Goal: Information Seeking & Learning: Stay updated

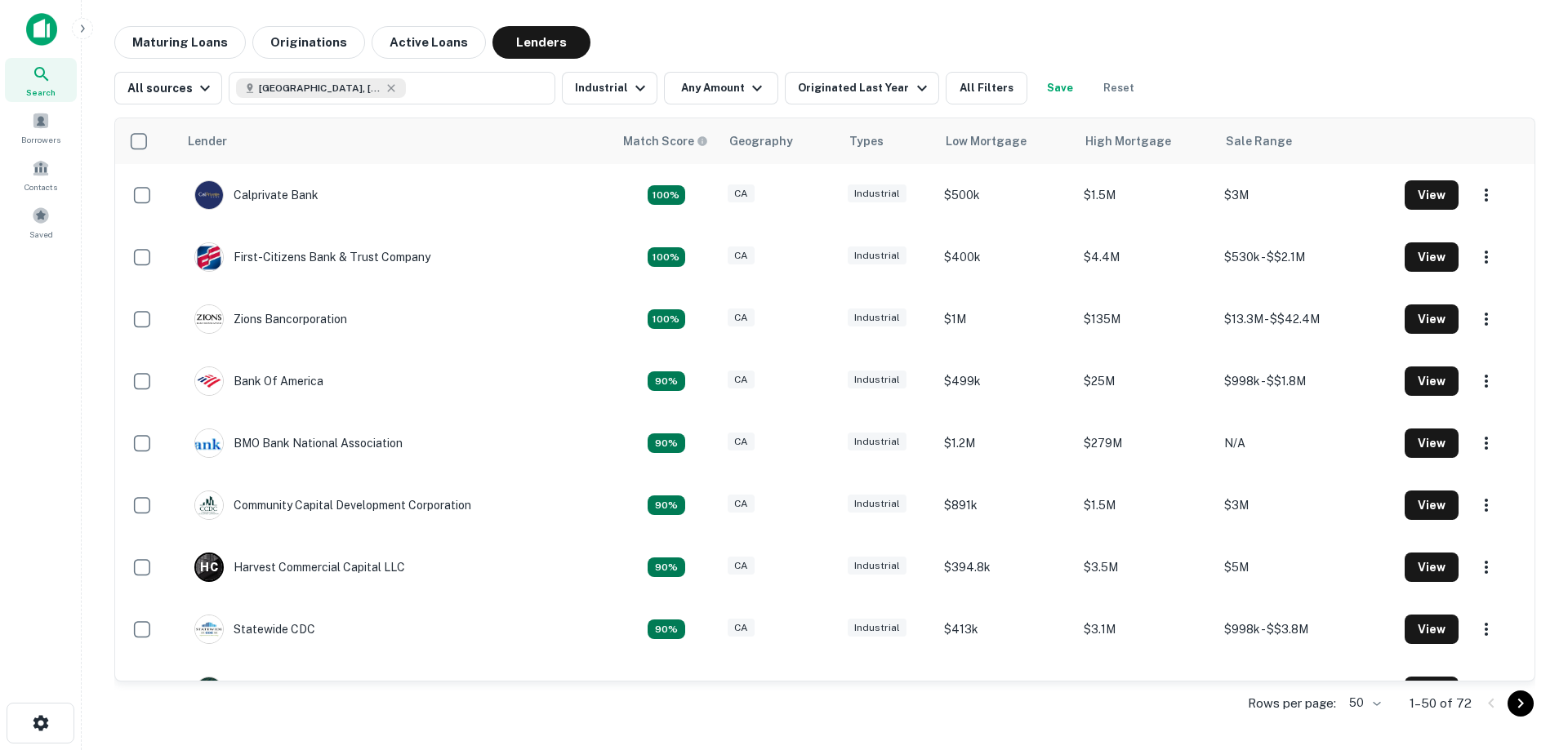
scroll to position [2584, 0]
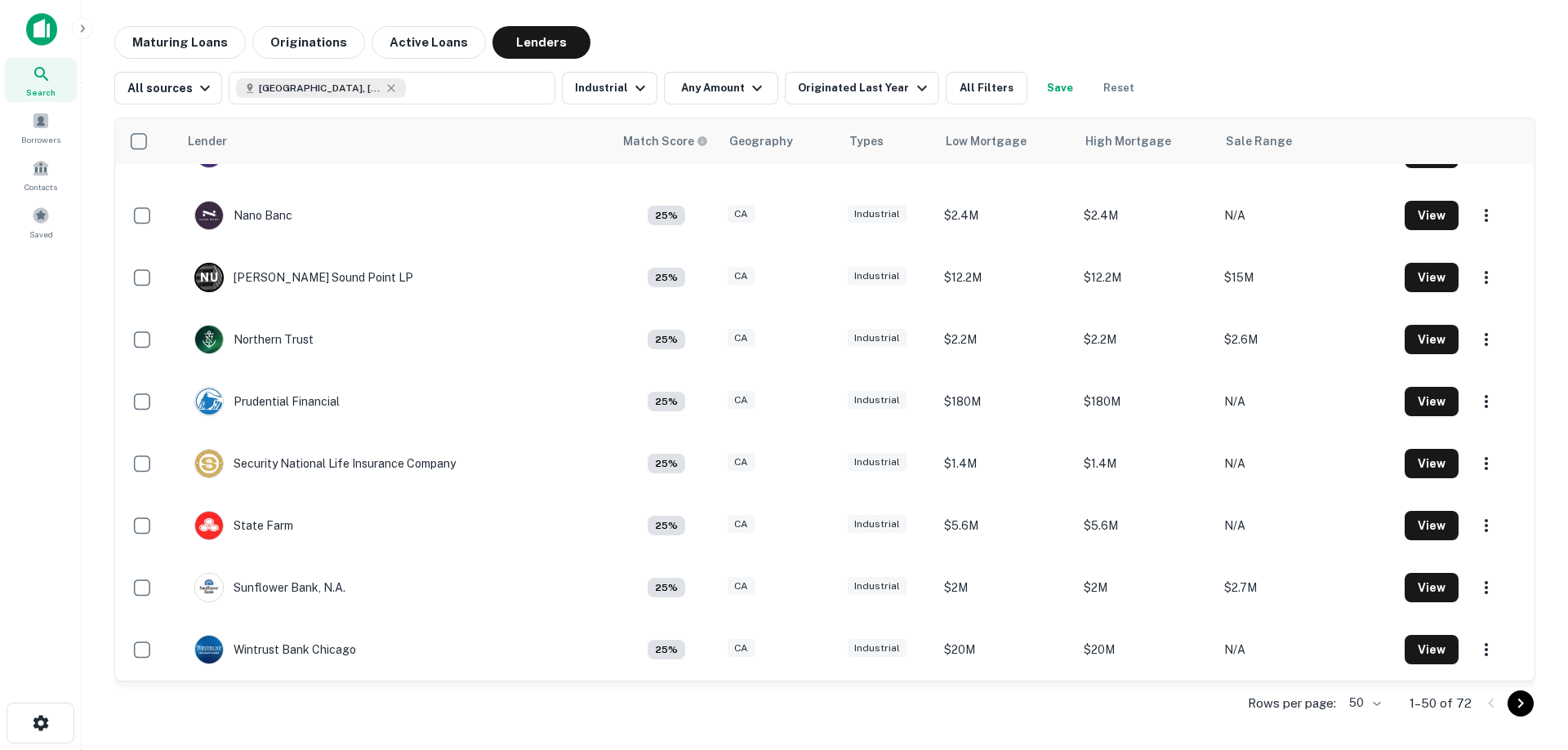
click at [30, 34] on img at bounding box center [41, 30] width 31 height 32
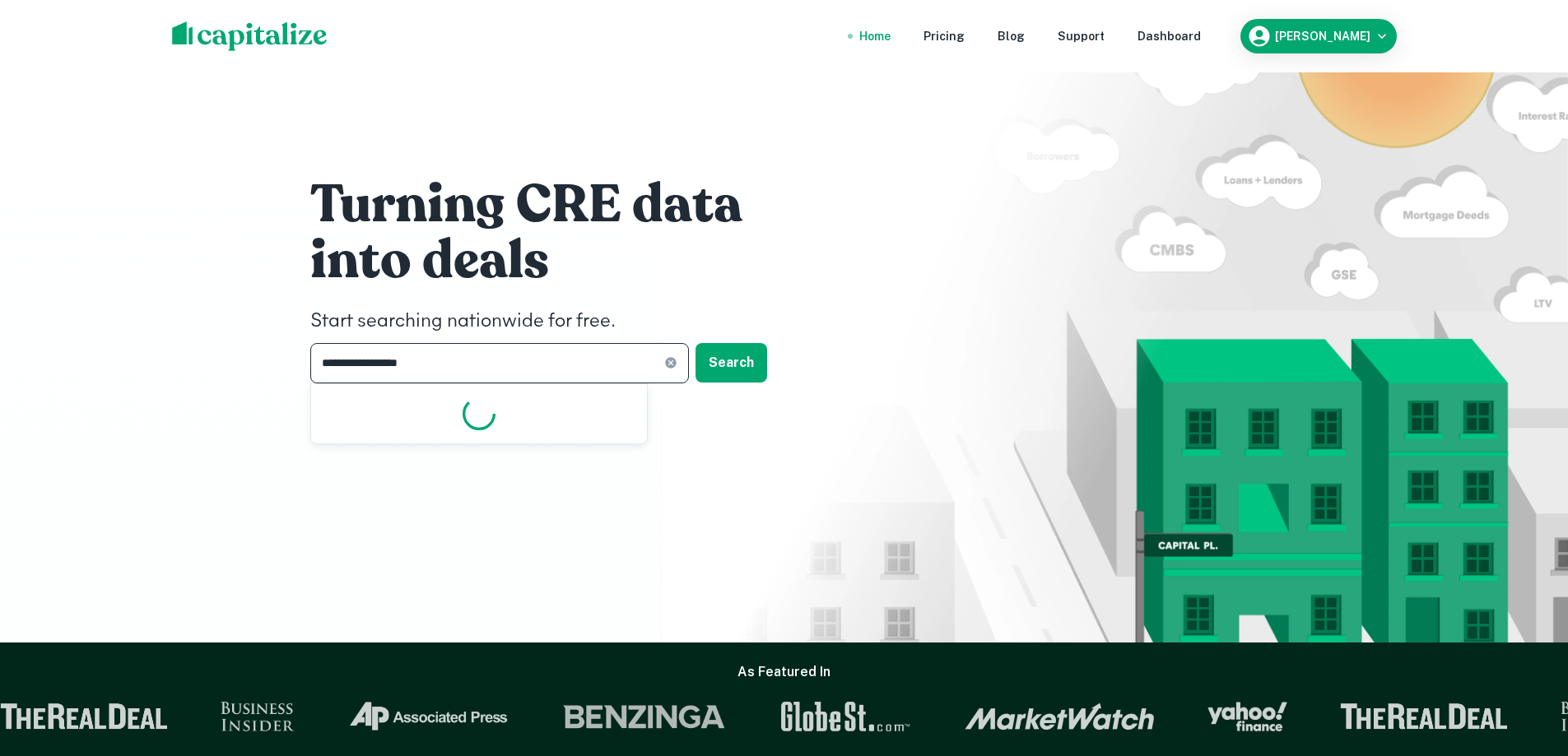
drag, startPoint x: 476, startPoint y: 364, endPoint x: 138, endPoint y: 336, distance: 339.2
click at [142, 337] on div "**********" at bounding box center [784, 321] width 1568 height 642
click at [458, 350] on input "**********" at bounding box center [487, 363] width 354 height 41
drag, startPoint x: 475, startPoint y: 366, endPoint x: 245, endPoint y: 359, distance: 230.1
click at [245, 358] on div "**********" at bounding box center [784, 321] width 1568 height 642
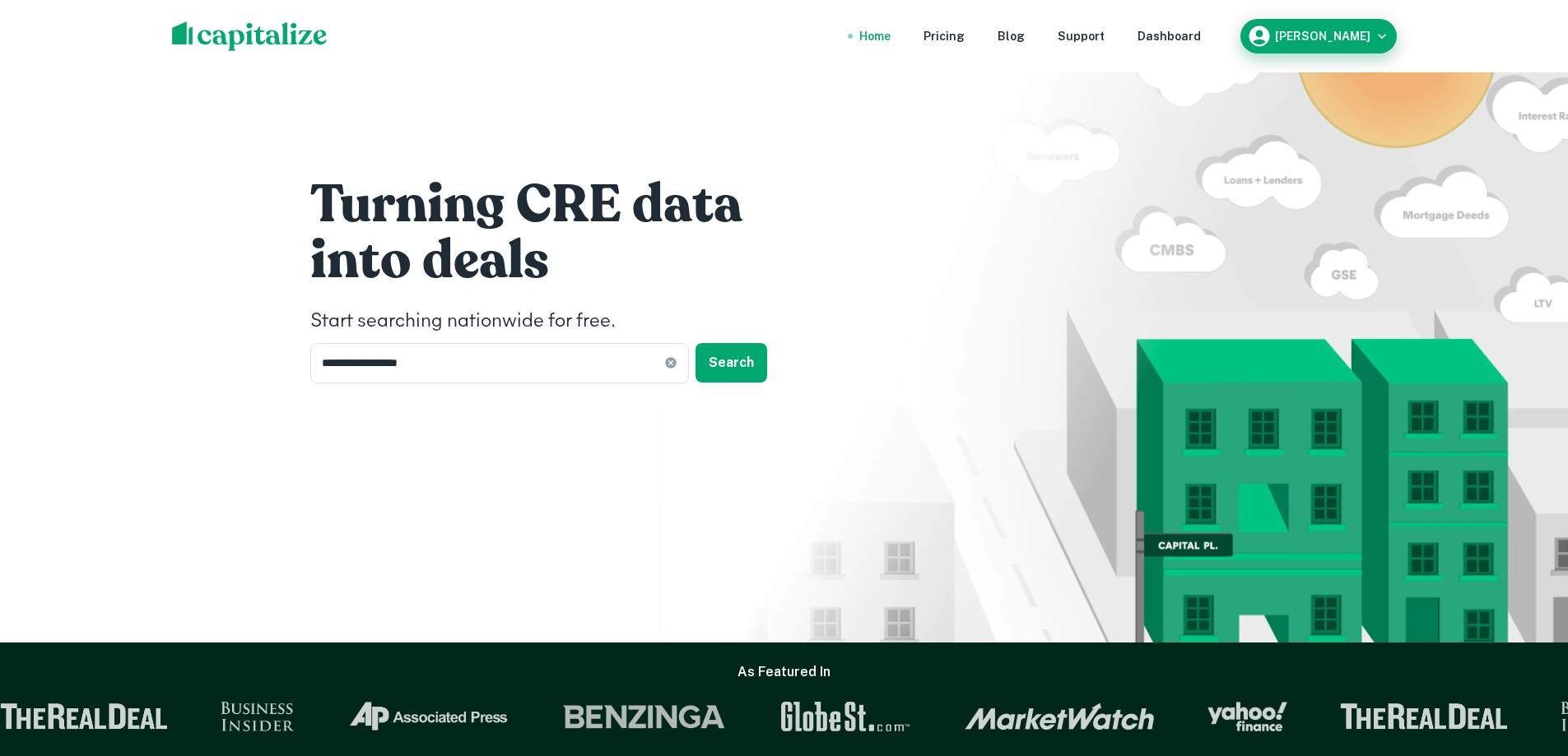
click at [1343, 37] on h6 "[PERSON_NAME]" at bounding box center [1323, 36] width 96 height 12
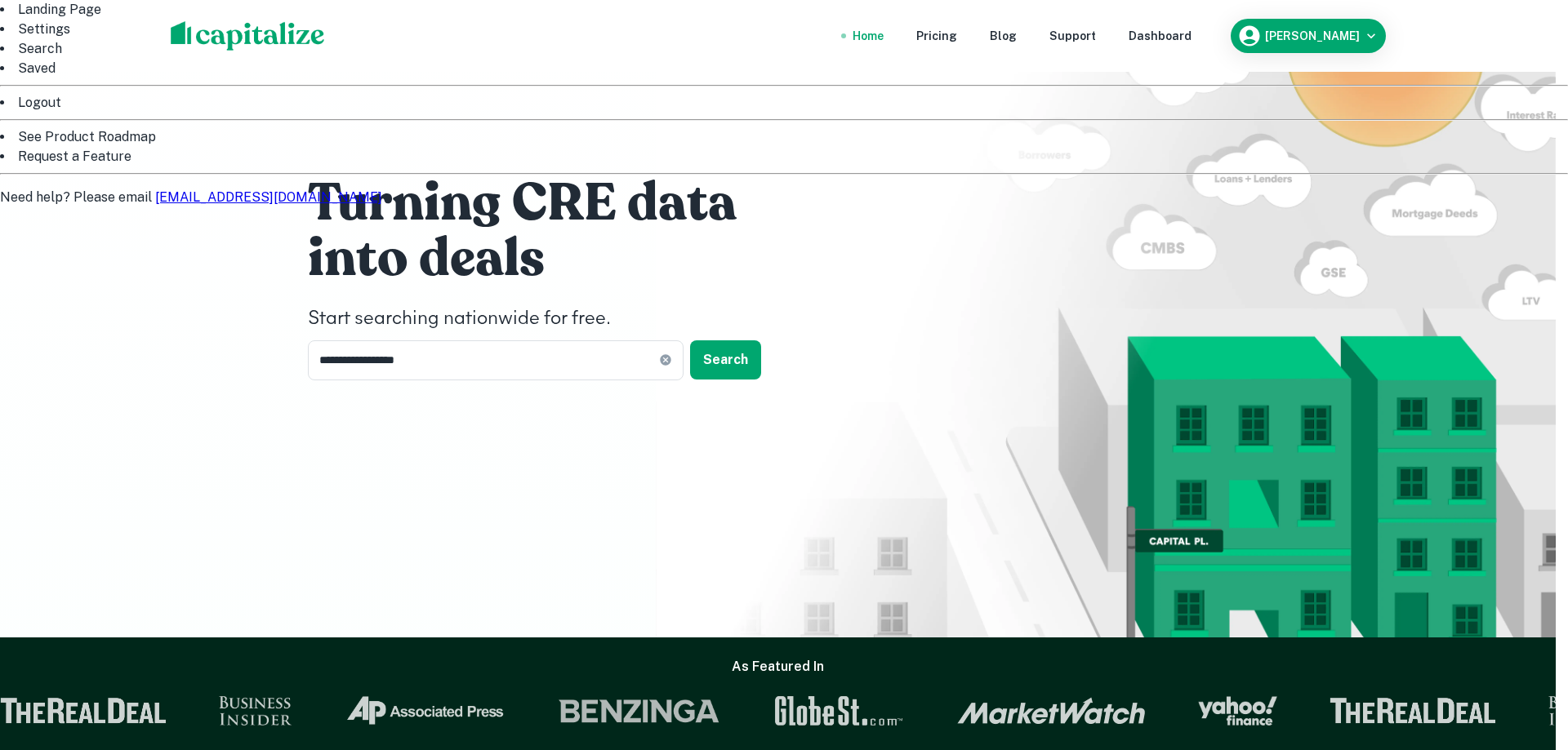
click at [1247, 78] on li "Saved" at bounding box center [784, 69] width 1568 height 20
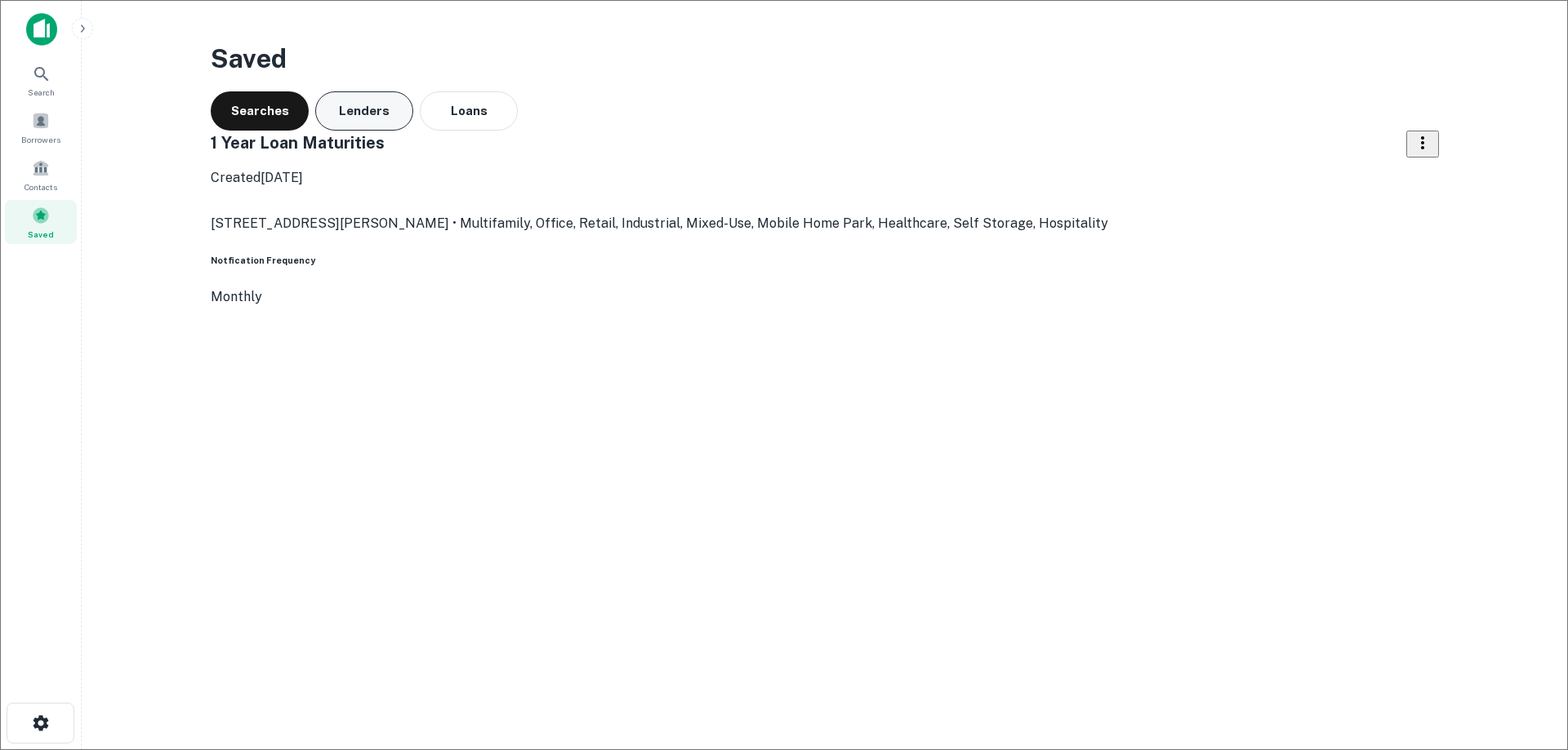
click at [351, 116] on button "Lenders" at bounding box center [364, 111] width 98 height 39
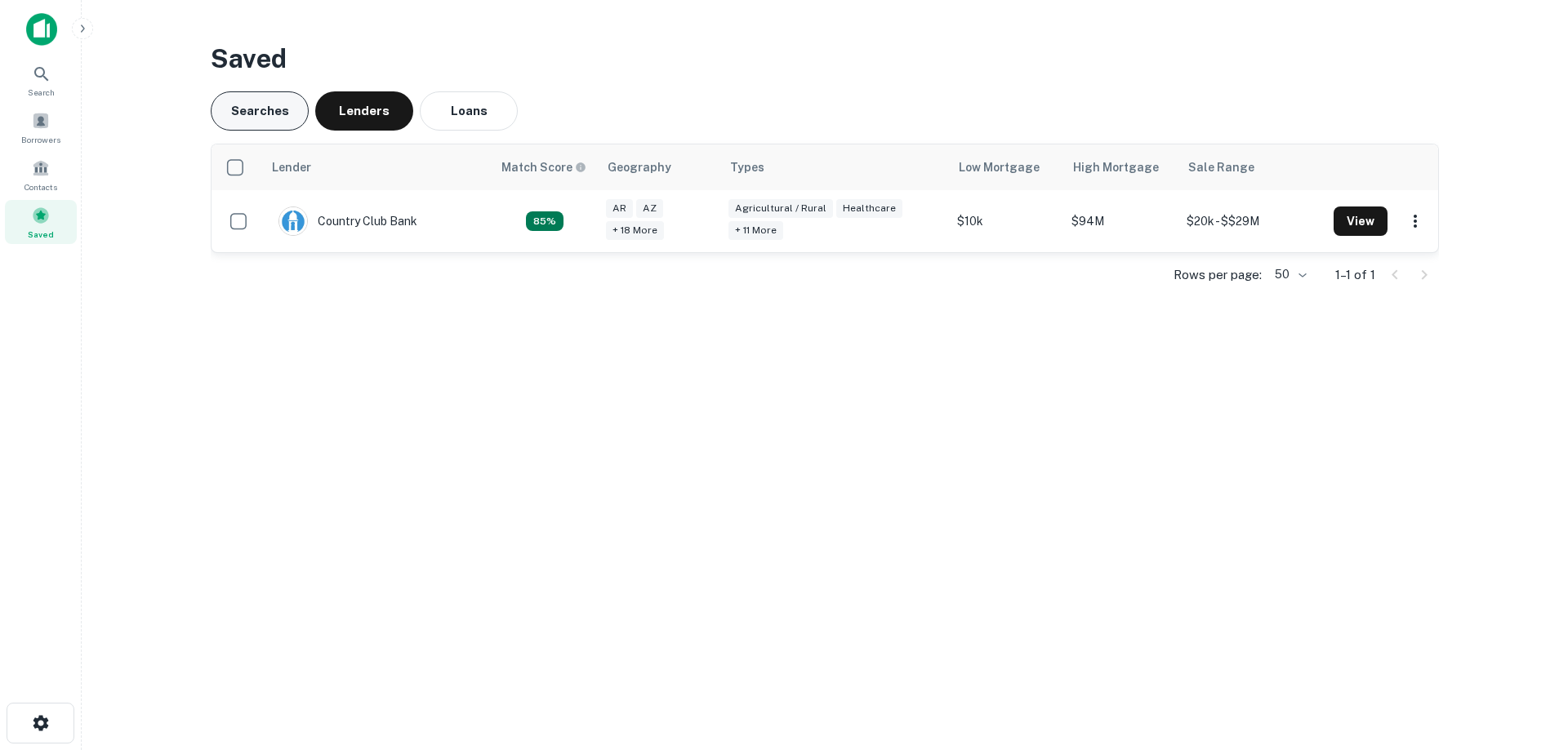
click at [264, 108] on button "Searches" at bounding box center [259, 111] width 98 height 39
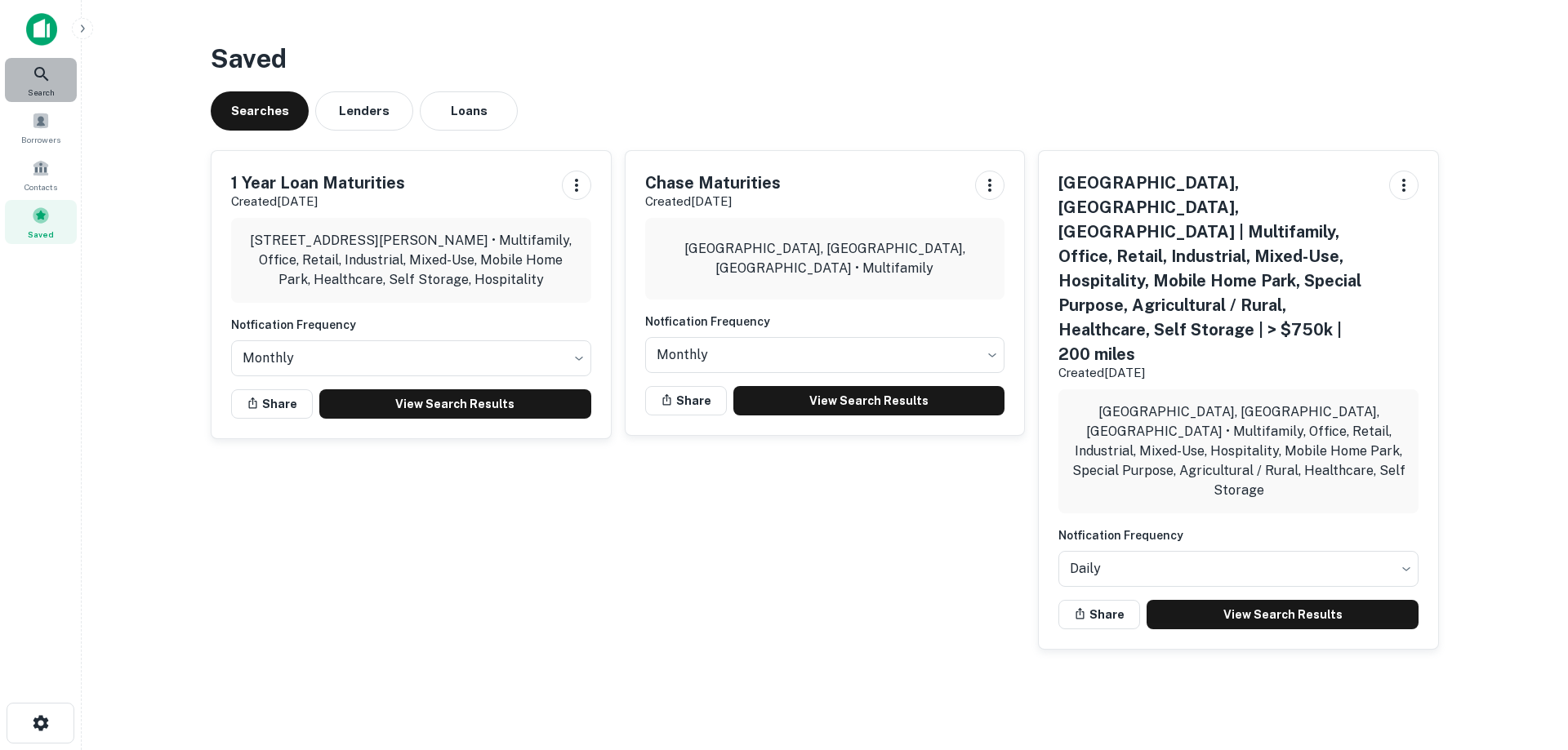
click at [55, 87] on div "Search" at bounding box center [40, 80] width 72 height 44
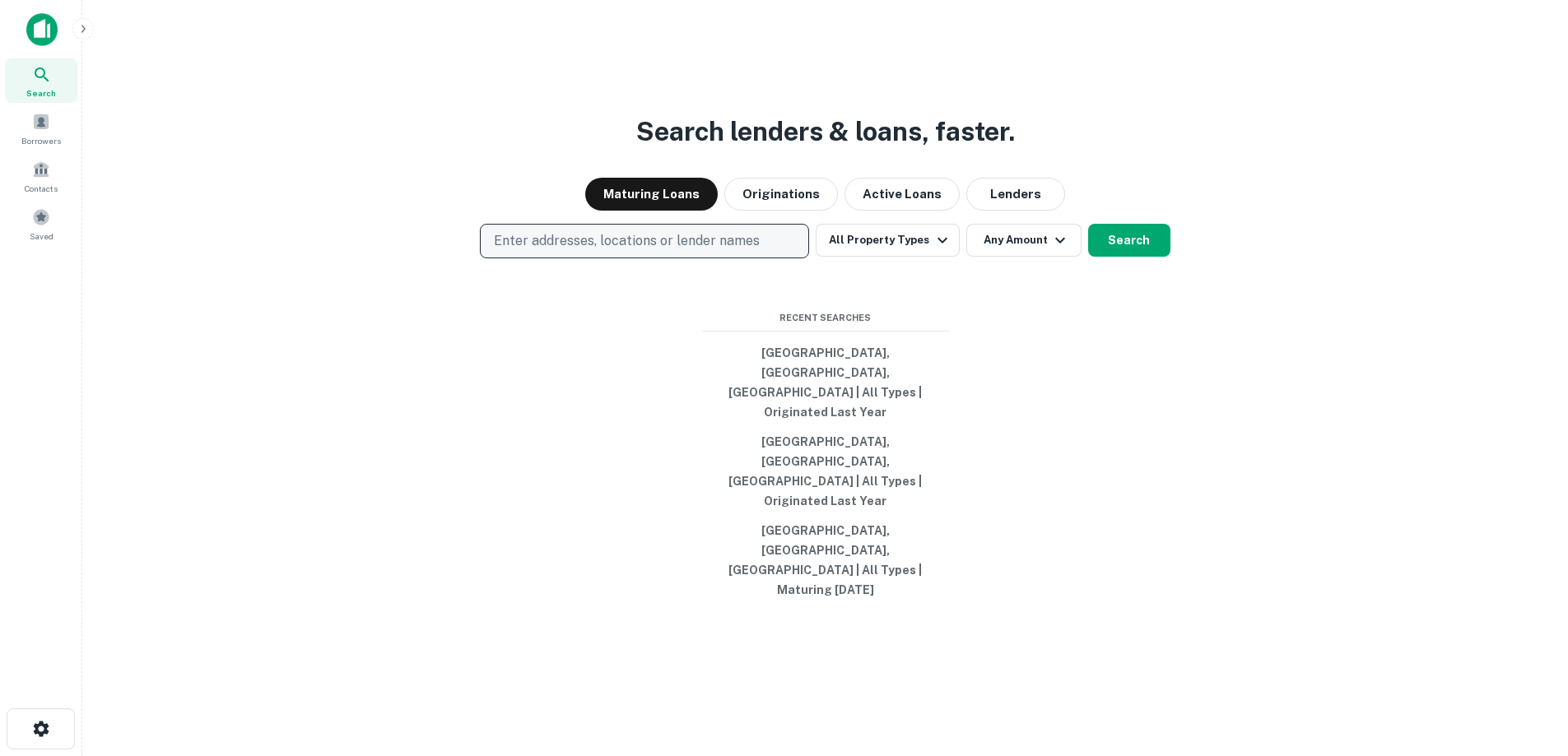
click at [627, 251] on p "Enter addresses, locations or lender names" at bounding box center [626, 241] width 266 height 20
type input "**********"
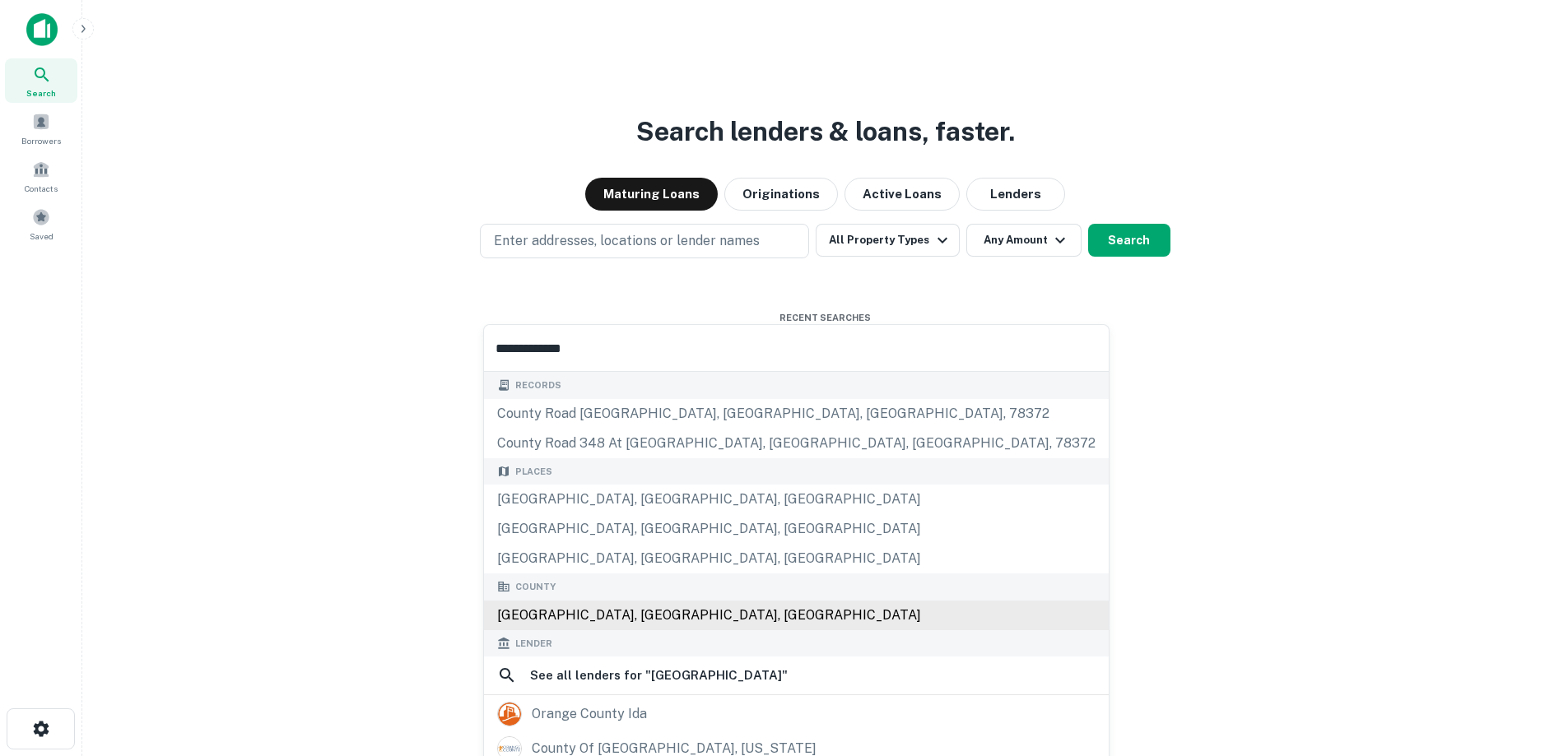
click at [647, 622] on div "[GEOGRAPHIC_DATA], [GEOGRAPHIC_DATA], [GEOGRAPHIC_DATA]" at bounding box center [796, 615] width 624 height 30
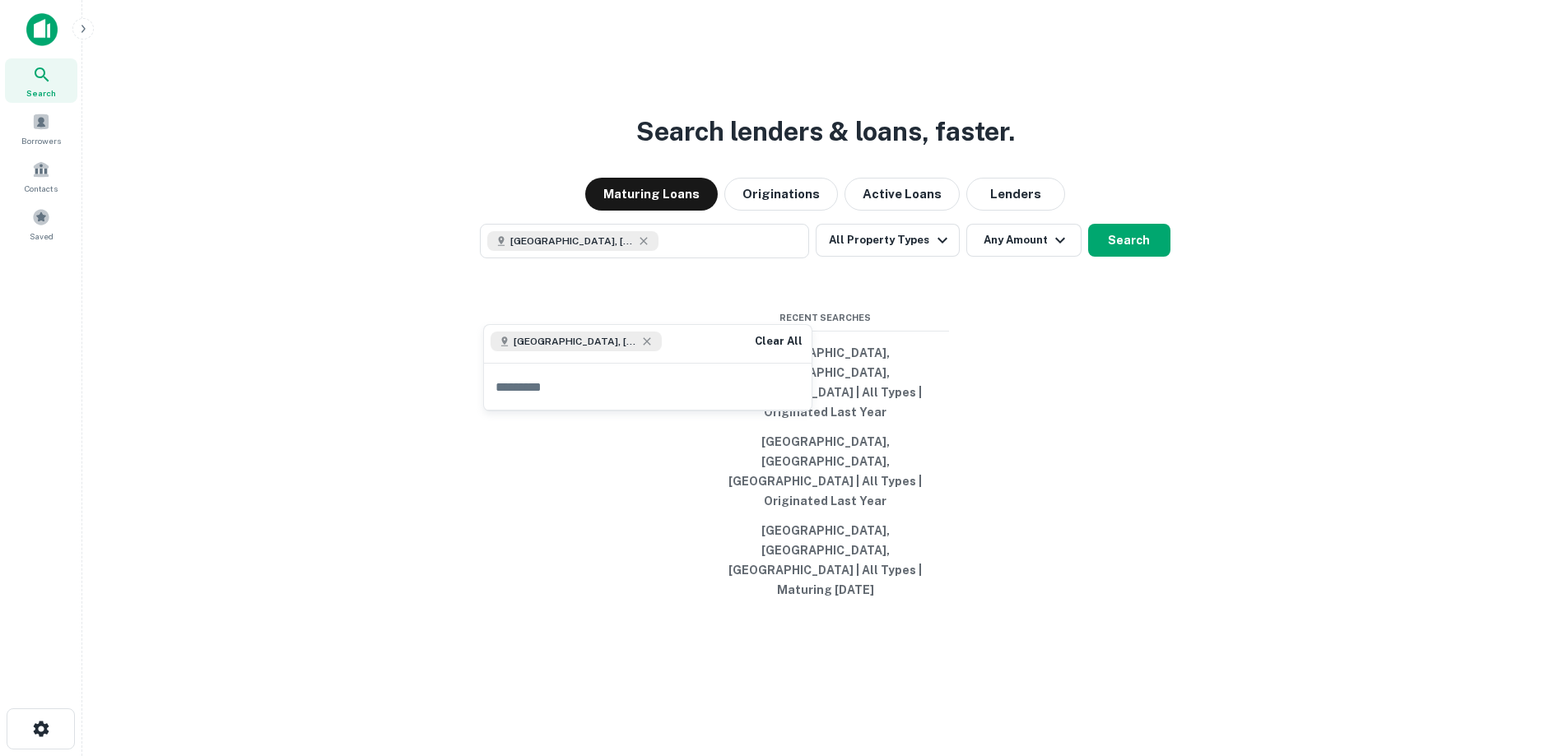
click at [1279, 582] on div "Search lenders & loans, faster. Maturing Loans Originations Active Loans Lender…" at bounding box center [825, 417] width 1460 height 756
click at [925, 257] on button "All Property Types" at bounding box center [887, 240] width 143 height 33
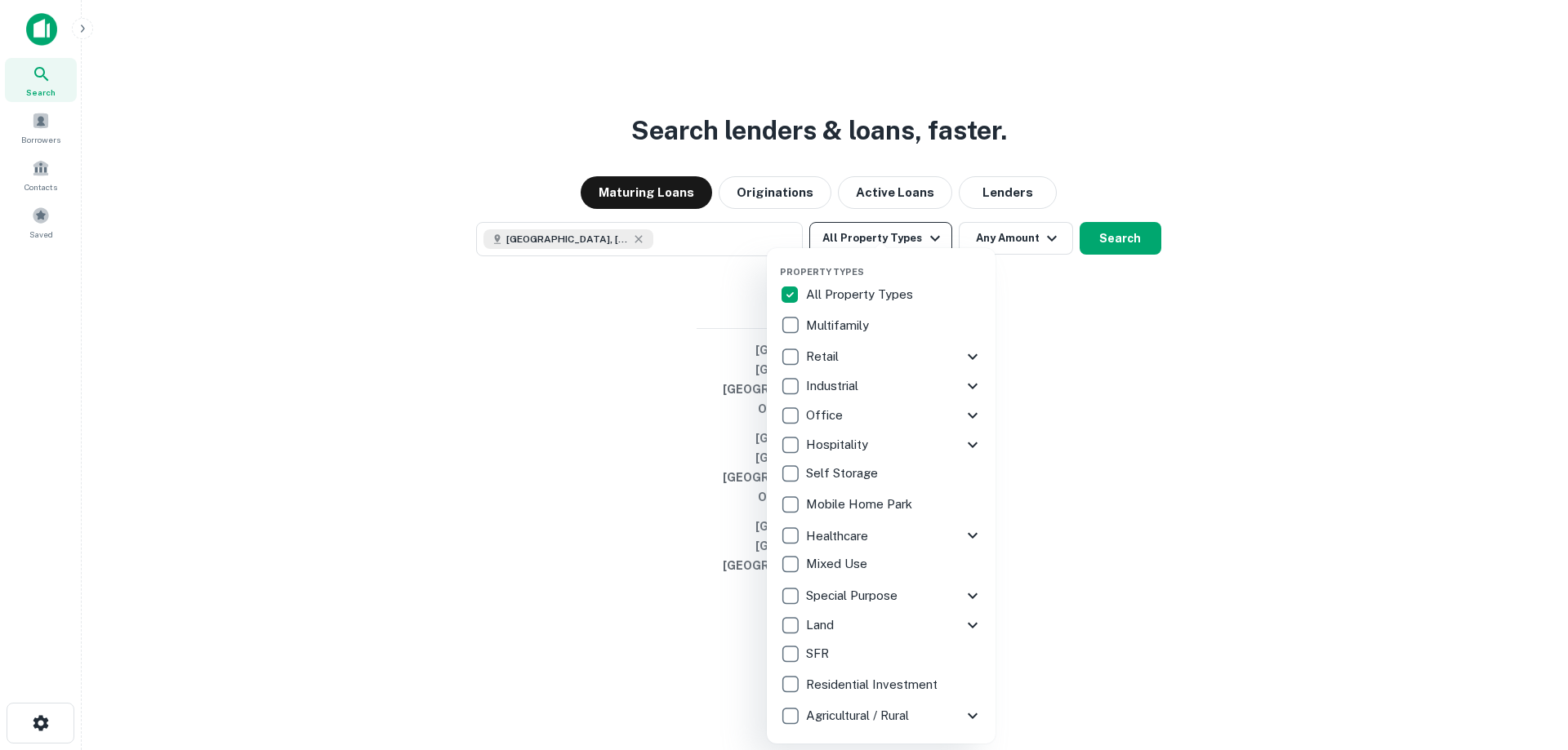
click at [918, 291] on div "All Property Types" at bounding box center [881, 294] width 203 height 28
click at [1185, 401] on div at bounding box center [784, 375] width 1568 height 750
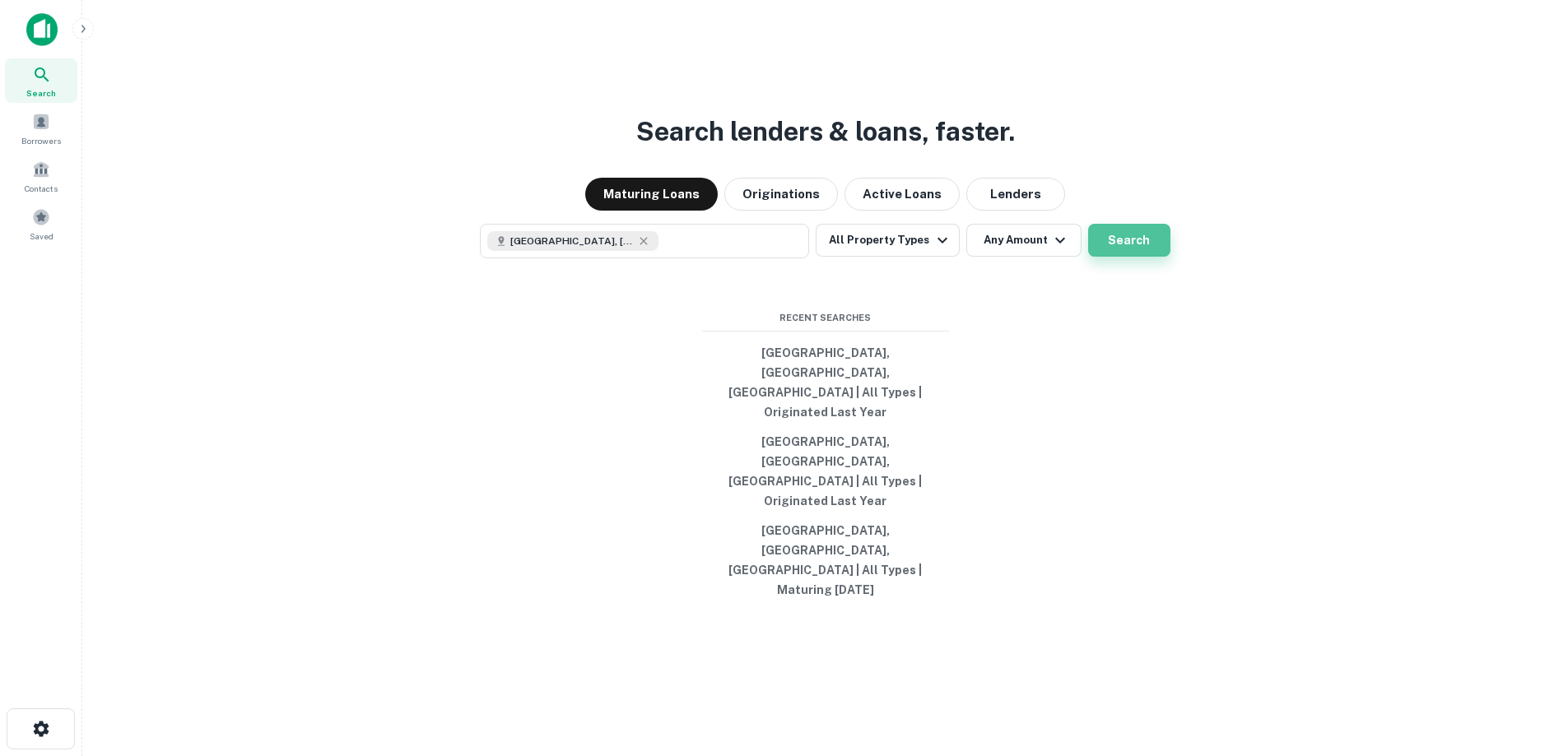
click at [1145, 257] on button "Search" at bounding box center [1129, 240] width 82 height 33
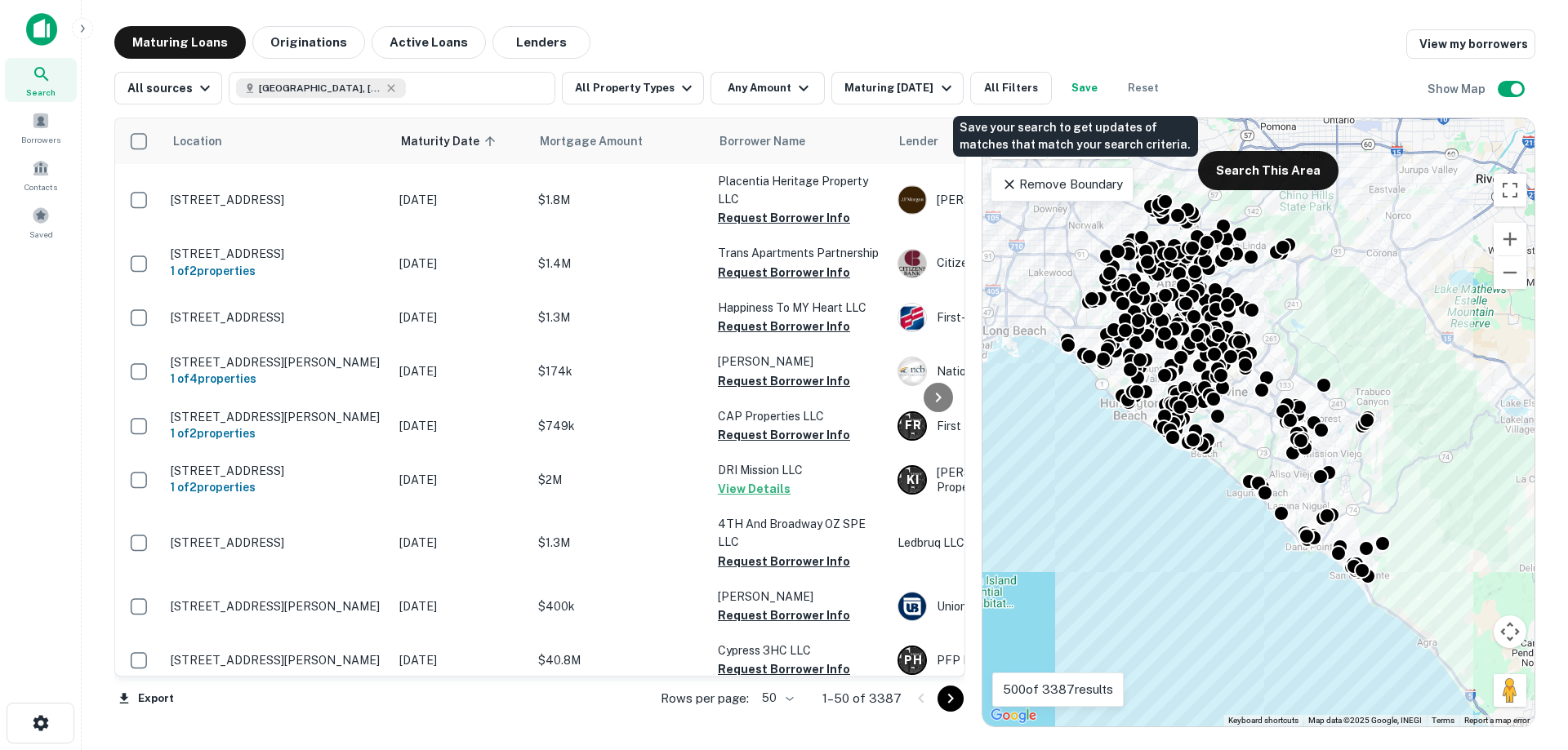
click at [1079, 83] on button "Save" at bounding box center [1084, 88] width 52 height 32
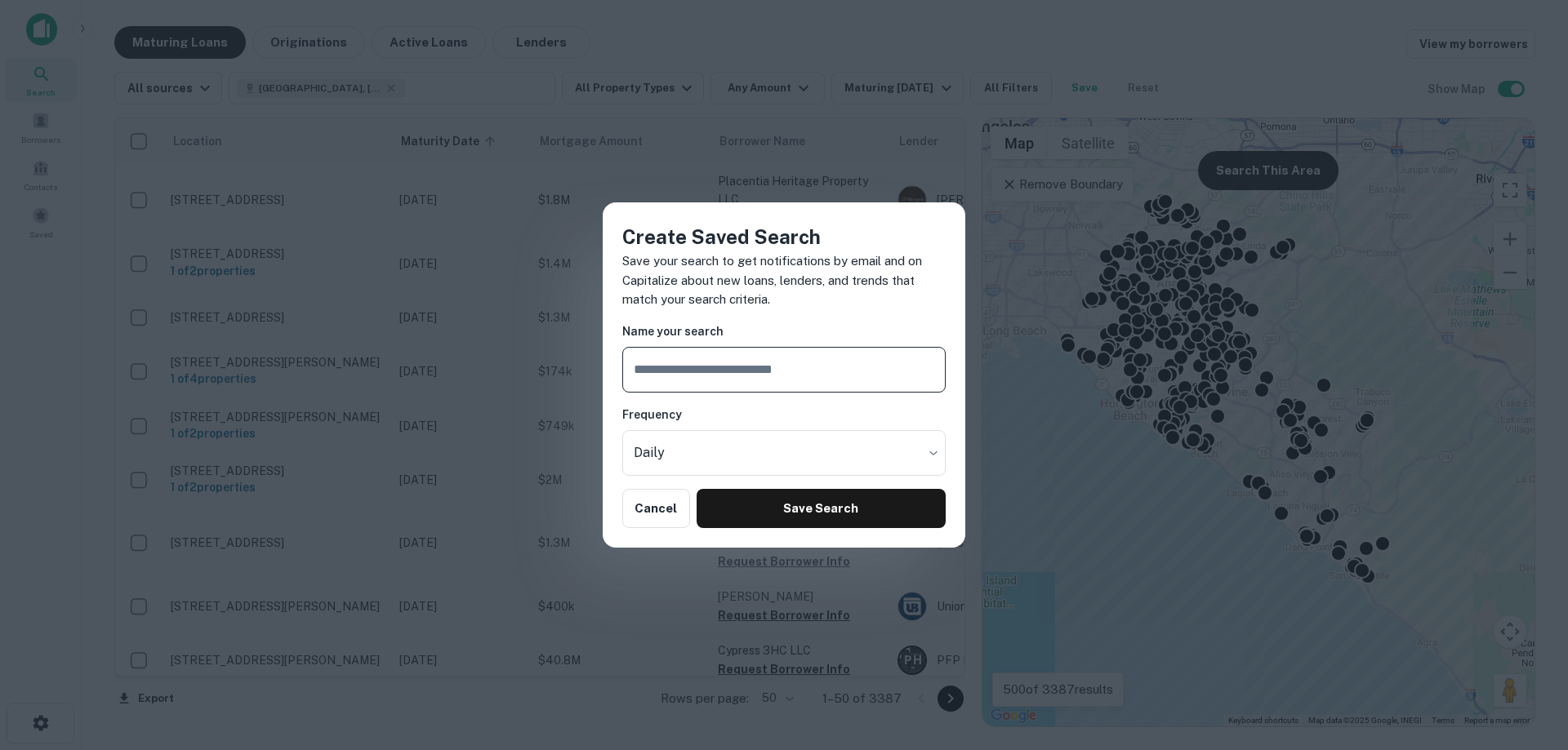
click at [746, 376] on input "text" at bounding box center [784, 369] width 324 height 46
type input "**********"
click at [767, 465] on body "Search Borrowers Contacts Saved Maturing Loans Originations Active Loans Lender…" at bounding box center [784, 375] width 1568 height 750
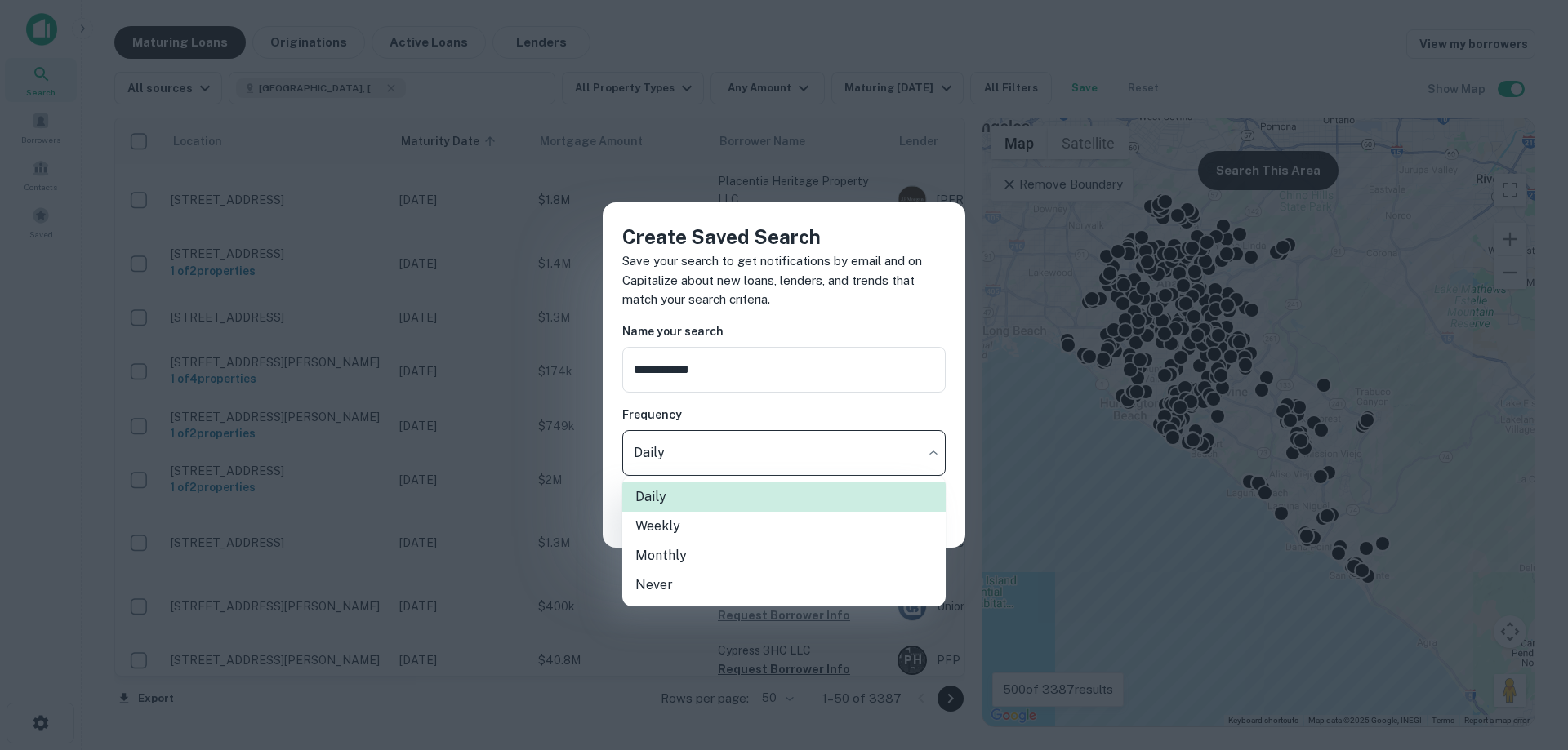
click at [723, 530] on li "Weekly" at bounding box center [784, 526] width 324 height 30
type input "******"
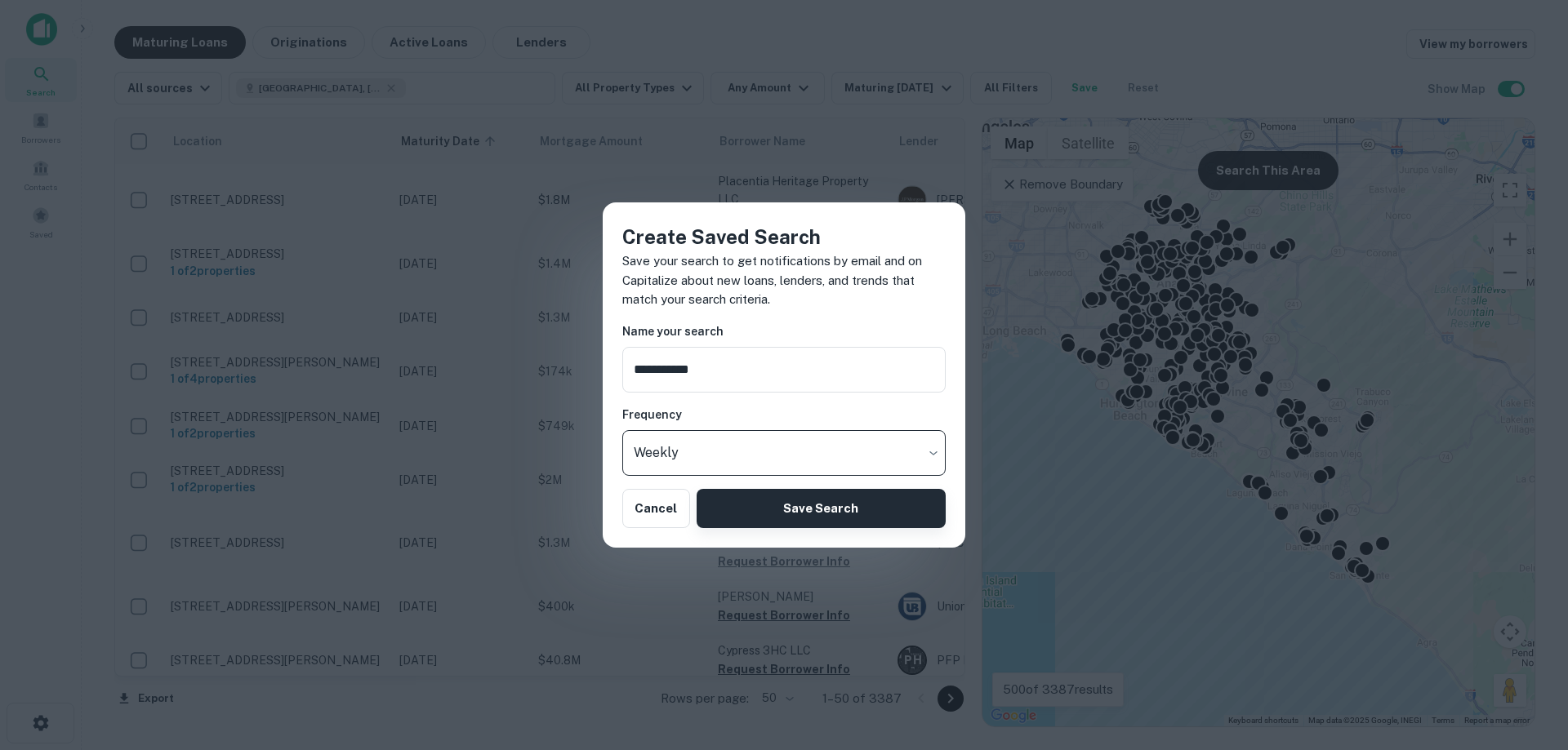
click at [735, 517] on button "Save Search" at bounding box center [821, 509] width 249 height 39
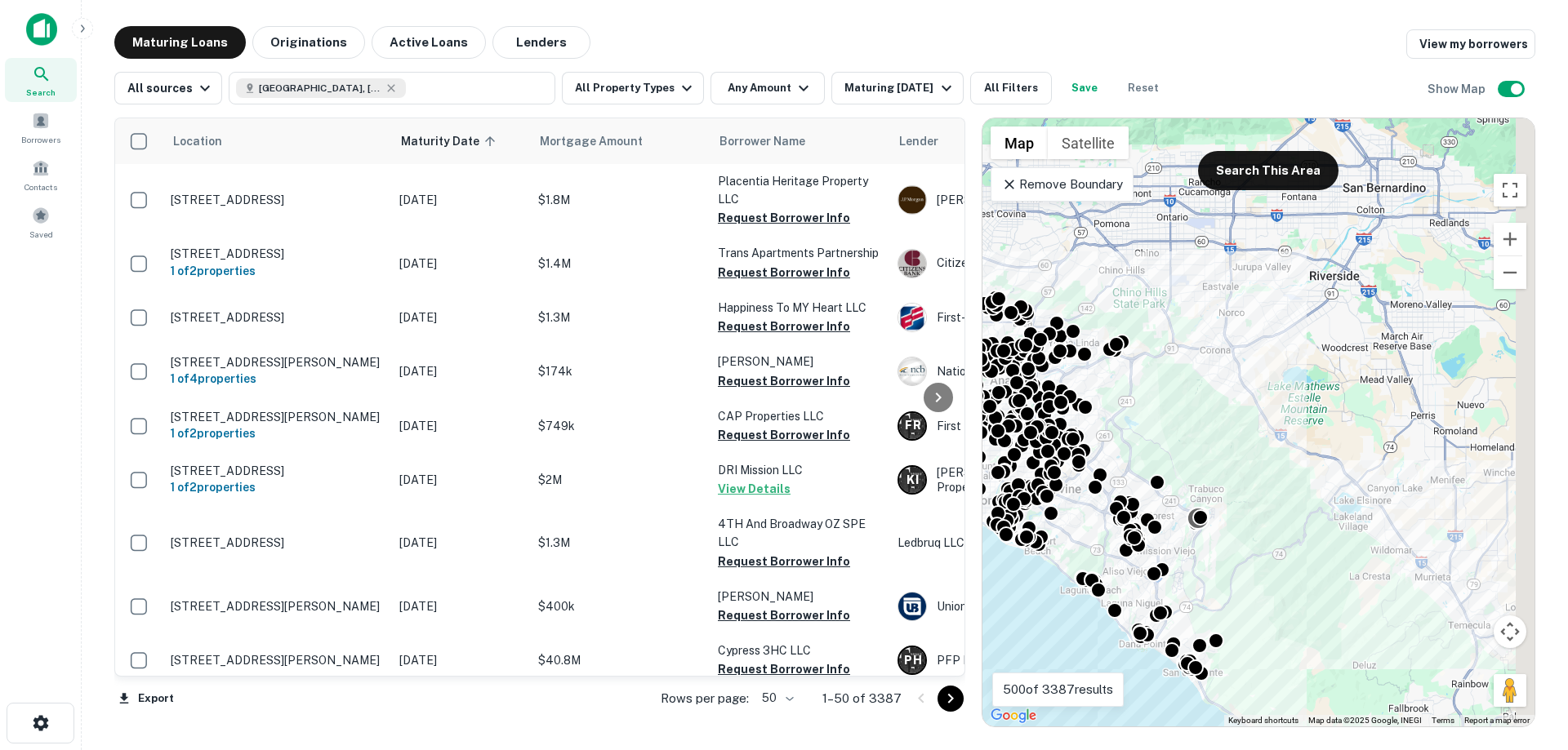
drag, startPoint x: 1348, startPoint y: 418, endPoint x: 1186, endPoint y: 526, distance: 194.7
click at [1187, 526] on div "To activate drag with keyboard, press Alt + Enter. Once in keyboard drag state,…" at bounding box center [1259, 422] width 552 height 608
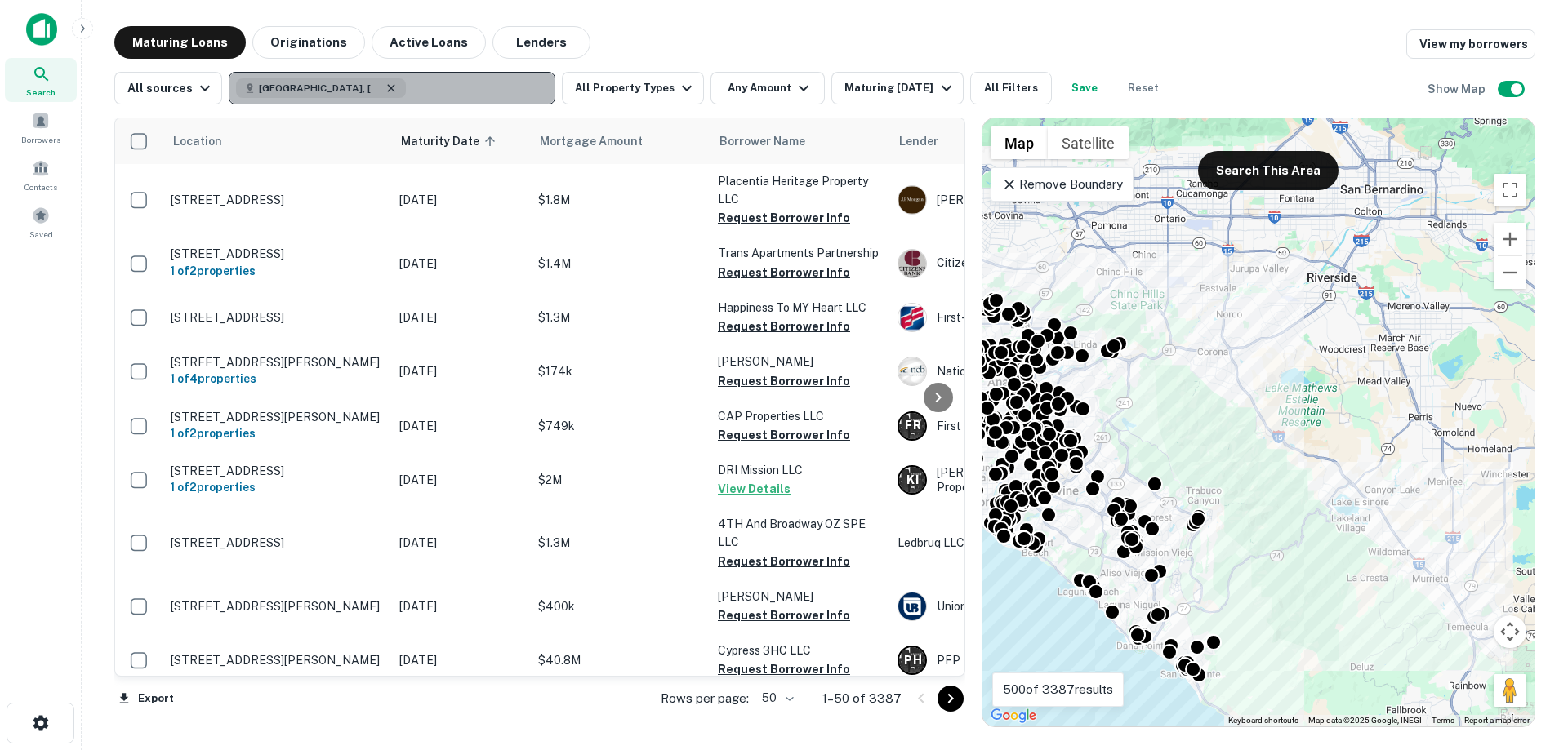
click at [388, 90] on icon "button" at bounding box center [392, 88] width 7 height 7
click at [379, 90] on p "Enter addresses, locations or lender names" at bounding box center [374, 88] width 264 height 20
click at [249, 78] on p "Enter addresses, locations or lender names" at bounding box center [374, 88] width 264 height 20
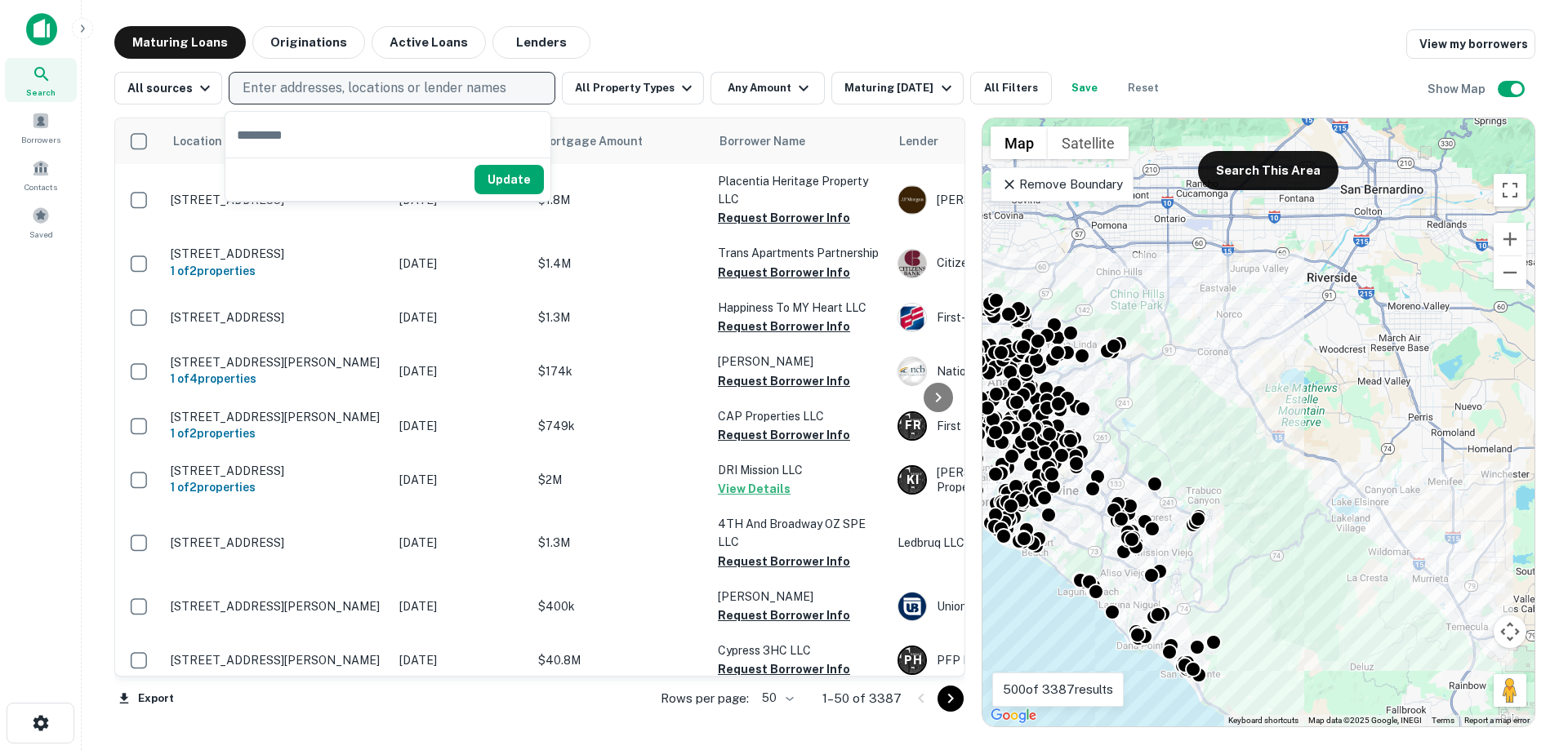
type input "*"
type input "**********"
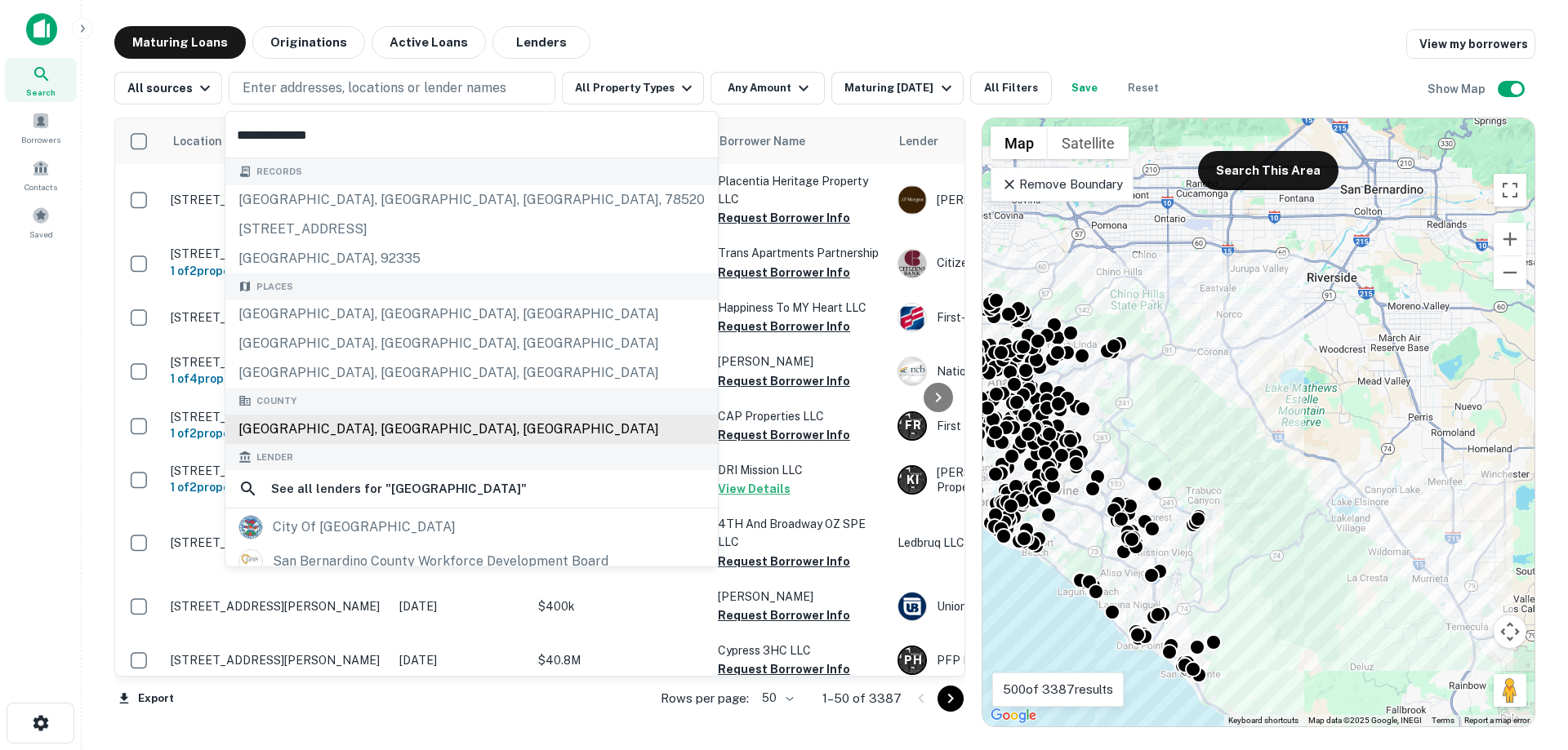
click at [411, 427] on div "[GEOGRAPHIC_DATA], [GEOGRAPHIC_DATA], [GEOGRAPHIC_DATA]" at bounding box center [471, 429] width 492 height 30
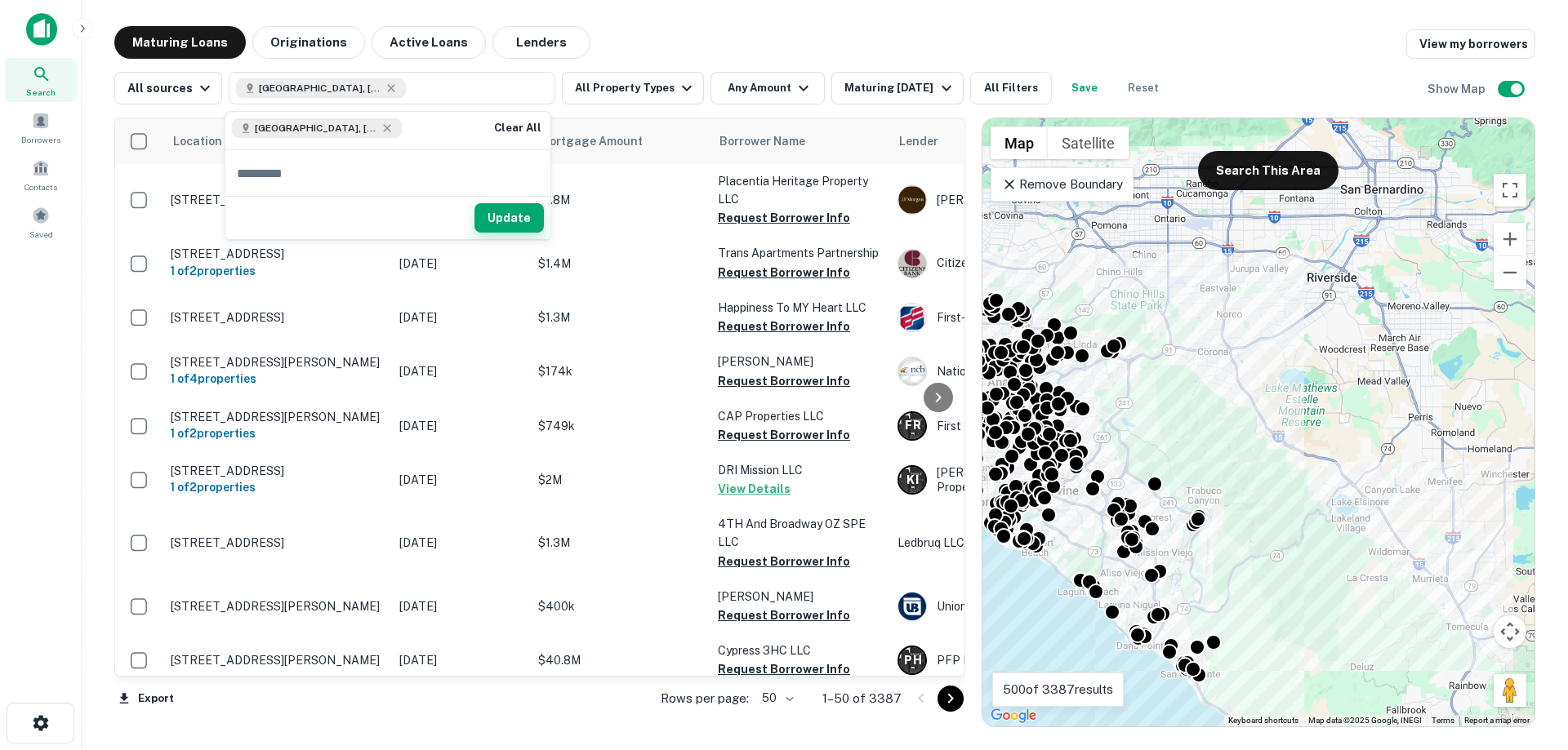
click at [504, 215] on button "Update" at bounding box center [508, 218] width 69 height 30
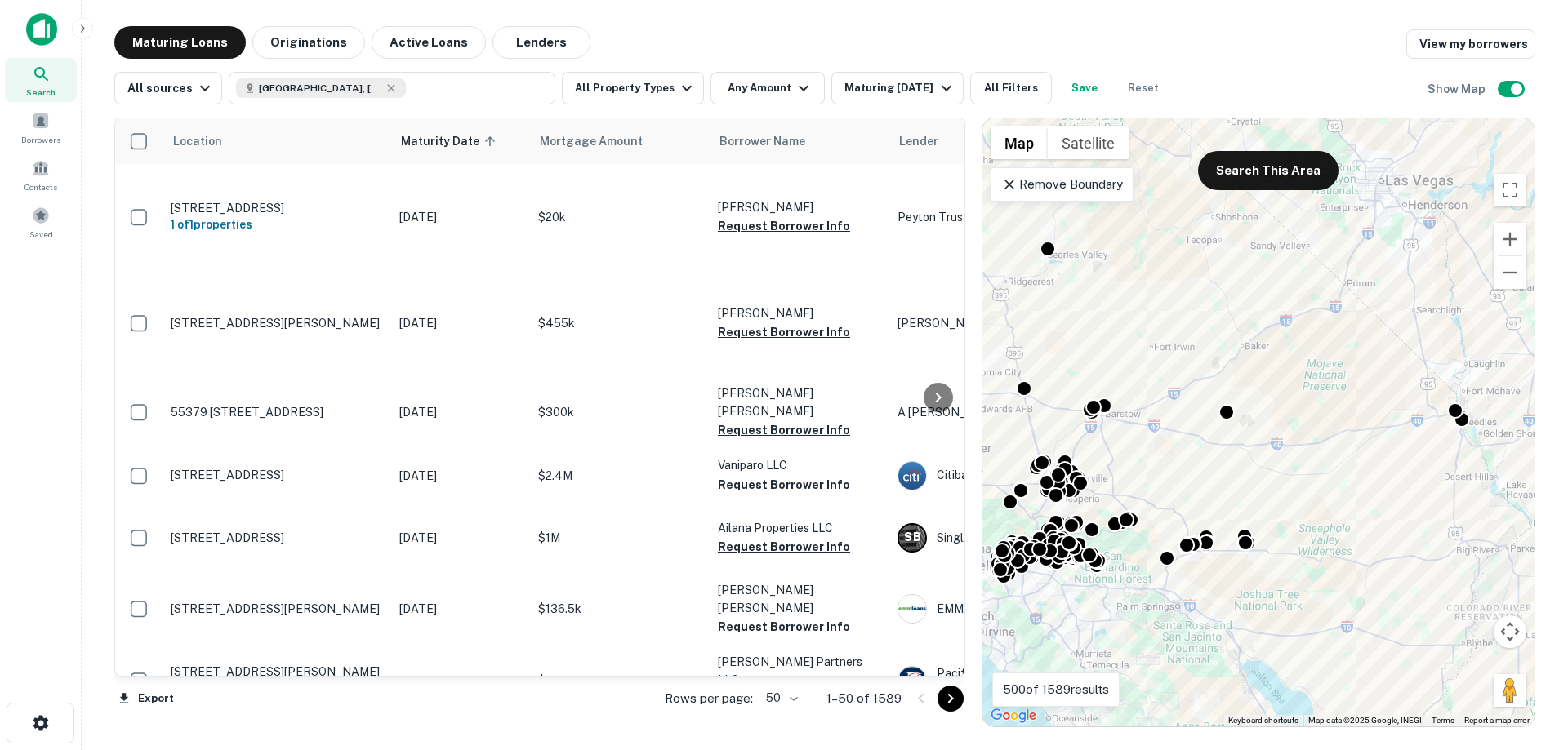
click at [1082, 95] on button "Save" at bounding box center [1084, 88] width 52 height 32
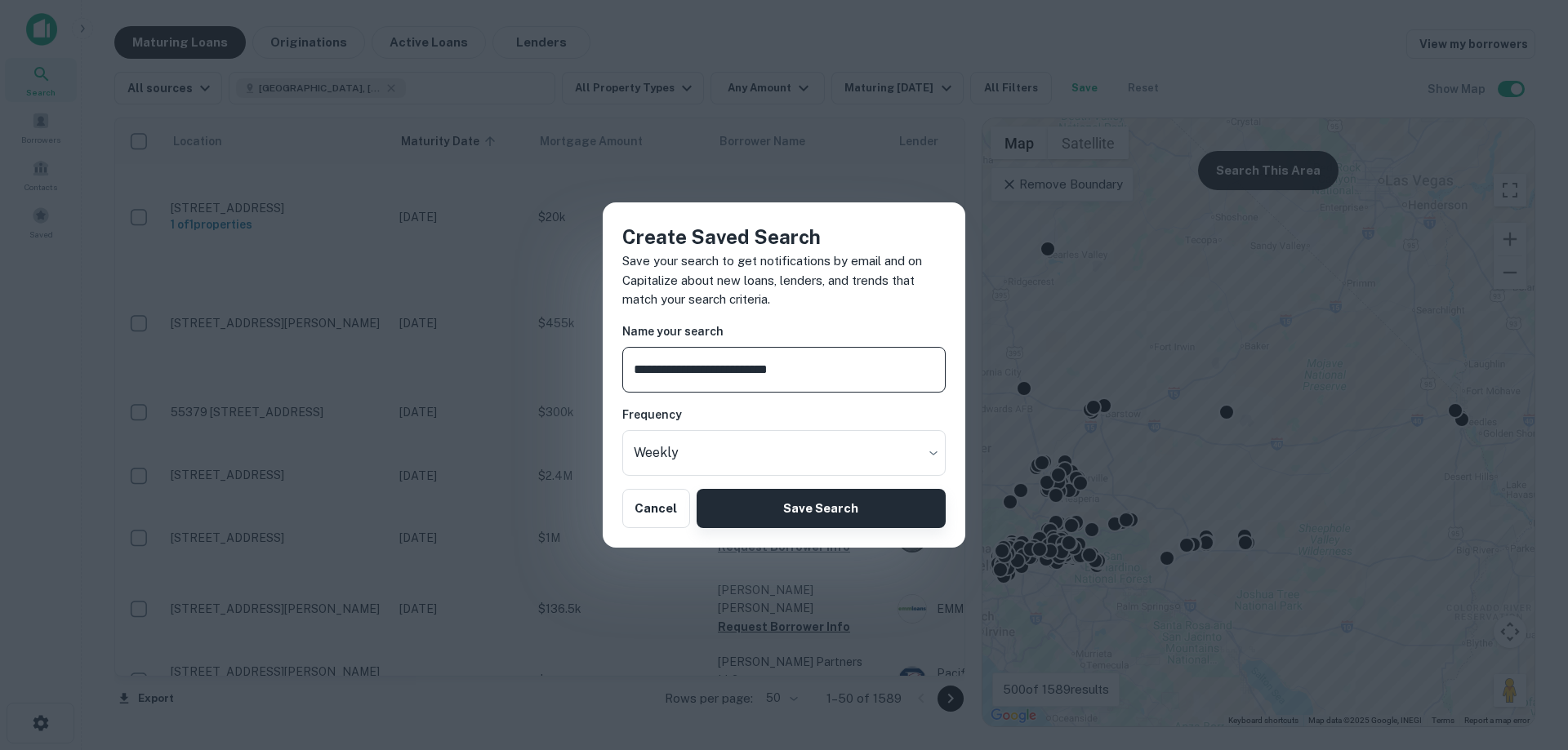
type input "**********"
click at [763, 521] on button "Save Search" at bounding box center [821, 509] width 249 height 39
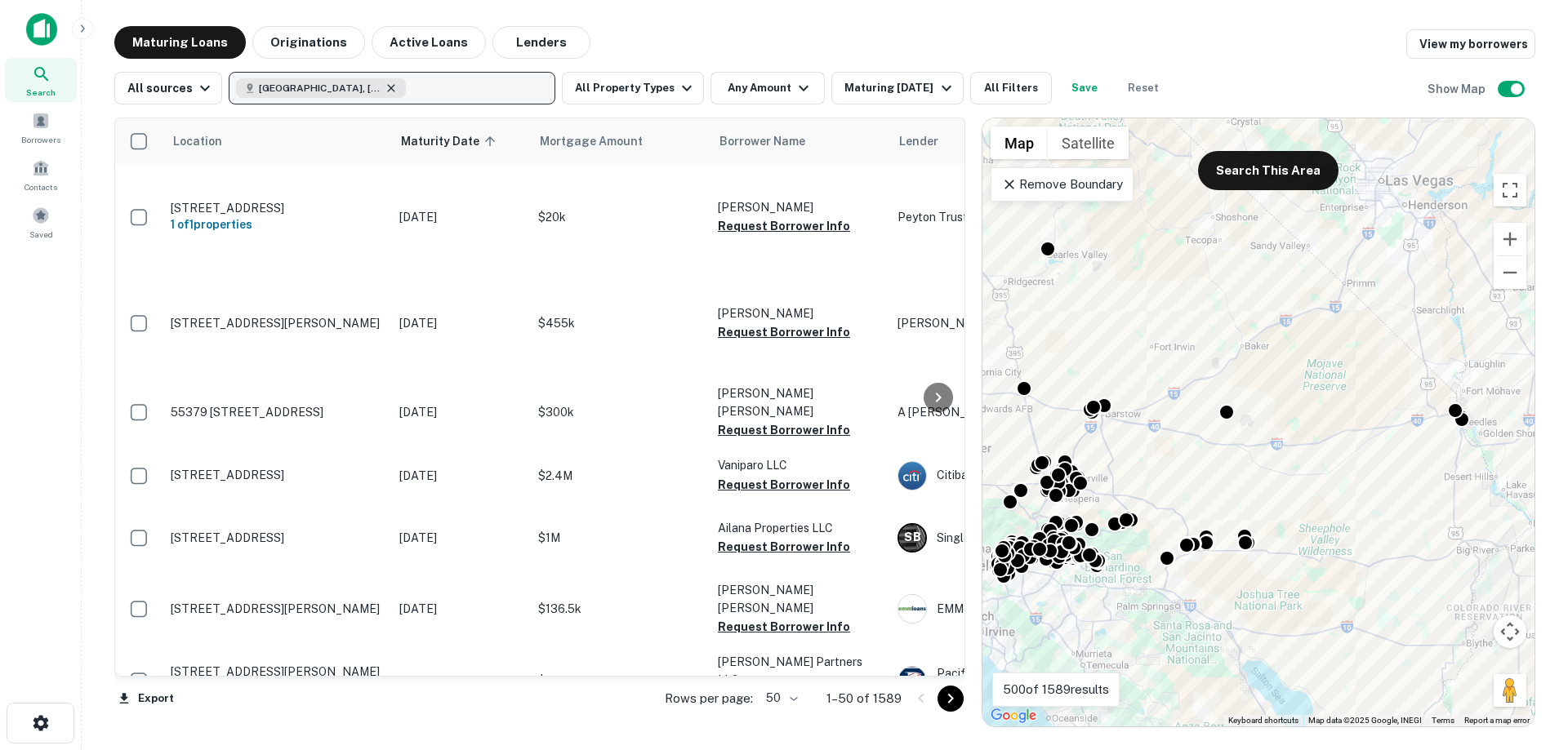
click at [388, 89] on icon "button" at bounding box center [392, 88] width 7 height 7
type input "**********"
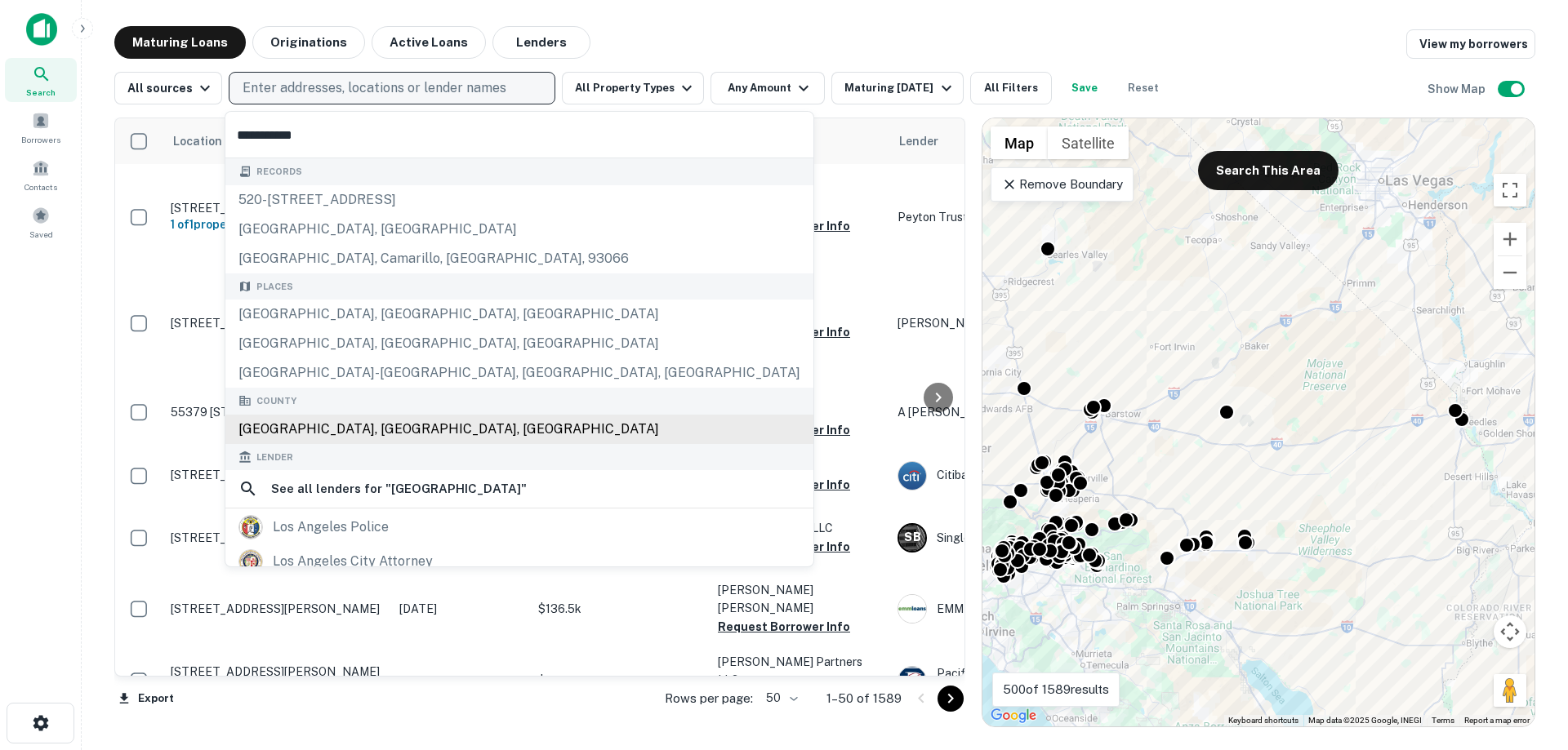
click at [368, 427] on div "[GEOGRAPHIC_DATA], [GEOGRAPHIC_DATA], [GEOGRAPHIC_DATA]" at bounding box center [519, 429] width 588 height 30
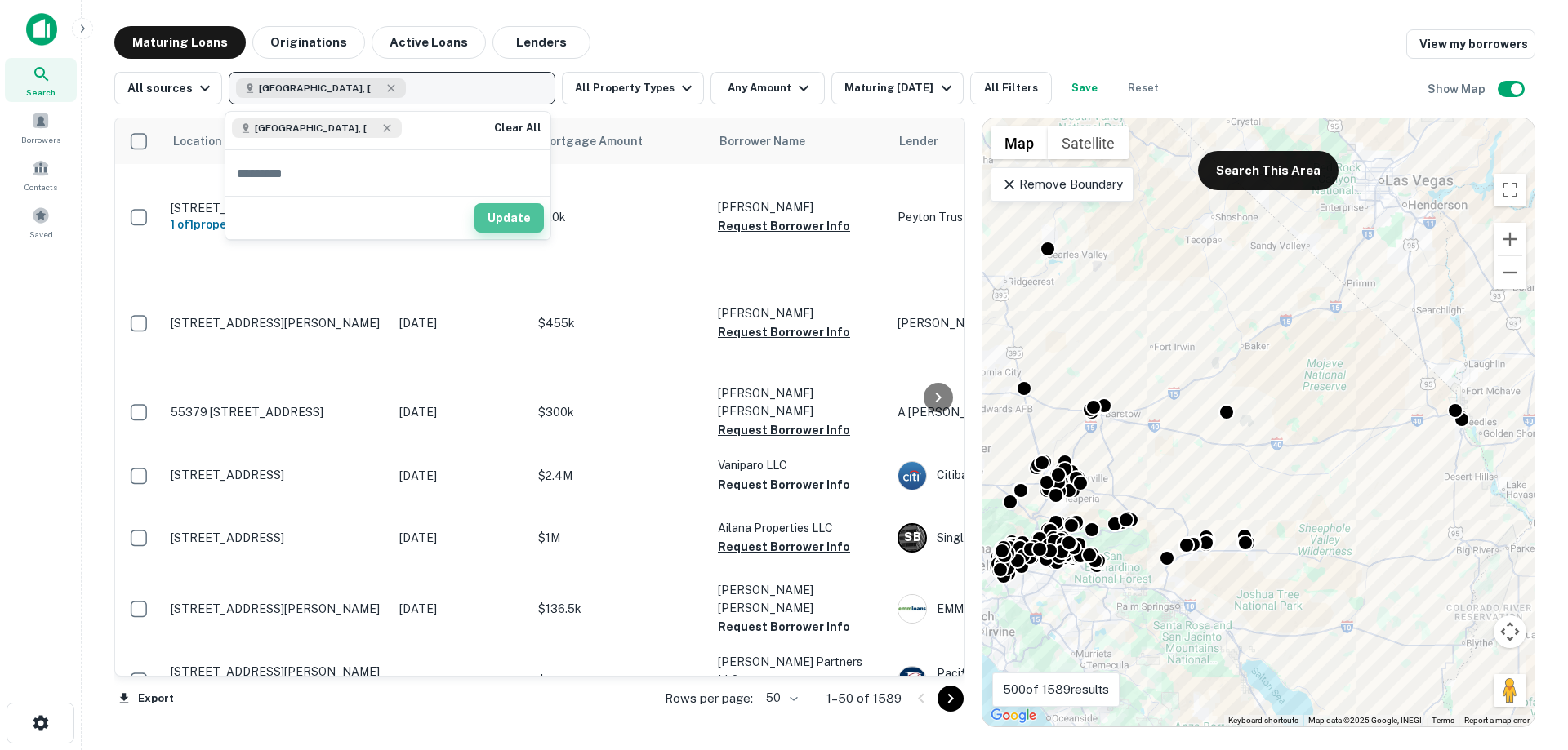
click at [512, 216] on button "Update" at bounding box center [508, 218] width 69 height 30
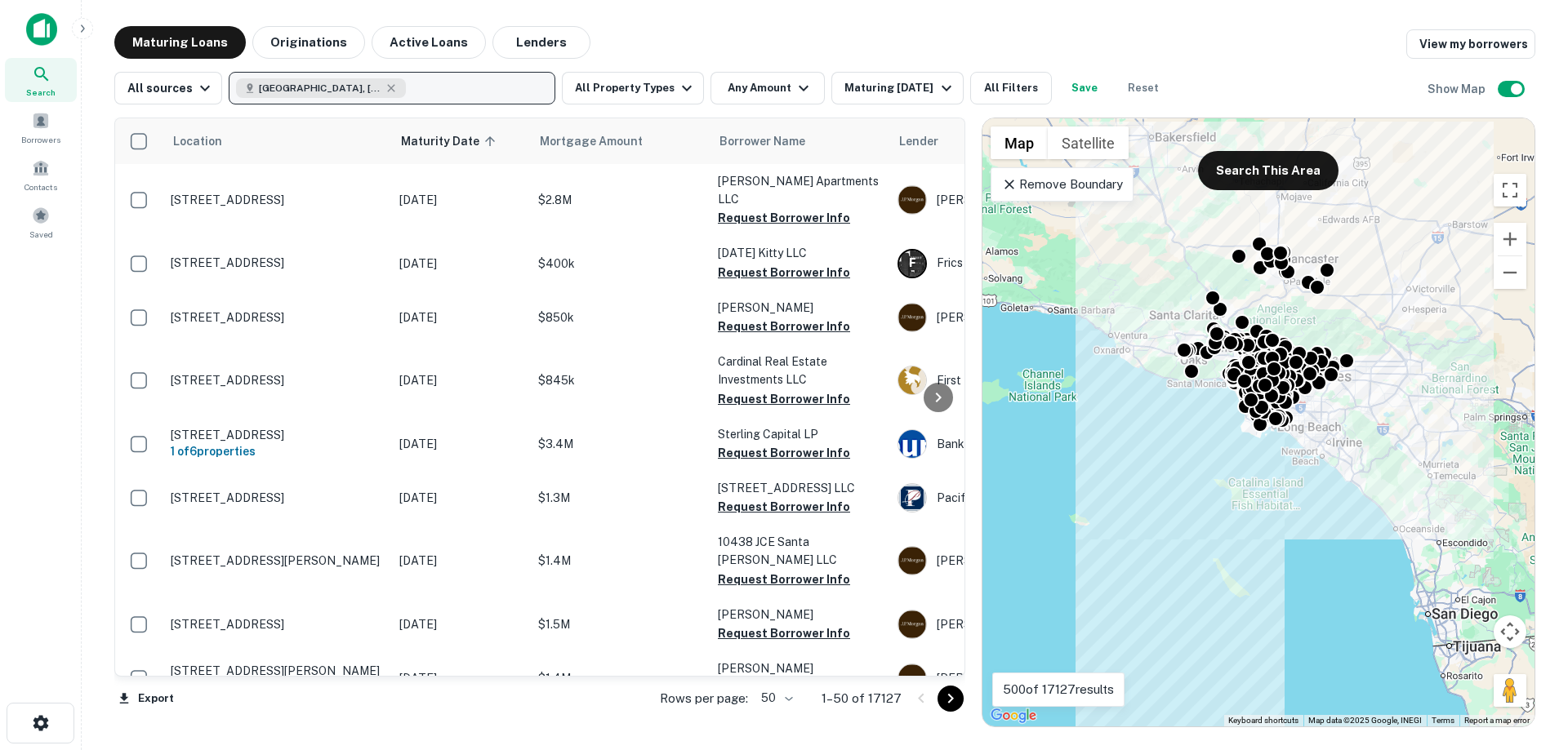
click at [1087, 95] on button "Save" at bounding box center [1084, 88] width 52 height 32
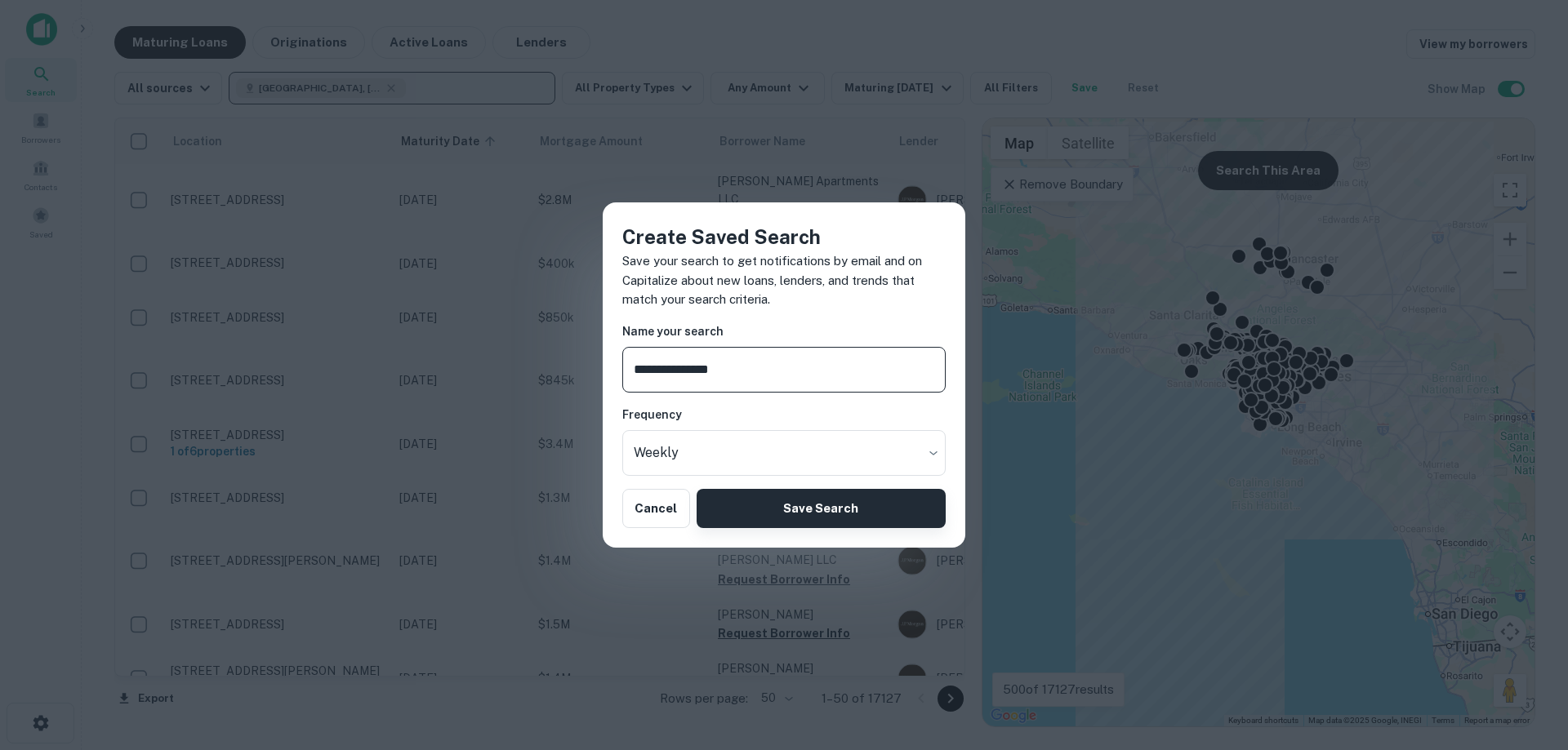
type input "**********"
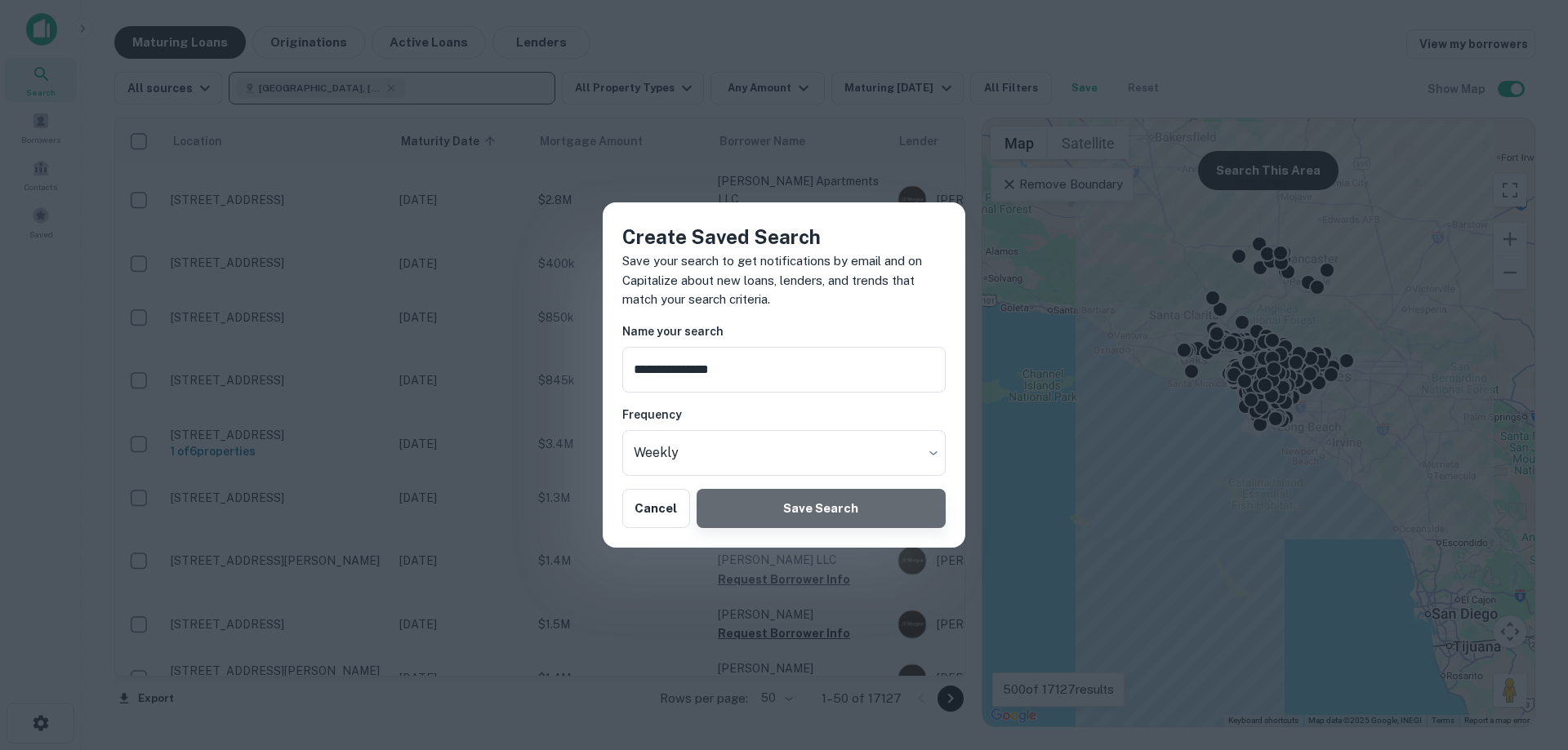
click at [786, 516] on button "Save Search" at bounding box center [821, 509] width 249 height 39
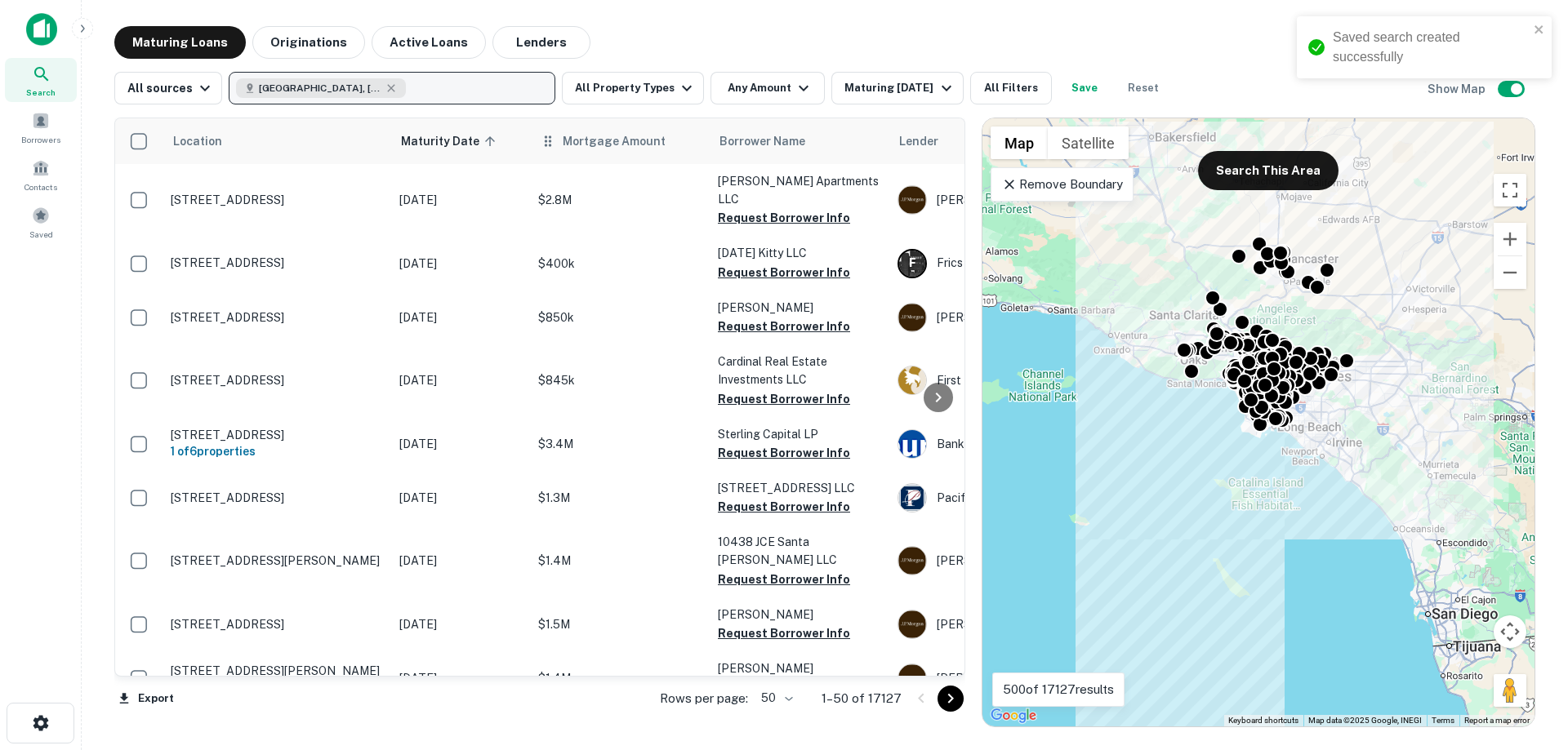
scroll to position [408, 0]
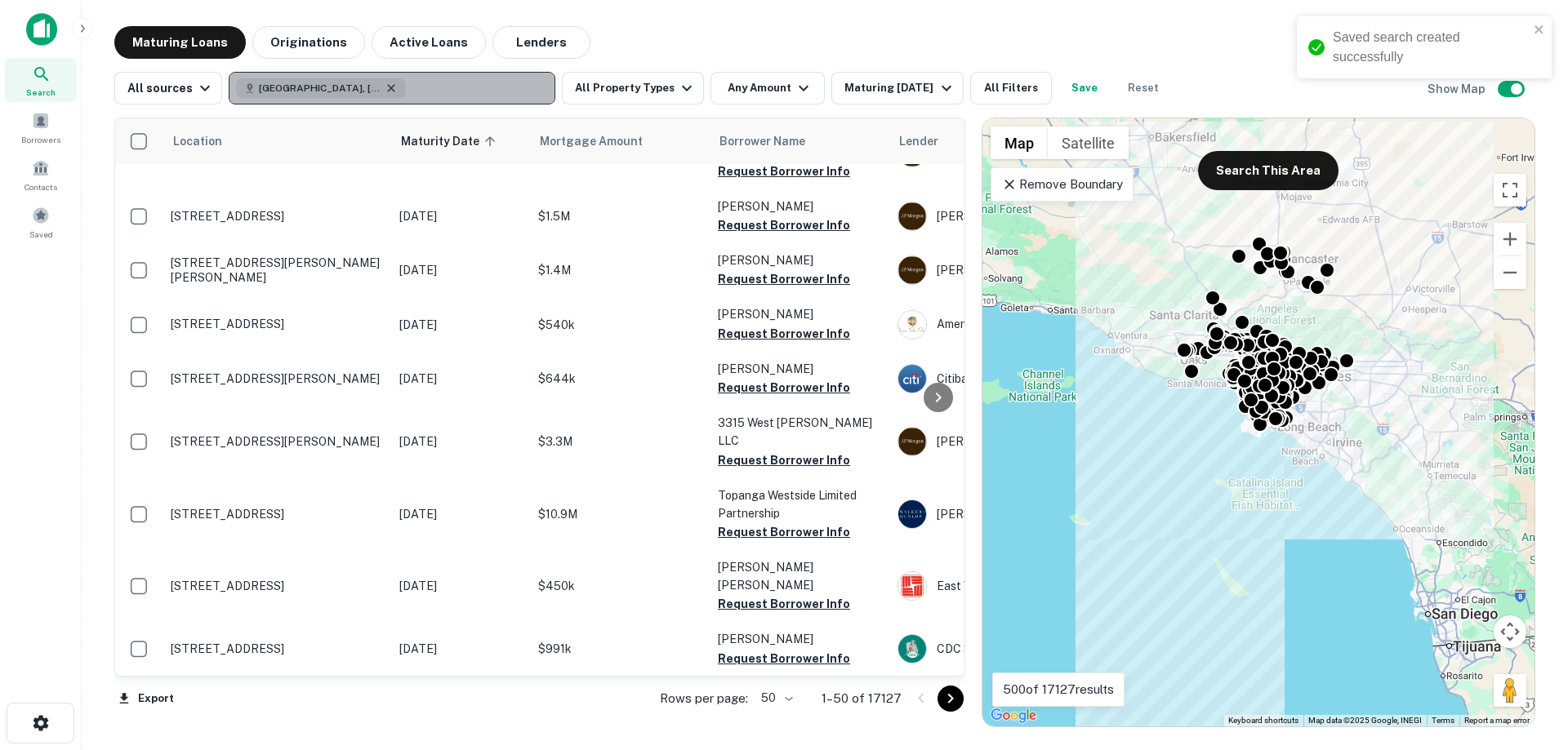
click at [391, 91] on icon "button" at bounding box center [391, 88] width 13 height 13
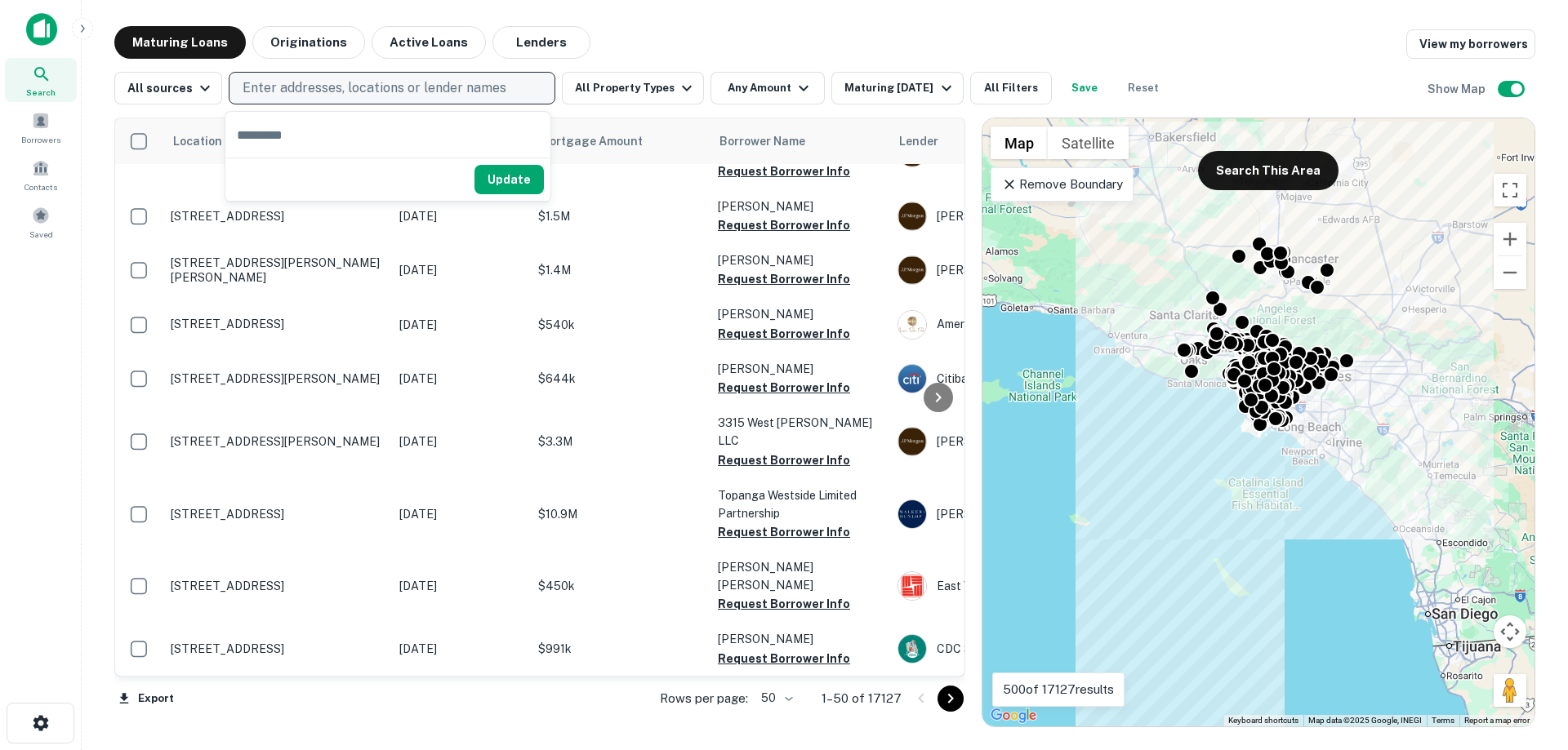
click at [391, 91] on p "Enter addresses, locations or lender names" at bounding box center [374, 88] width 264 height 20
type input "*******"
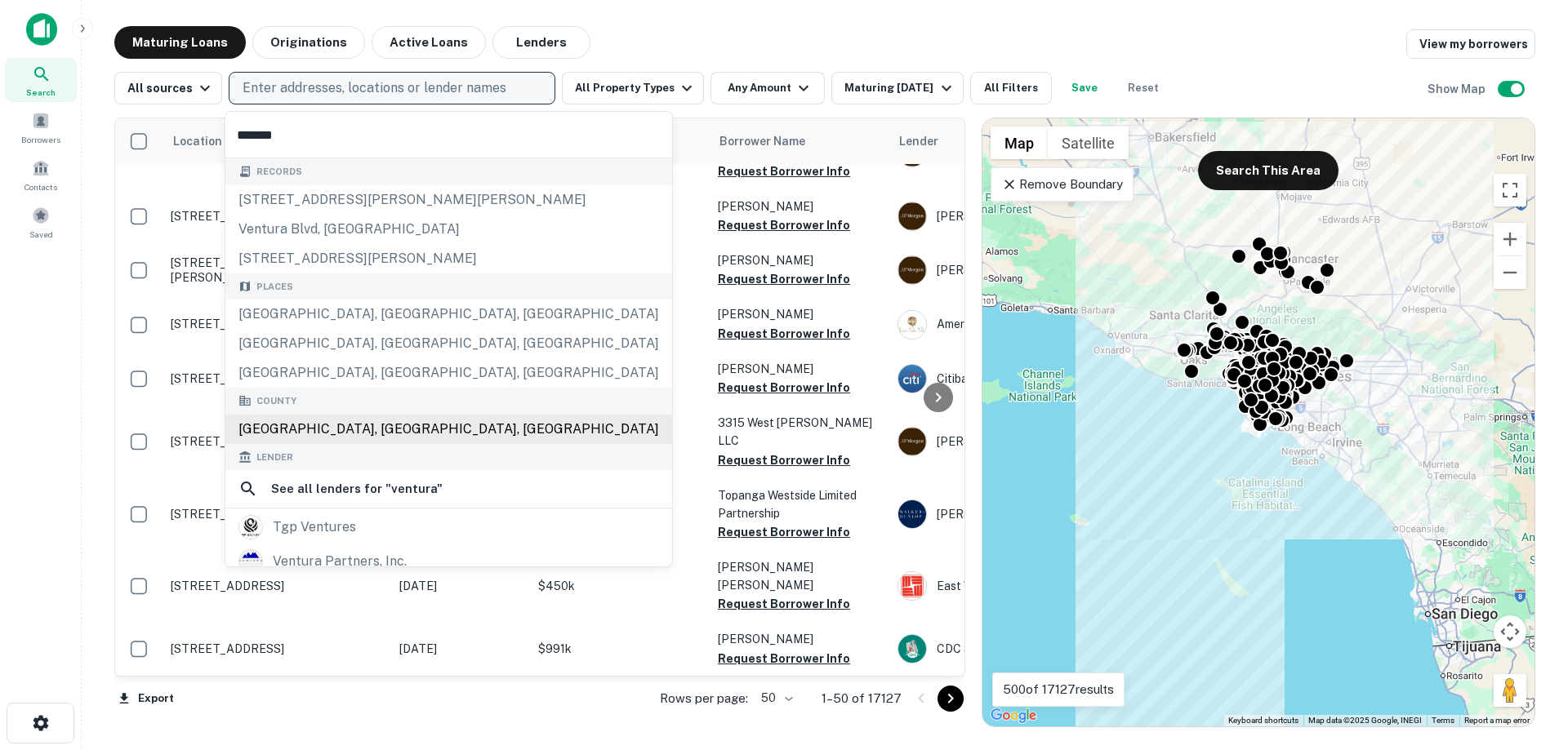
click at [324, 424] on div "[GEOGRAPHIC_DATA], [GEOGRAPHIC_DATA], [GEOGRAPHIC_DATA]" at bounding box center [448, 429] width 446 height 30
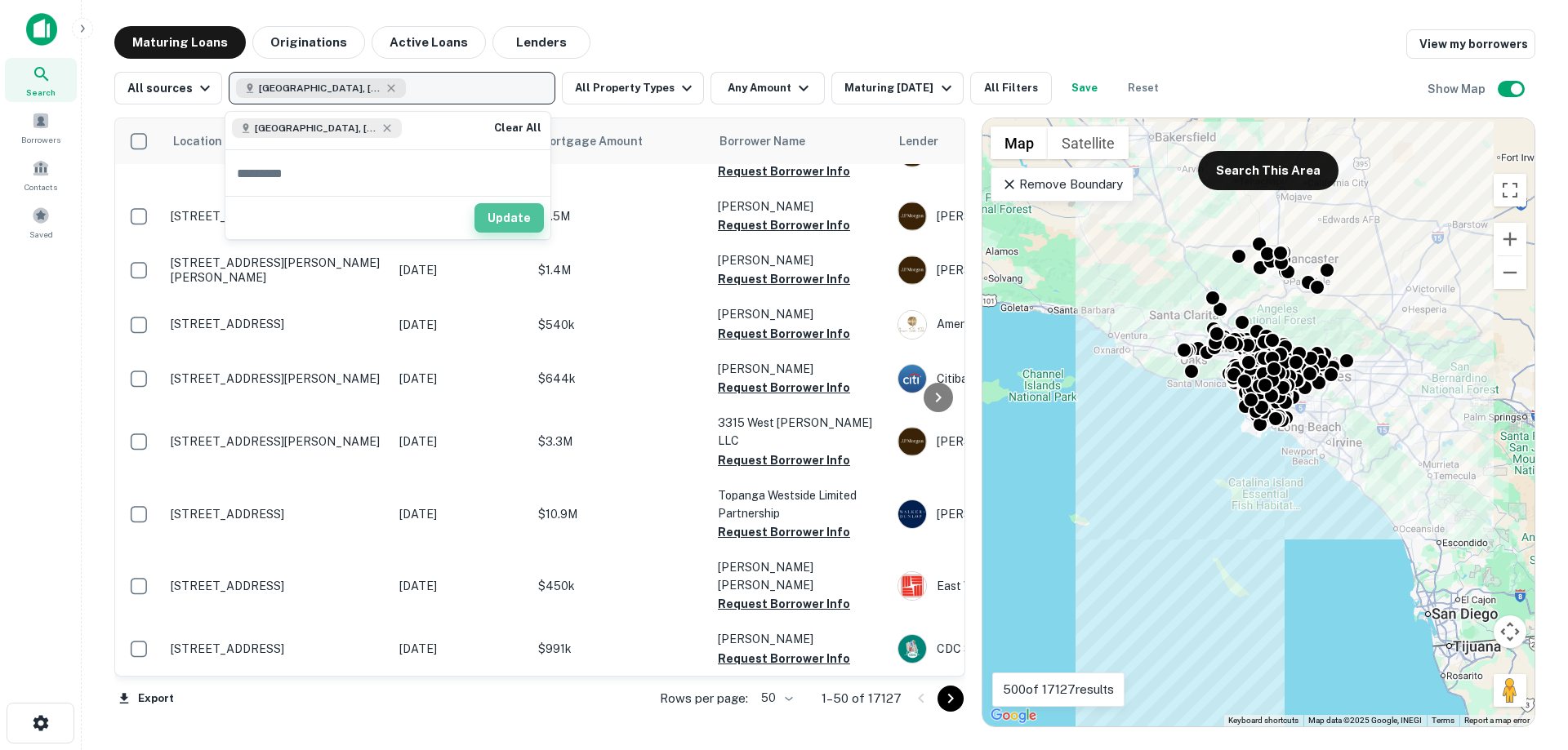
click at [519, 218] on button "Update" at bounding box center [508, 218] width 69 height 30
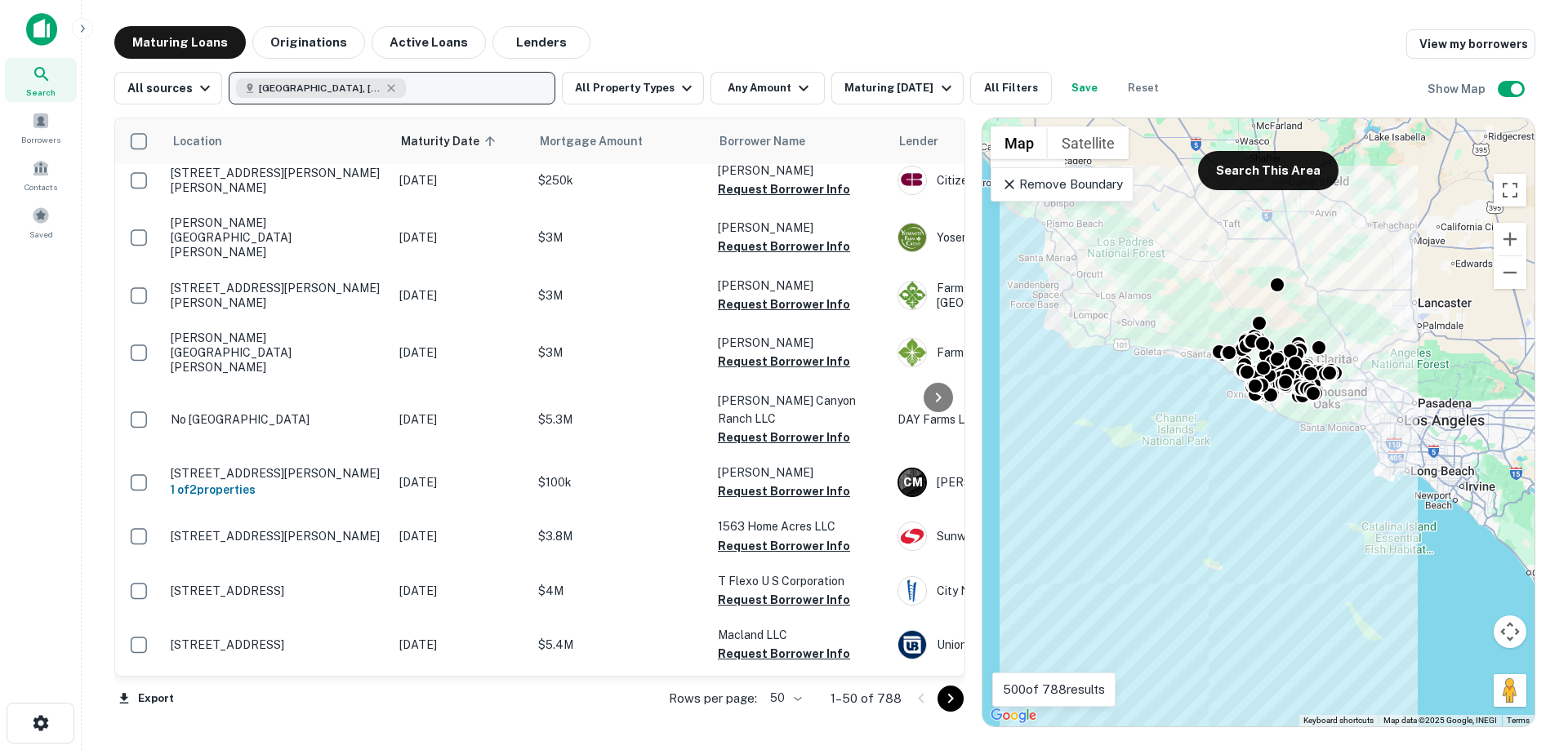
click at [1087, 93] on button "Save" at bounding box center [1084, 88] width 52 height 32
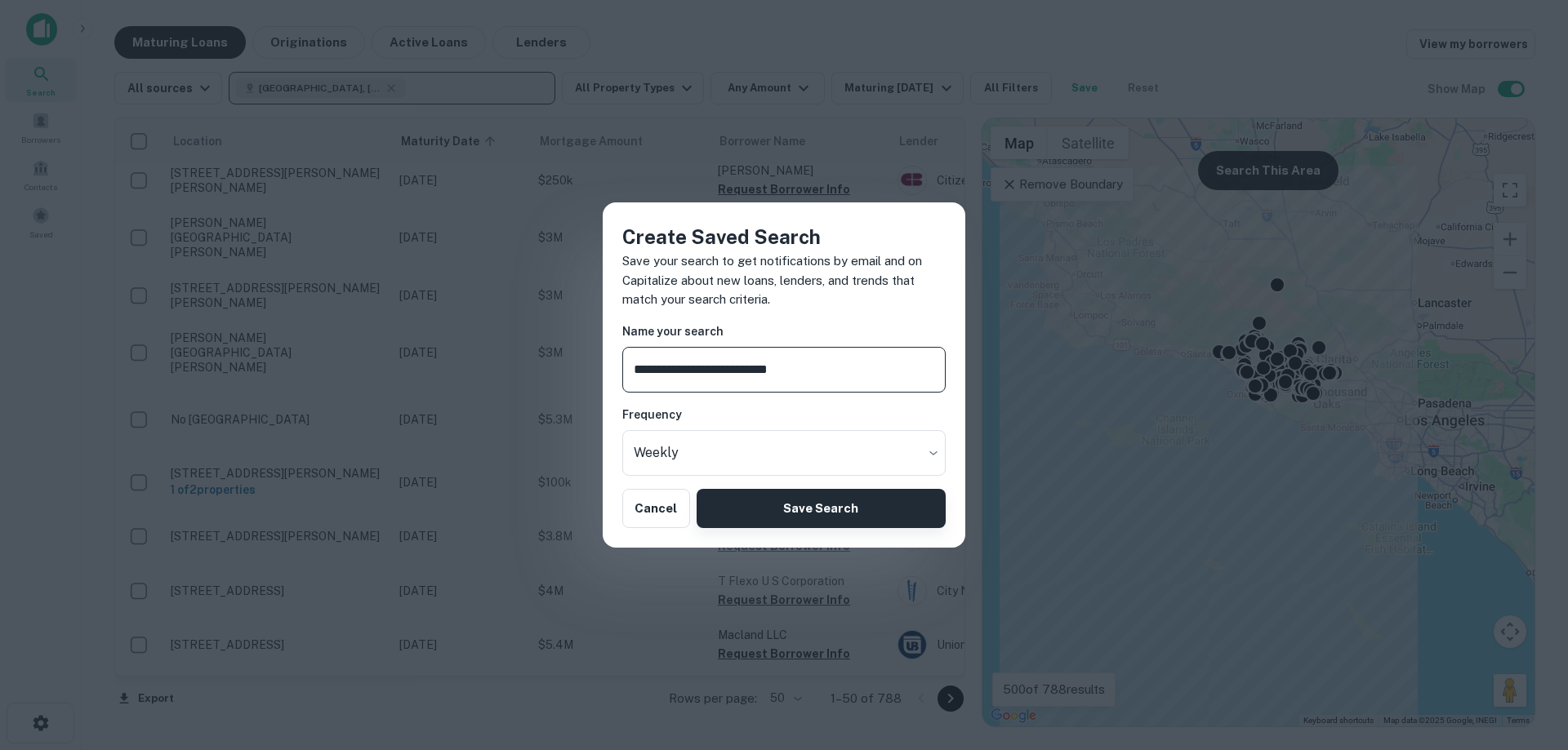
type input "**********"
click at [837, 494] on button "Save Search" at bounding box center [821, 509] width 249 height 39
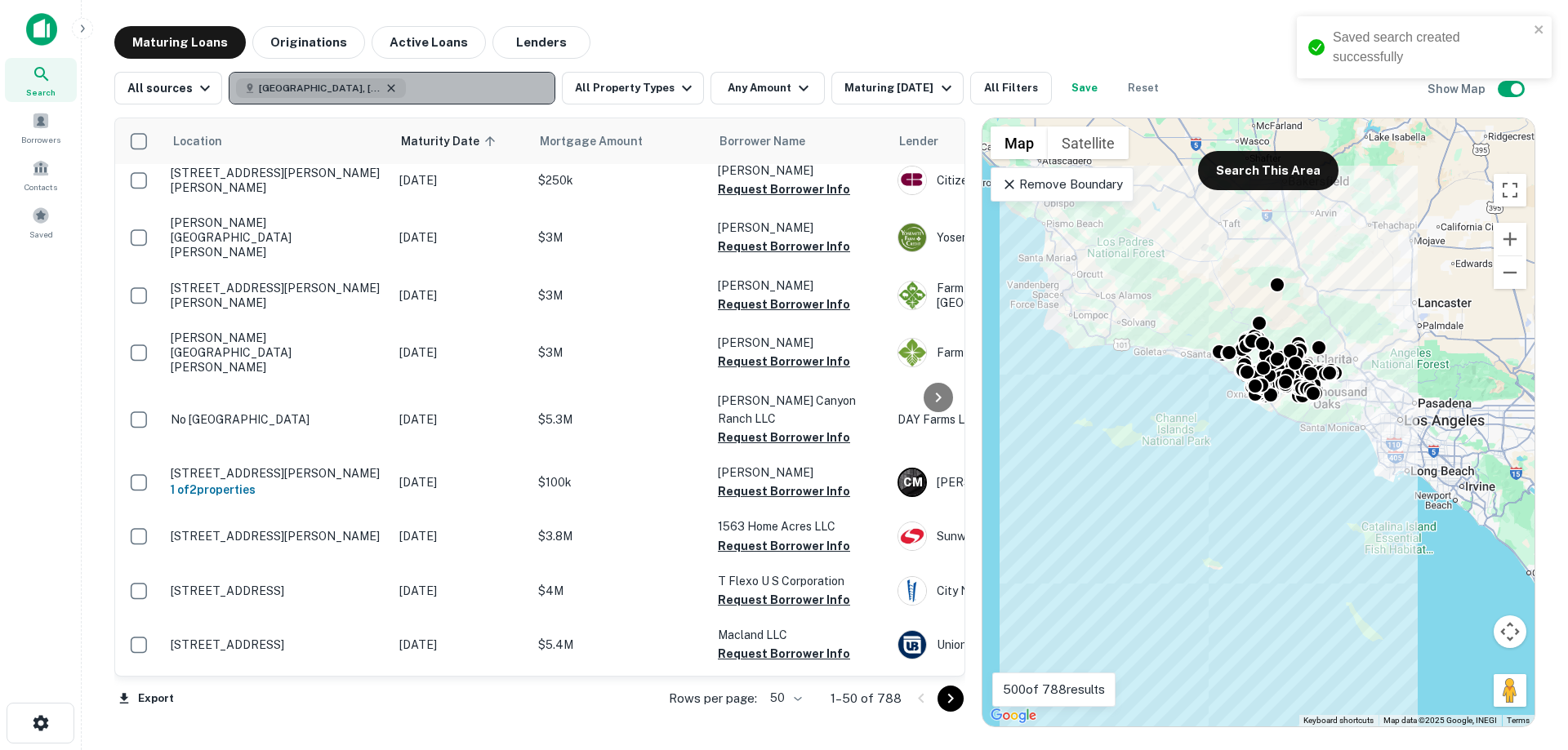
click at [385, 86] on icon "button" at bounding box center [391, 88] width 13 height 13
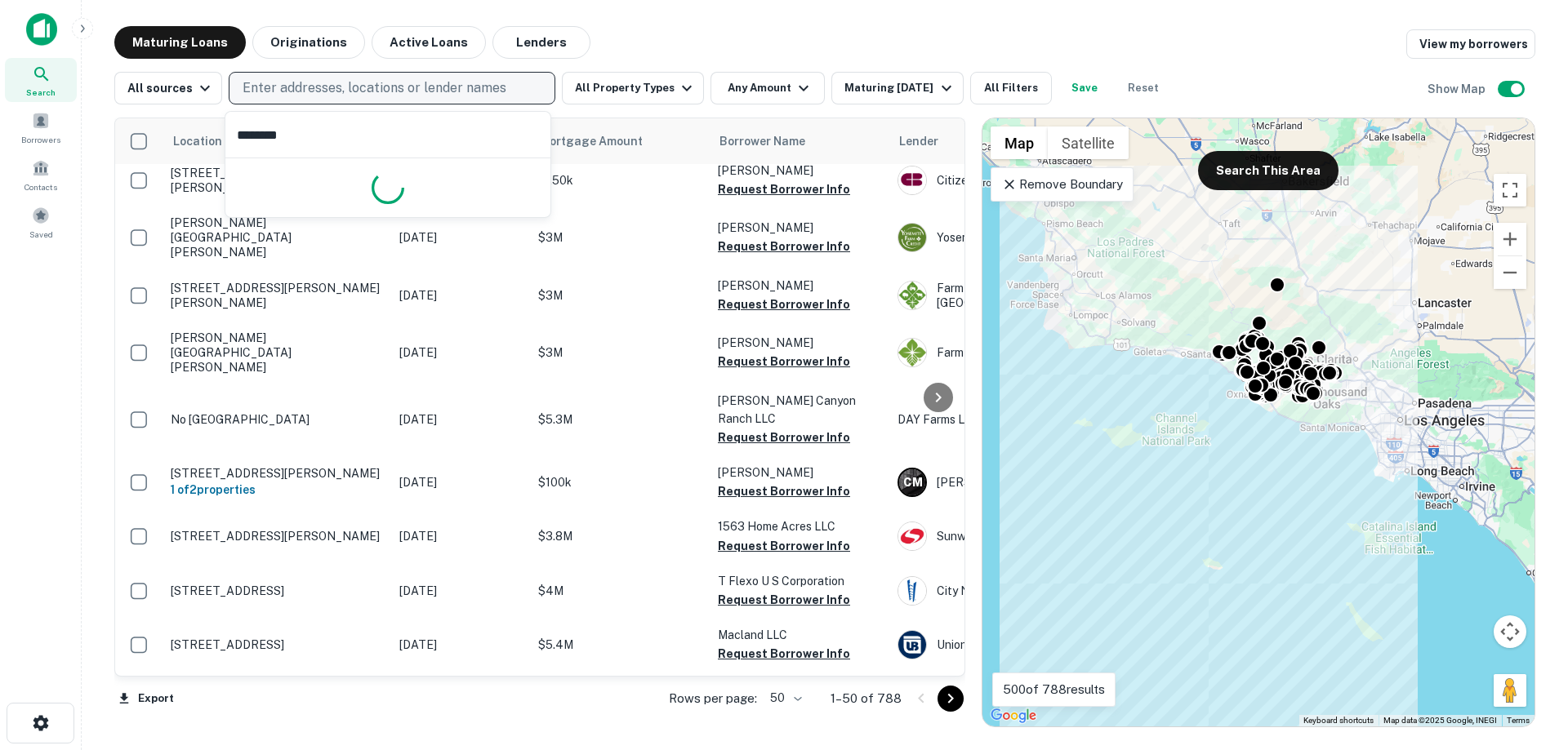
type input "*********"
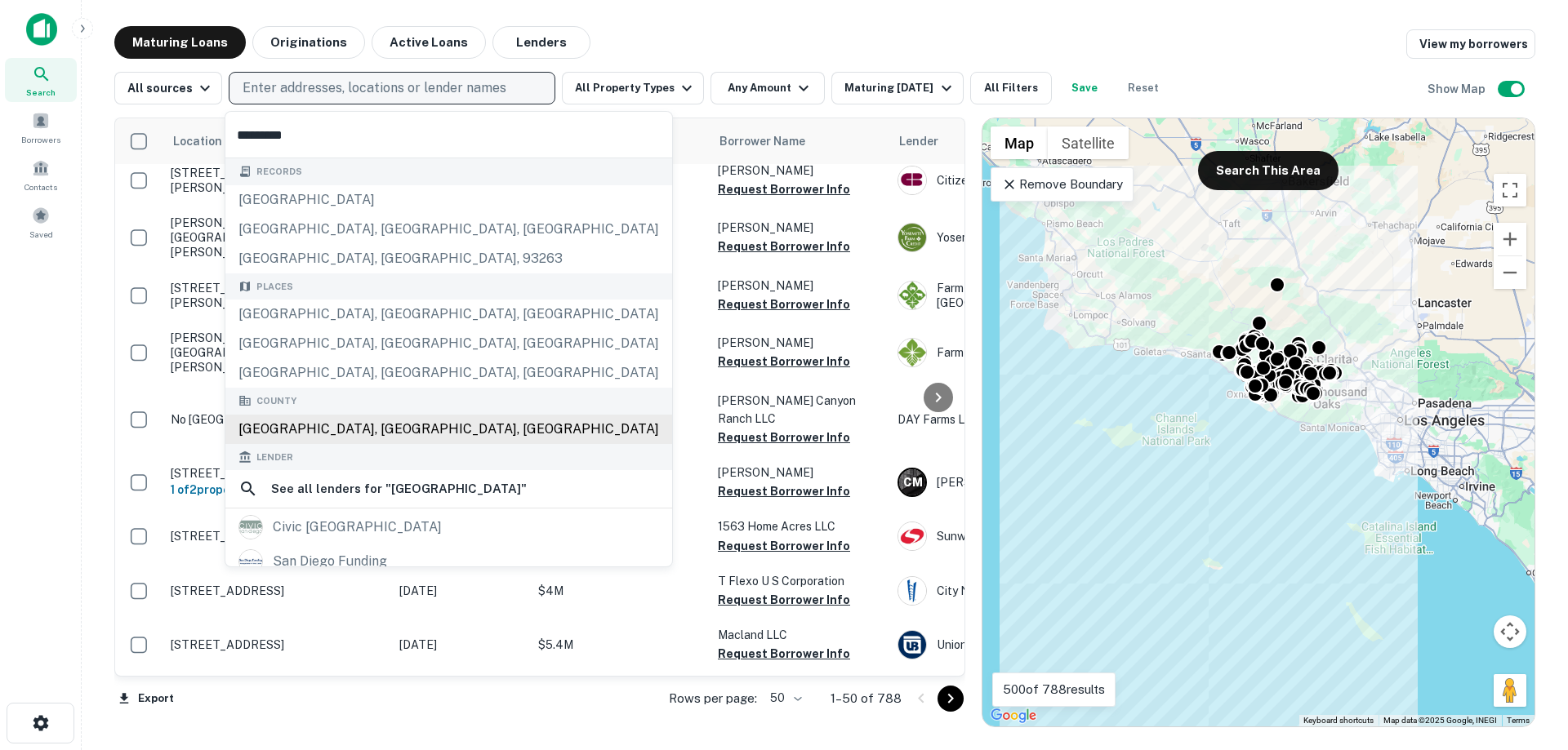
click at [332, 434] on div "[GEOGRAPHIC_DATA], [GEOGRAPHIC_DATA], [GEOGRAPHIC_DATA]" at bounding box center [448, 429] width 446 height 30
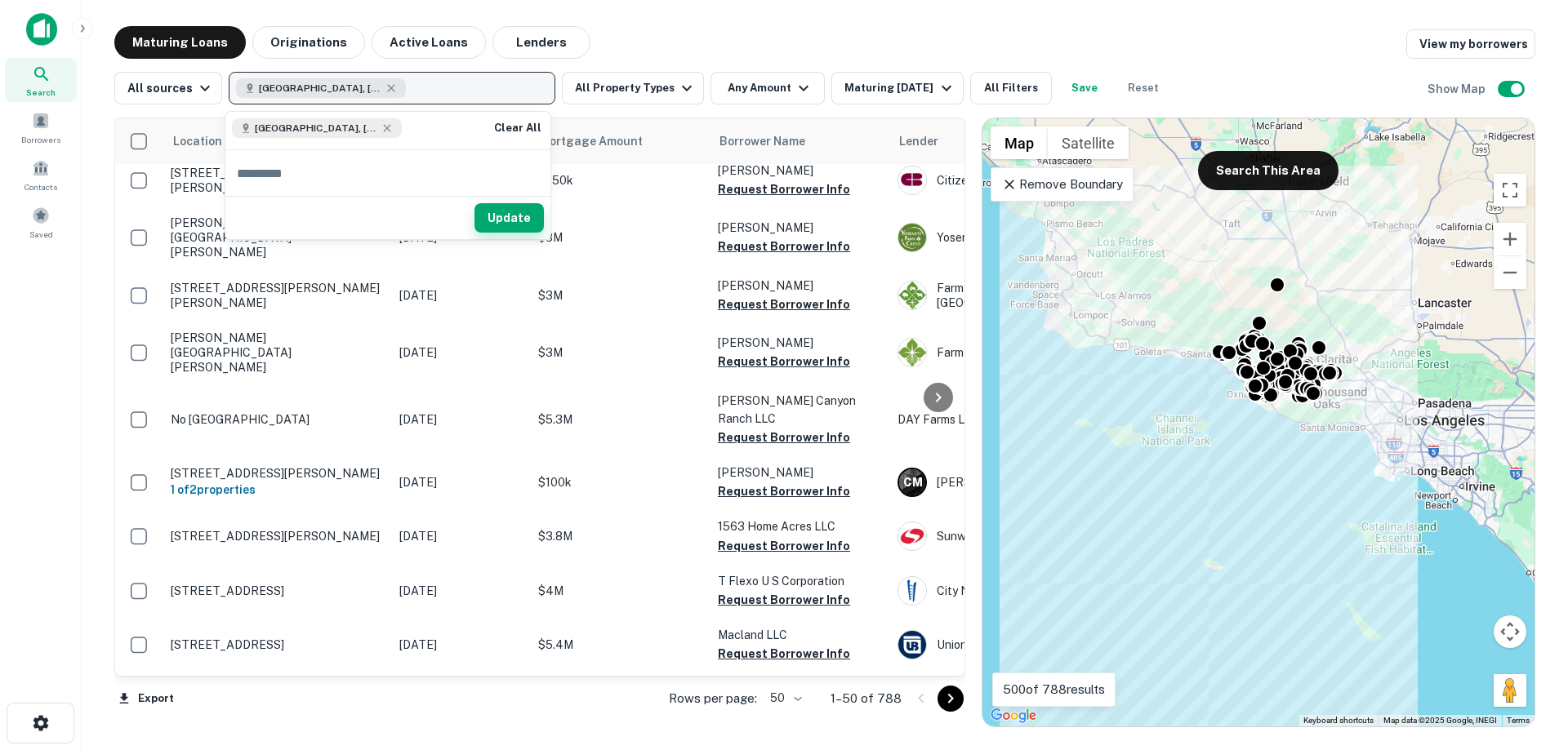
click at [498, 208] on button "Update" at bounding box center [508, 218] width 69 height 30
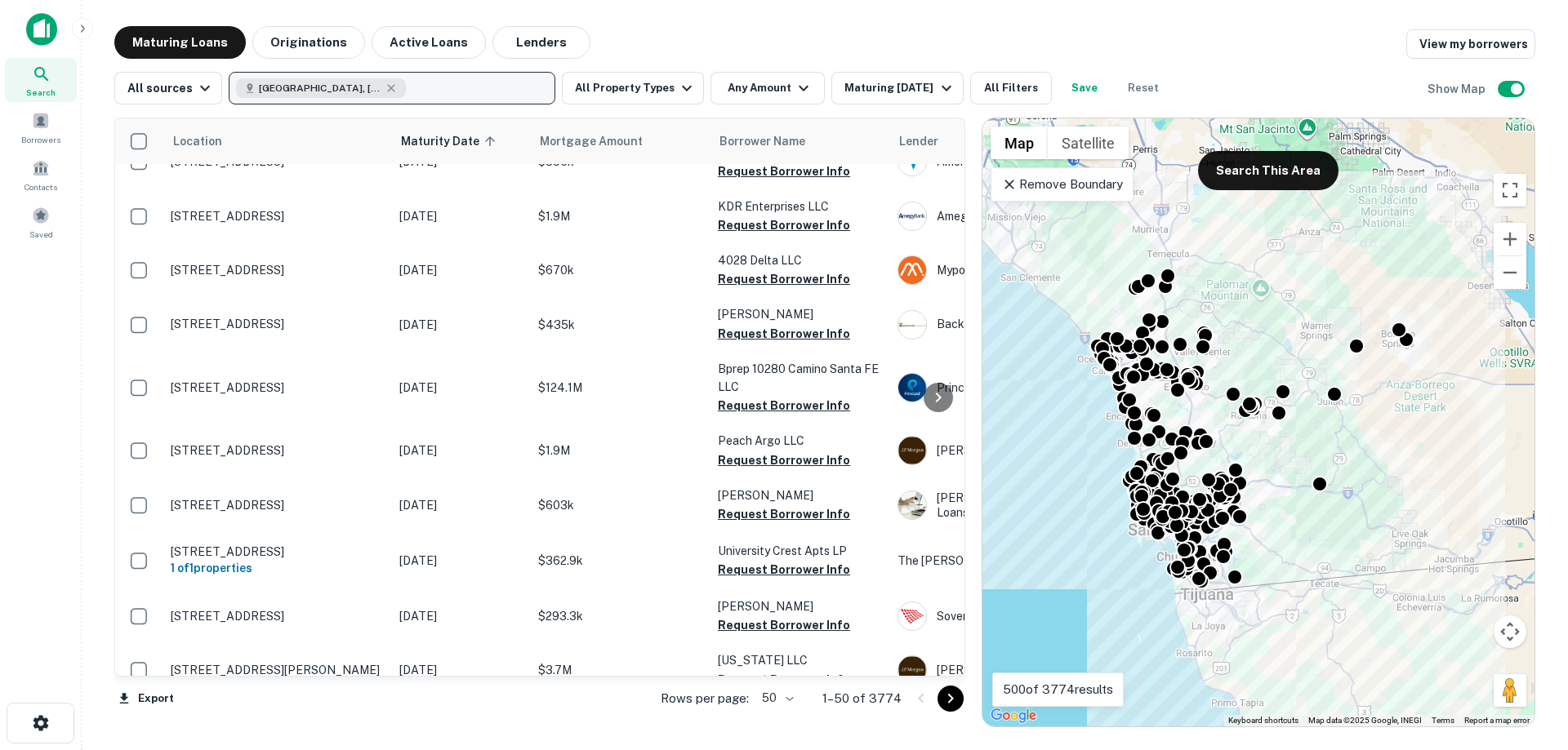
click at [1085, 88] on button "Save" at bounding box center [1084, 88] width 52 height 32
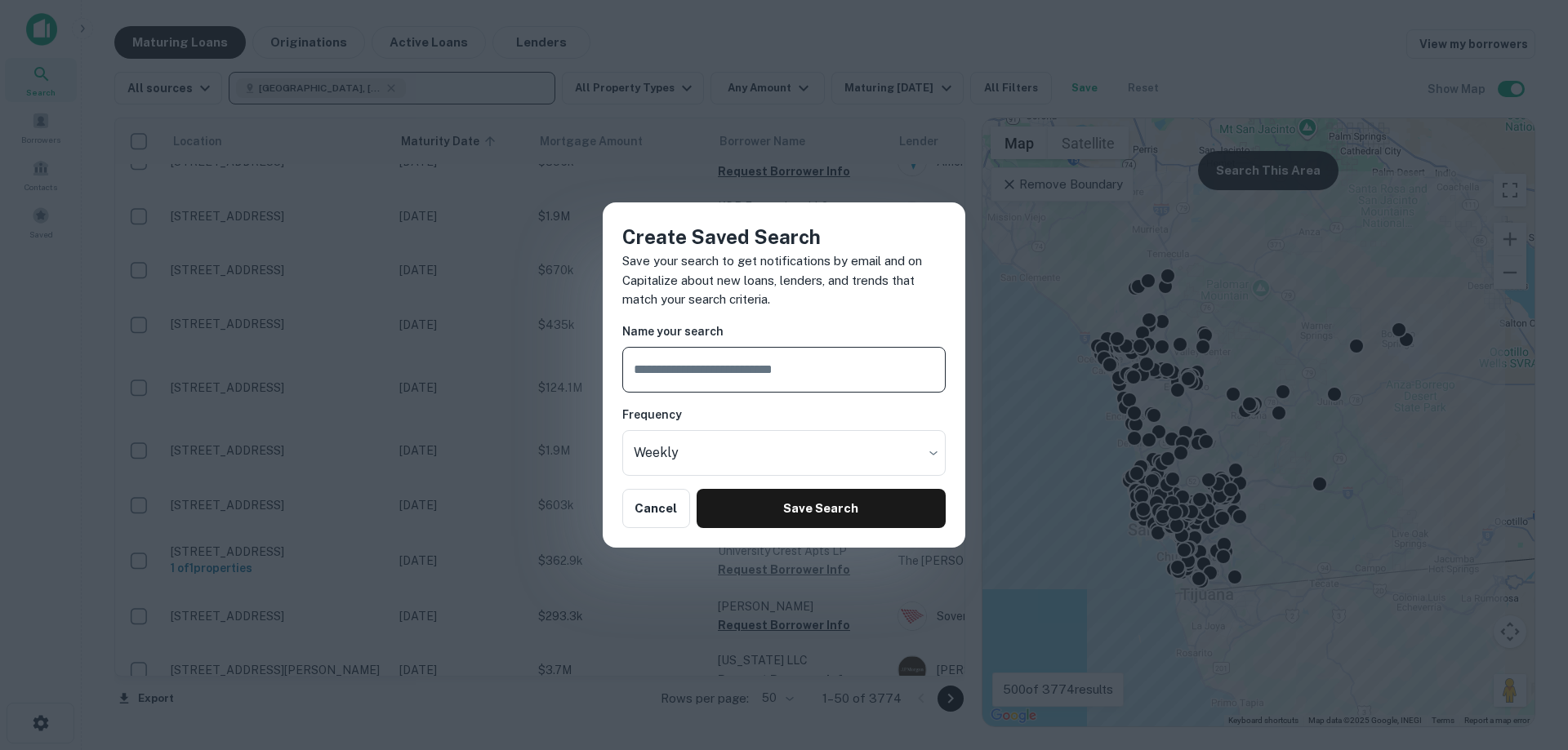
click at [690, 381] on input "text" at bounding box center [784, 369] width 324 height 46
type input "**********"
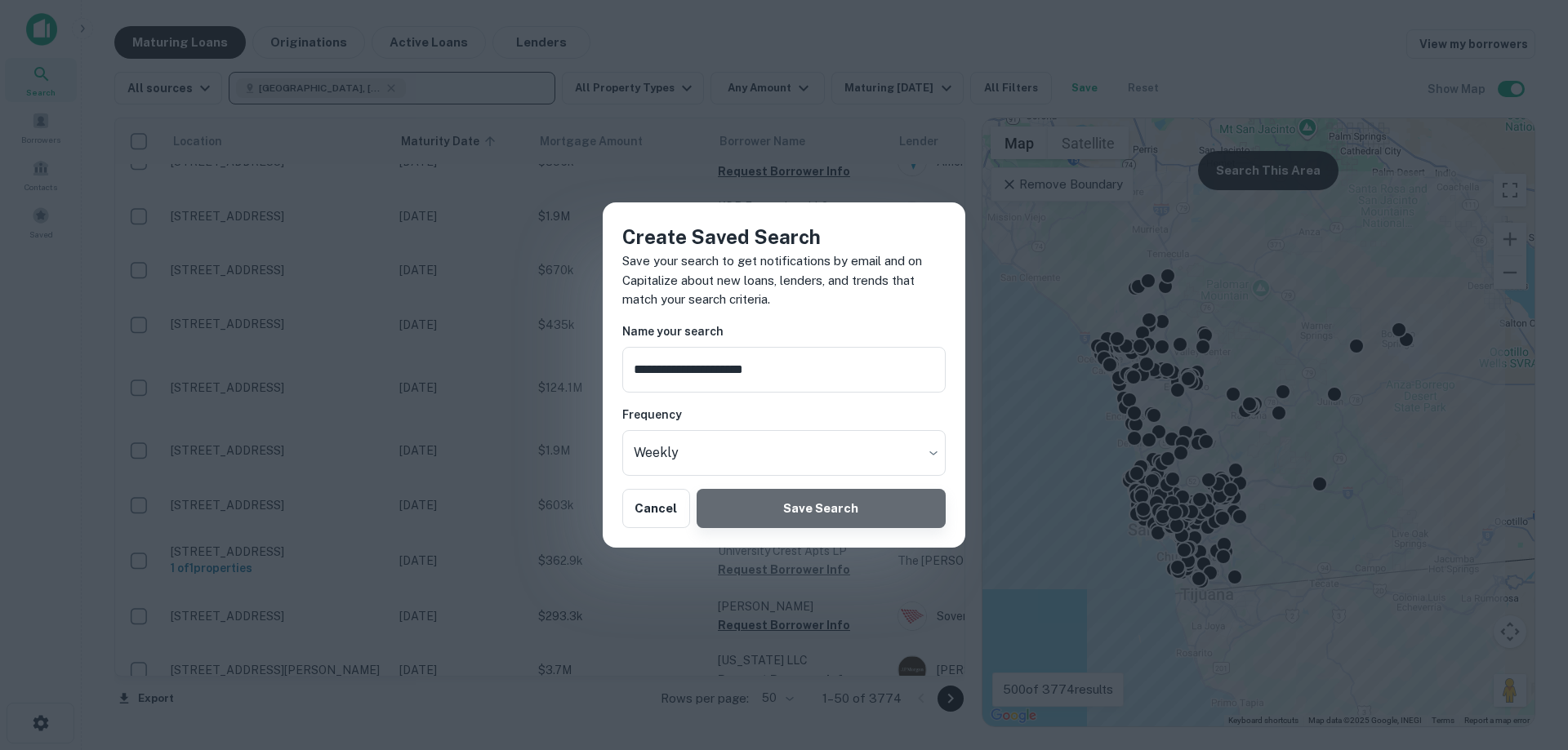
click at [758, 497] on button "Save Search" at bounding box center [821, 509] width 249 height 39
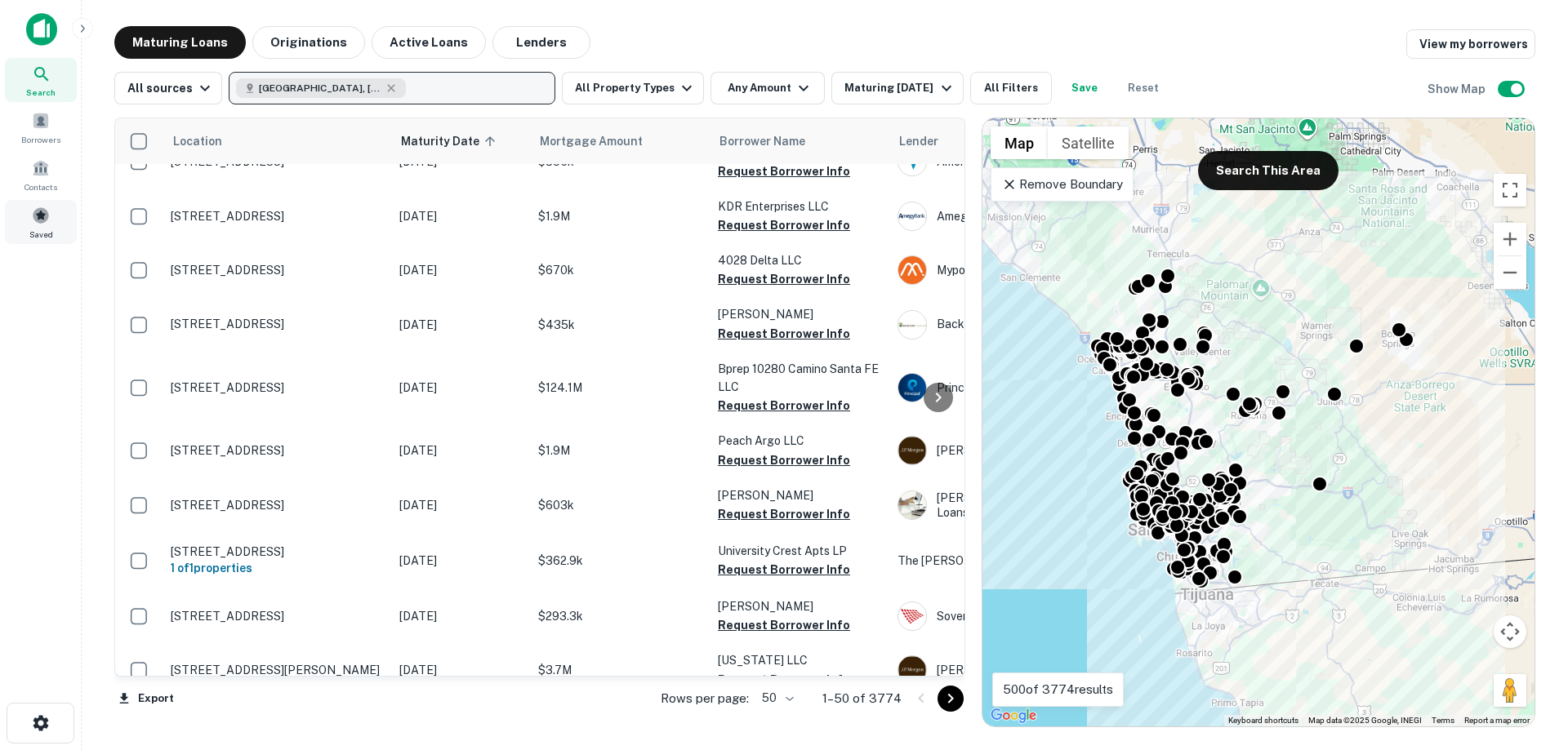
click at [36, 215] on span at bounding box center [41, 215] width 18 height 18
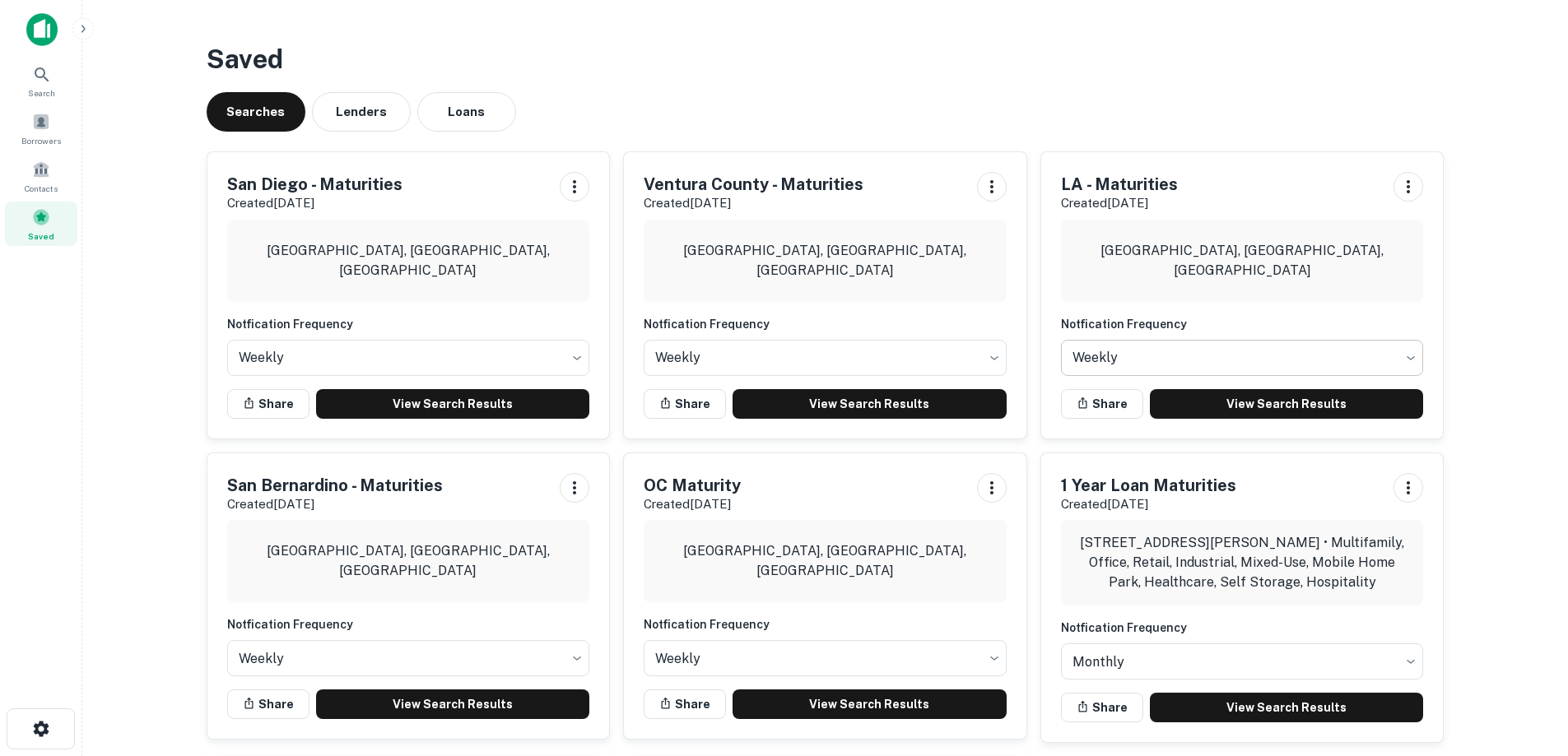
scroll to position [411, 0]
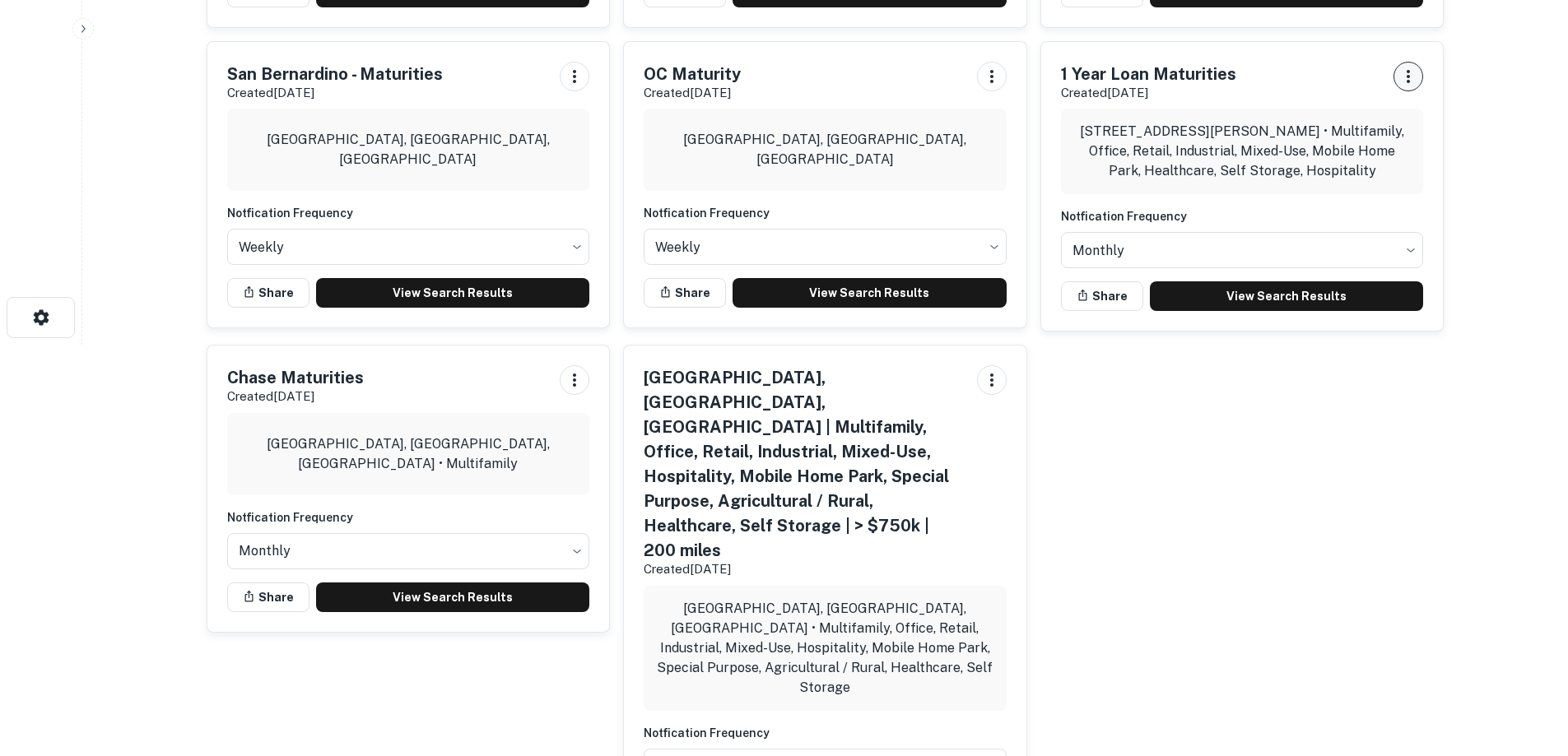
click at [1404, 79] on icon "button" at bounding box center [1408, 77] width 20 height 20
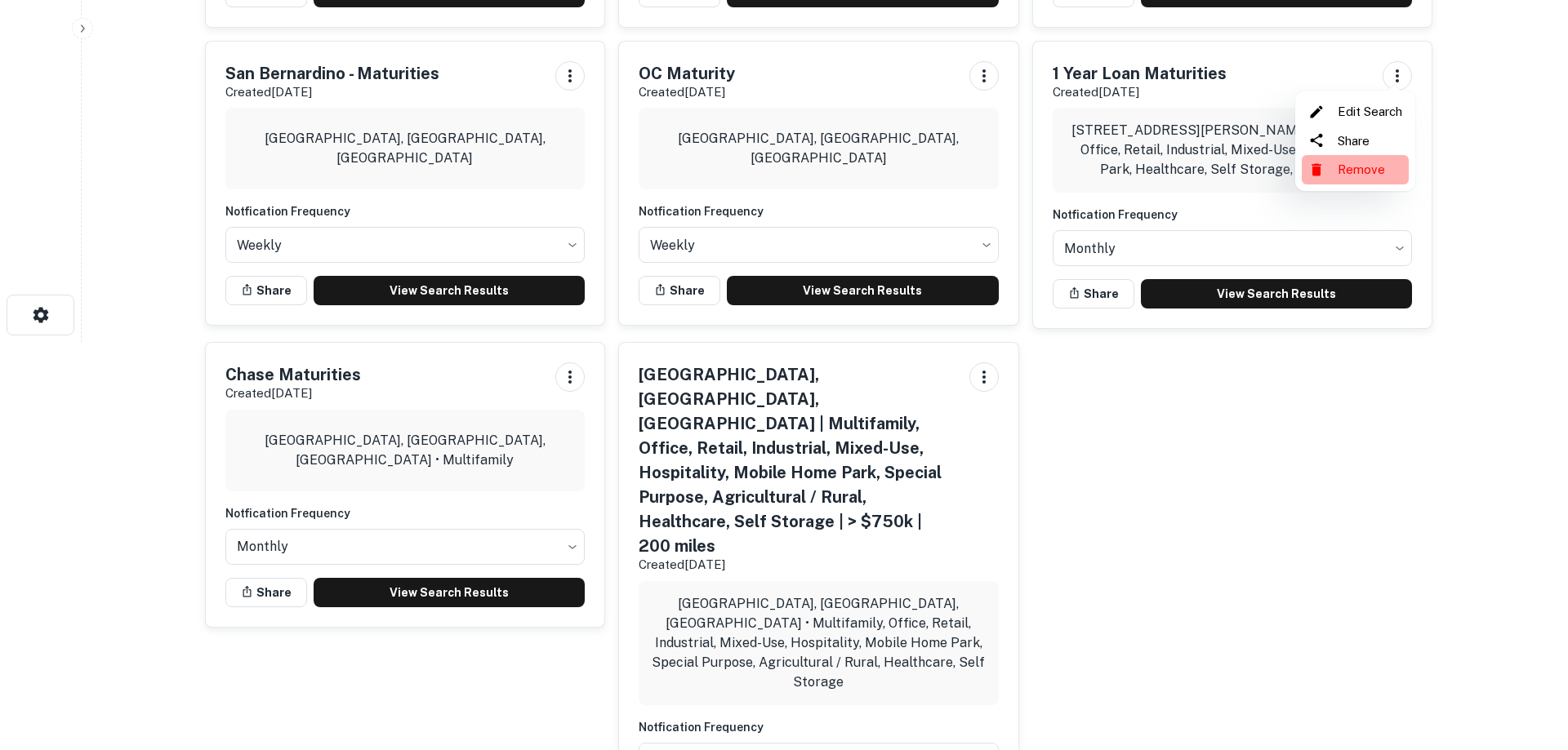
click at [1356, 177] on li "Remove" at bounding box center [1355, 169] width 107 height 30
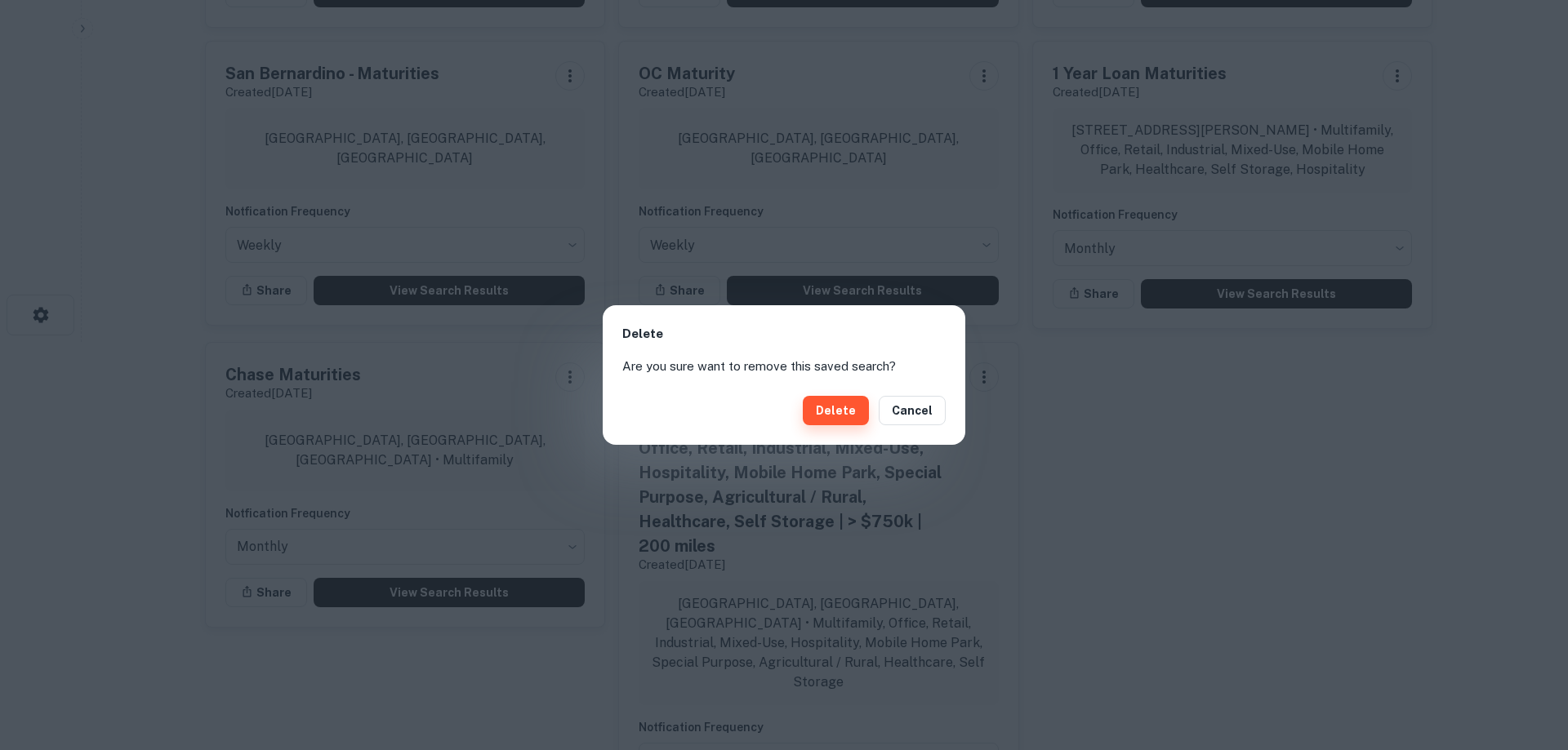
click at [843, 421] on button "Delete" at bounding box center [836, 410] width 66 height 30
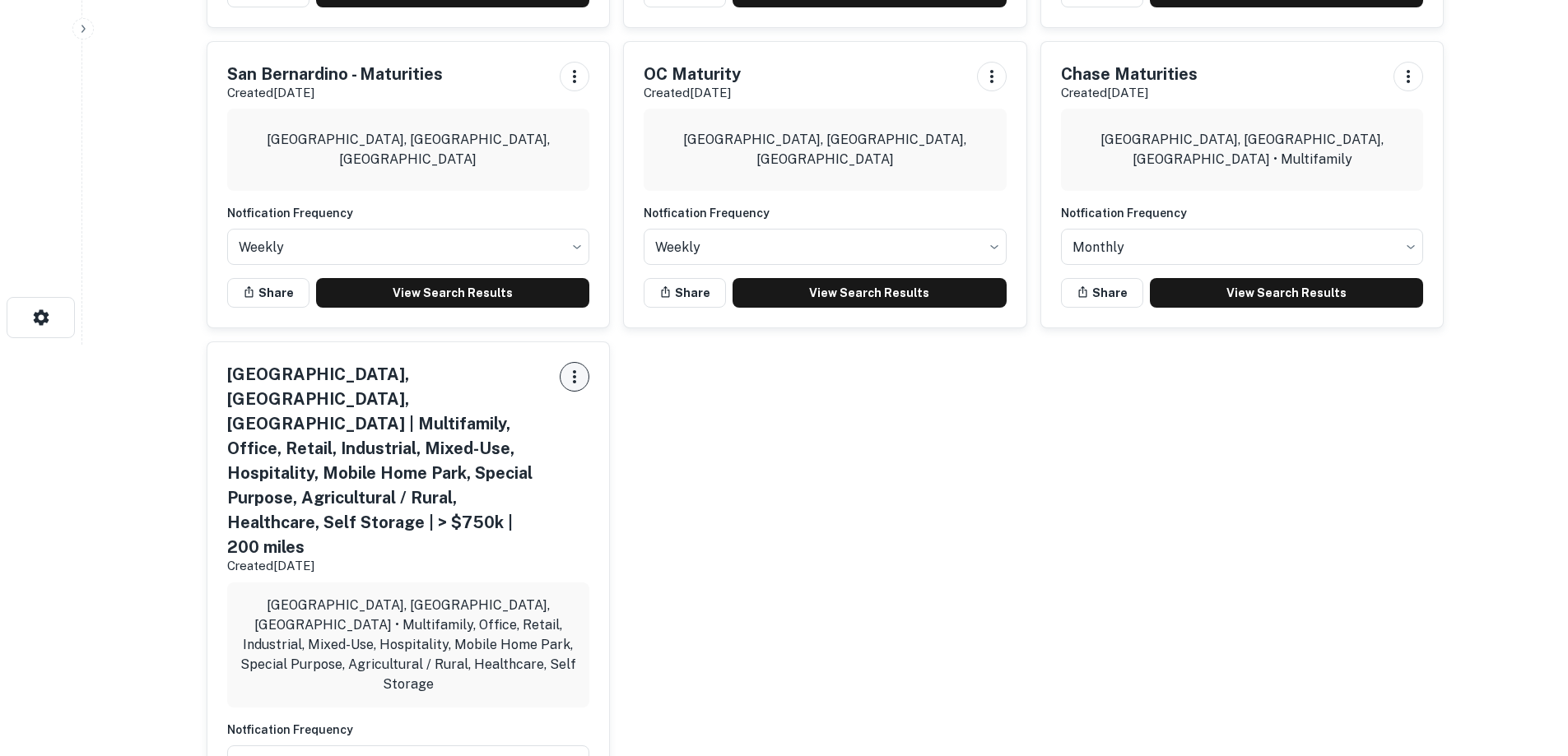
click at [577, 374] on icon "button" at bounding box center [575, 377] width 20 height 20
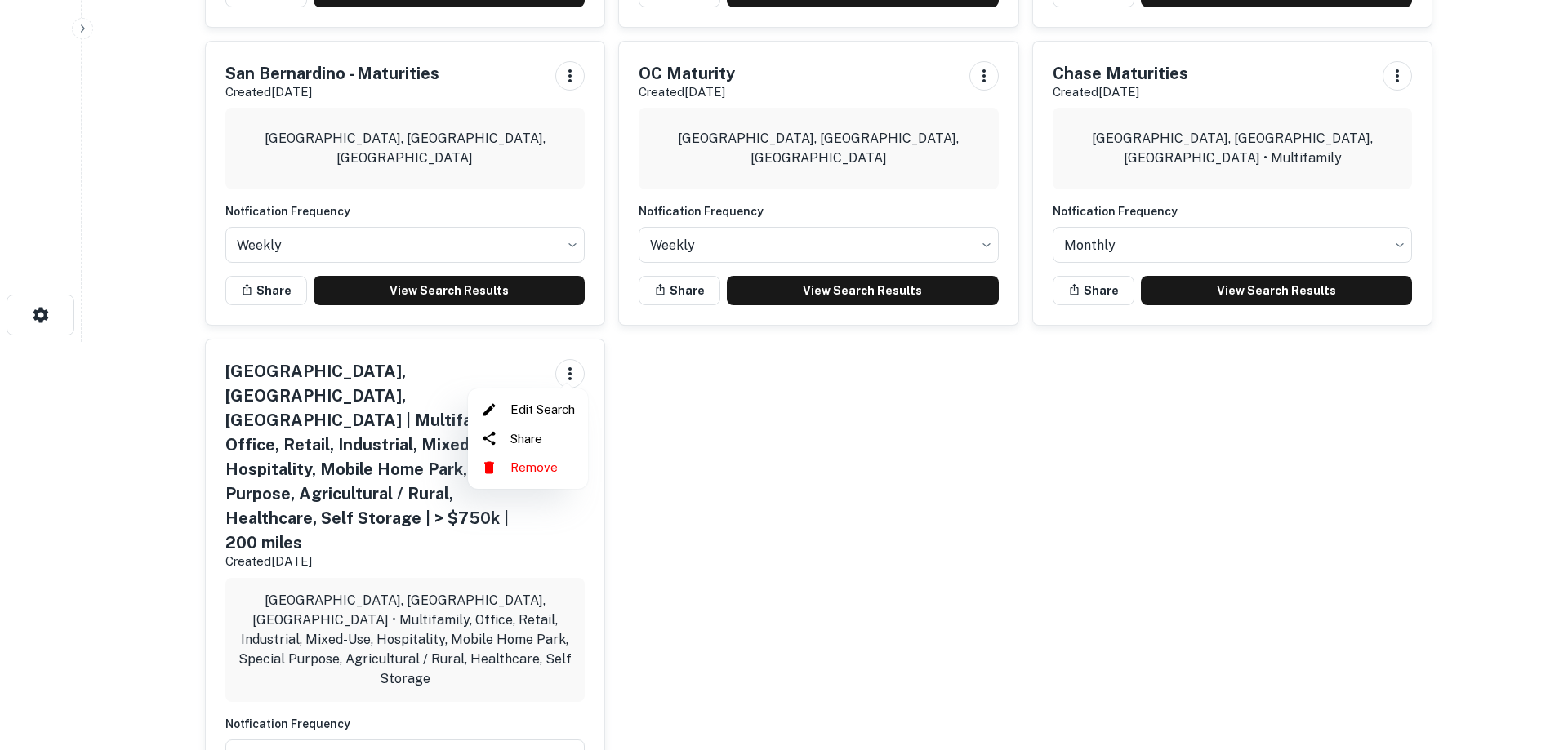
click at [524, 468] on li "Remove" at bounding box center [527, 467] width 107 height 30
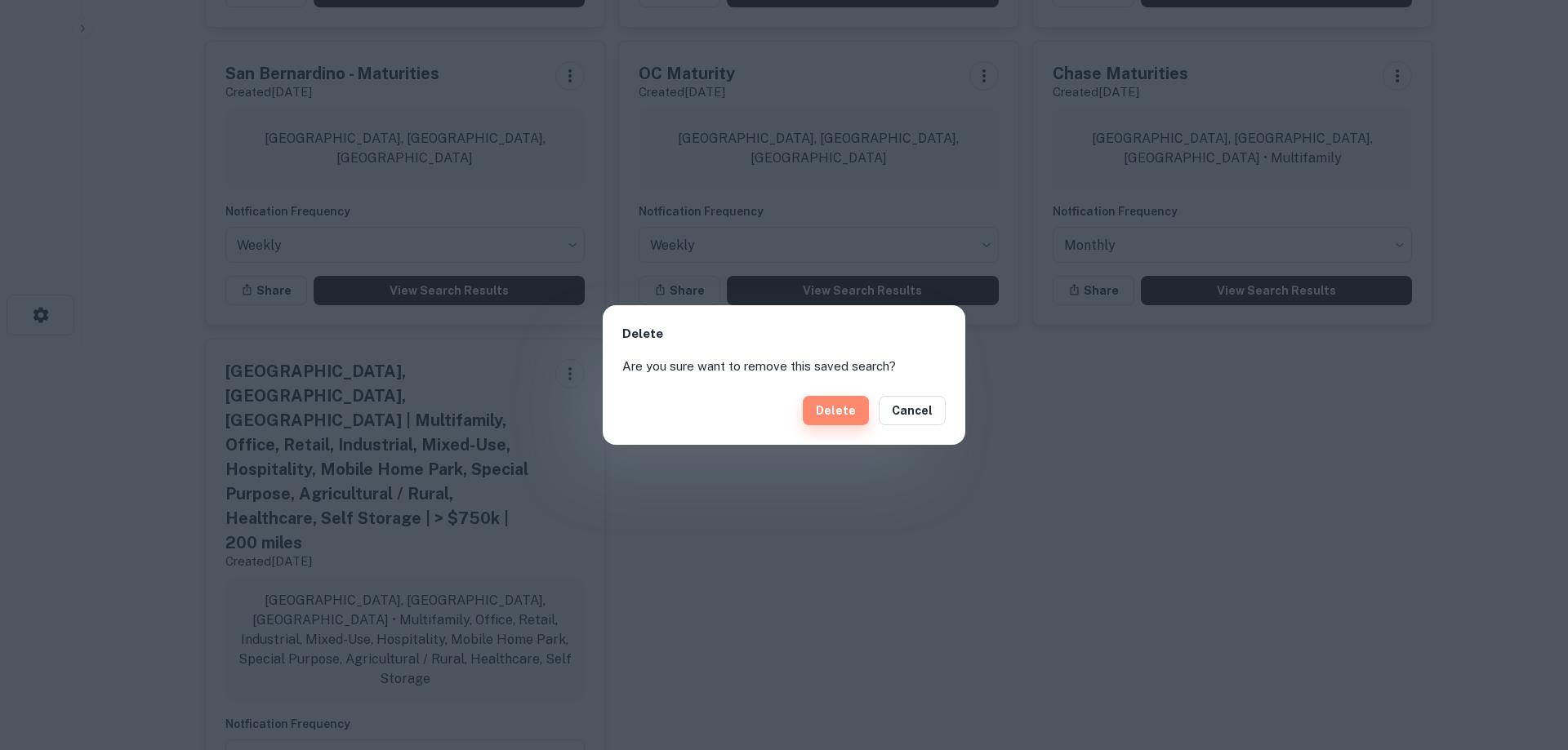
click at [838, 414] on button "Delete" at bounding box center [836, 410] width 66 height 30
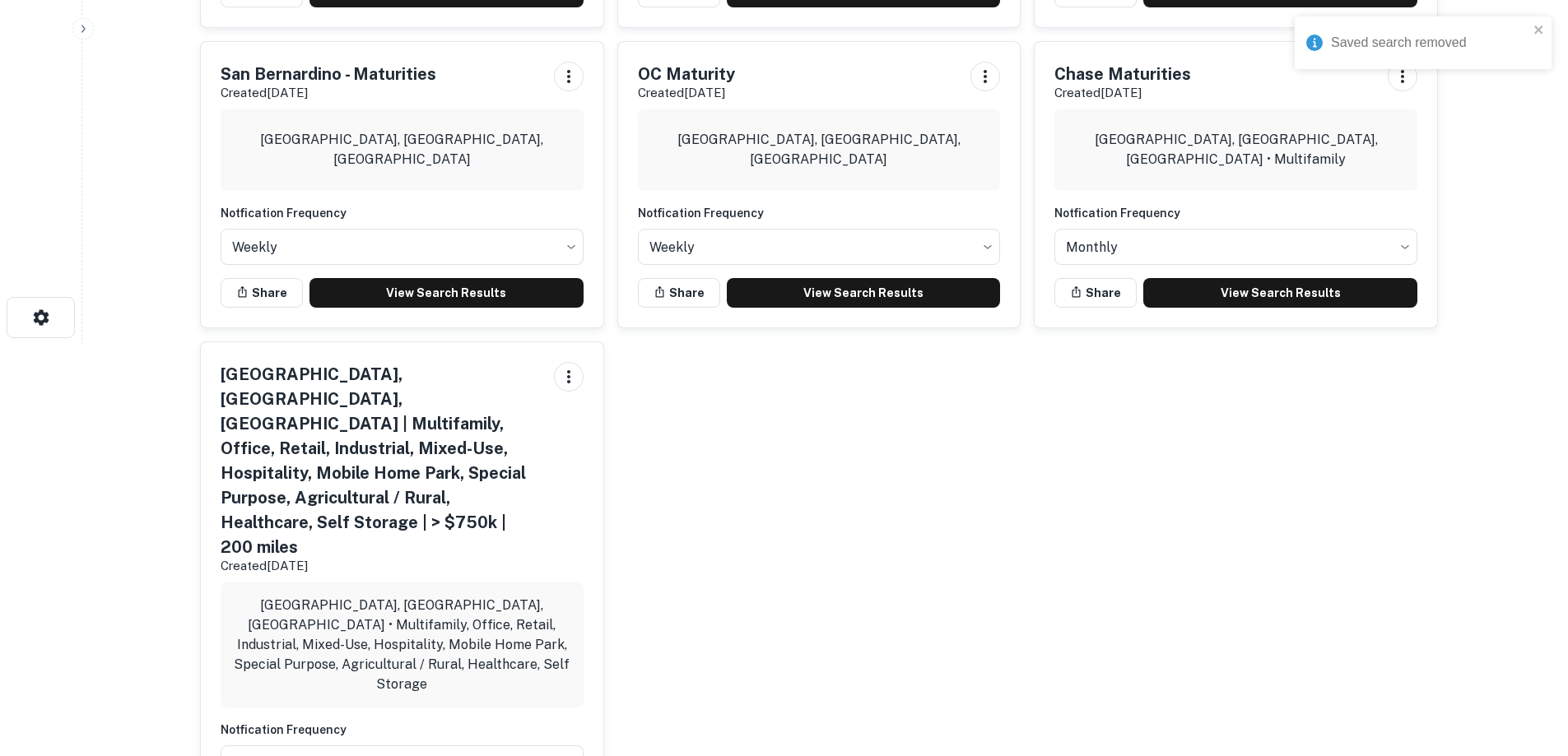
scroll to position [10, 0]
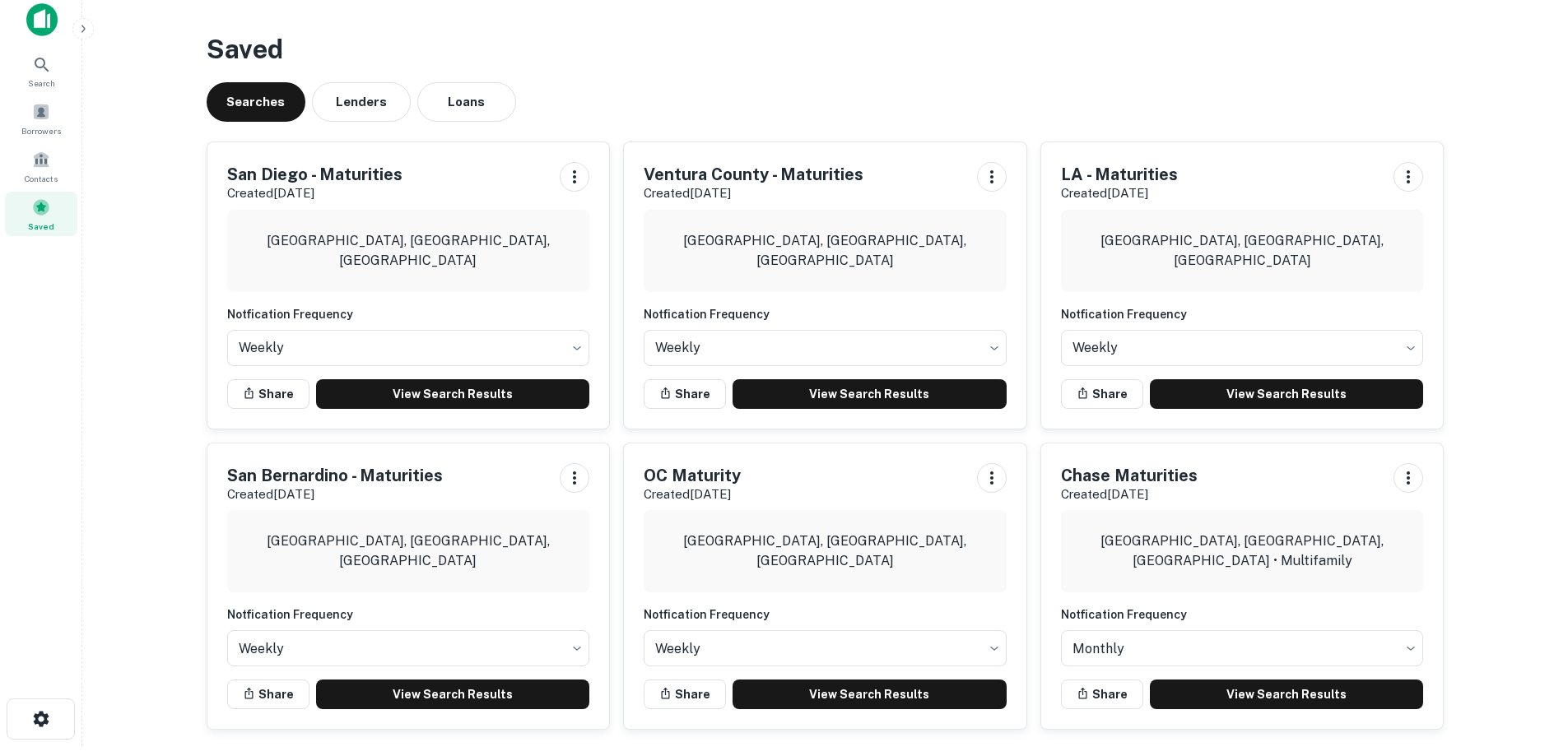
click at [34, 20] on img at bounding box center [42, 20] width 32 height 33
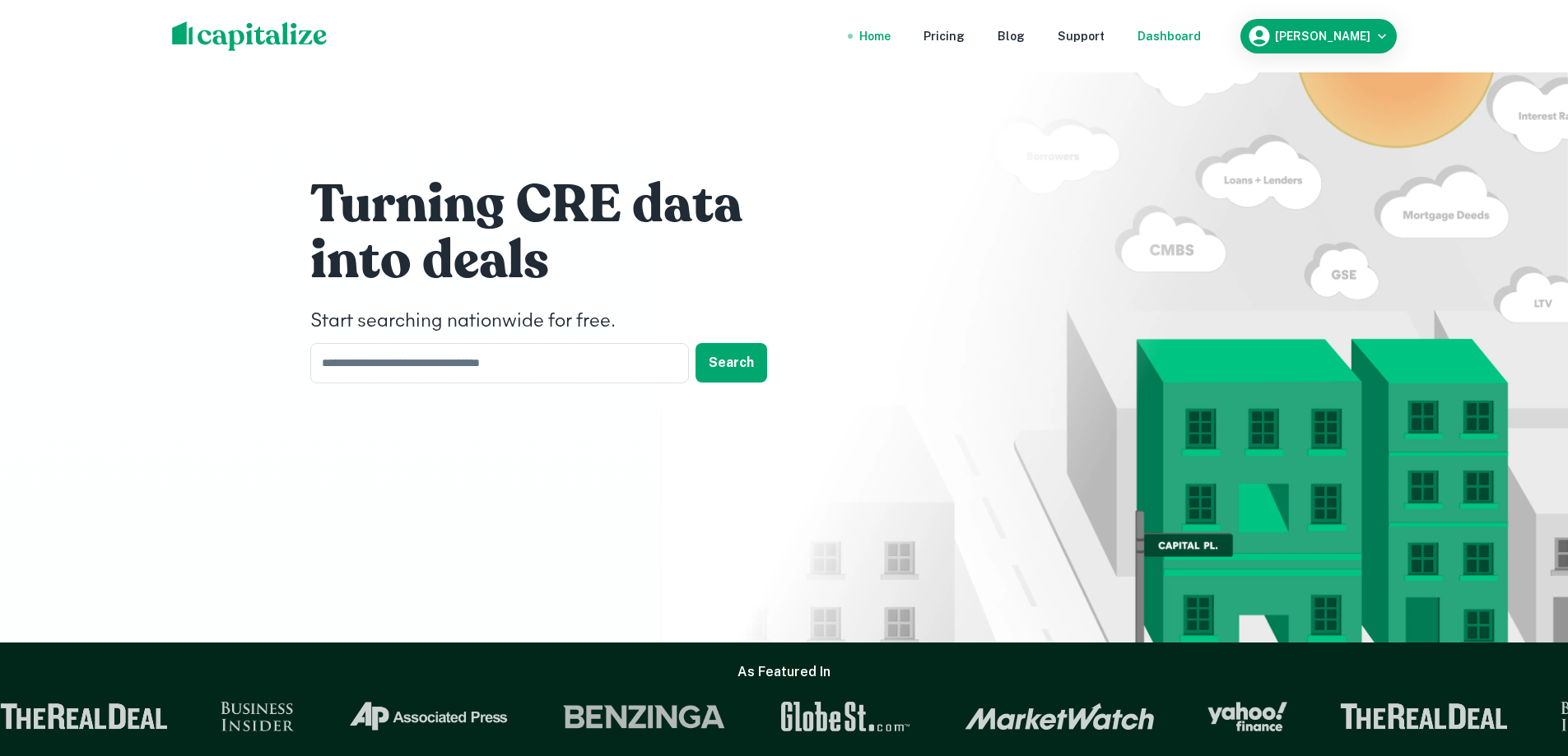
click at [1197, 34] on div "Dashboard" at bounding box center [1169, 36] width 63 height 18
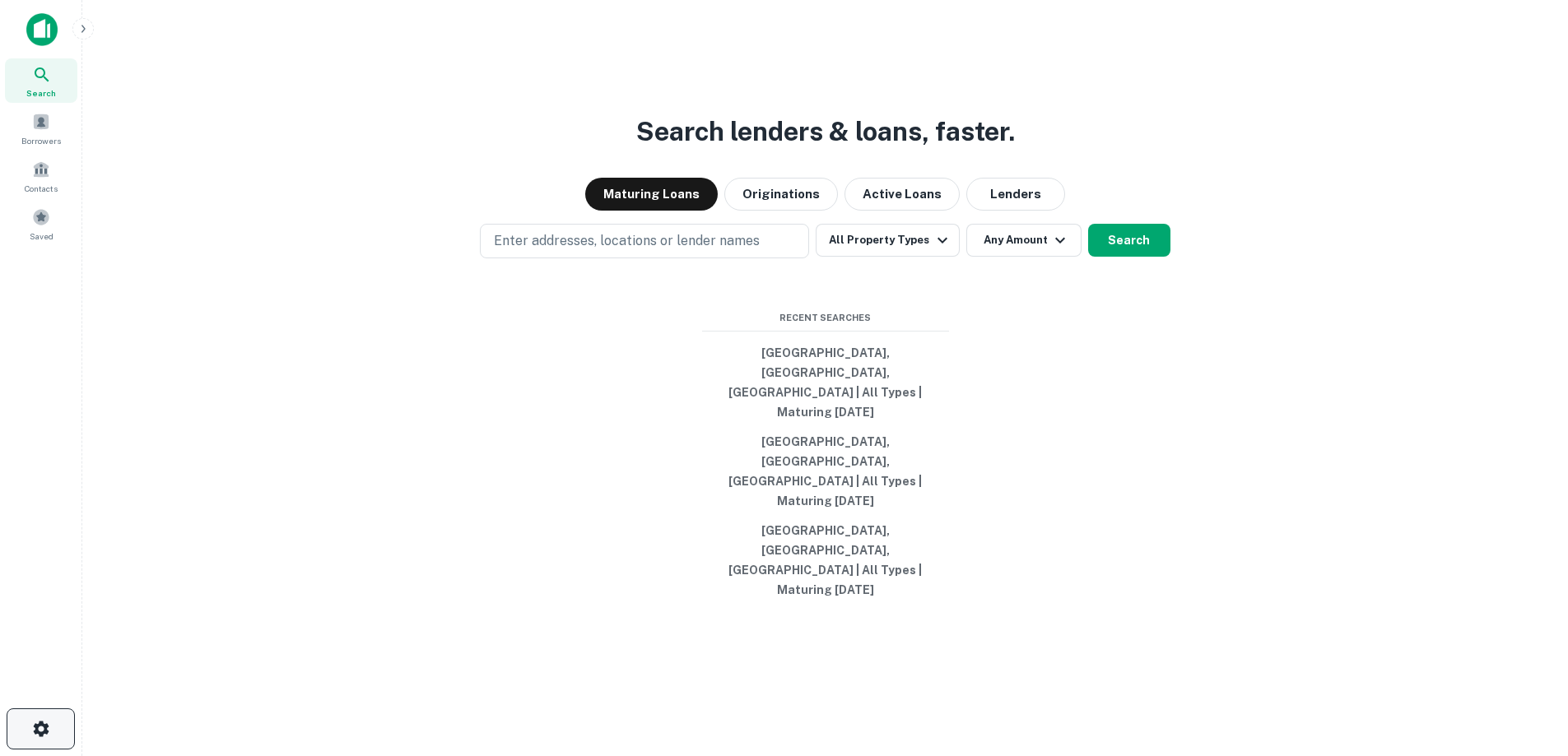
click at [34, 737] on button "button" at bounding box center [41, 729] width 69 height 42
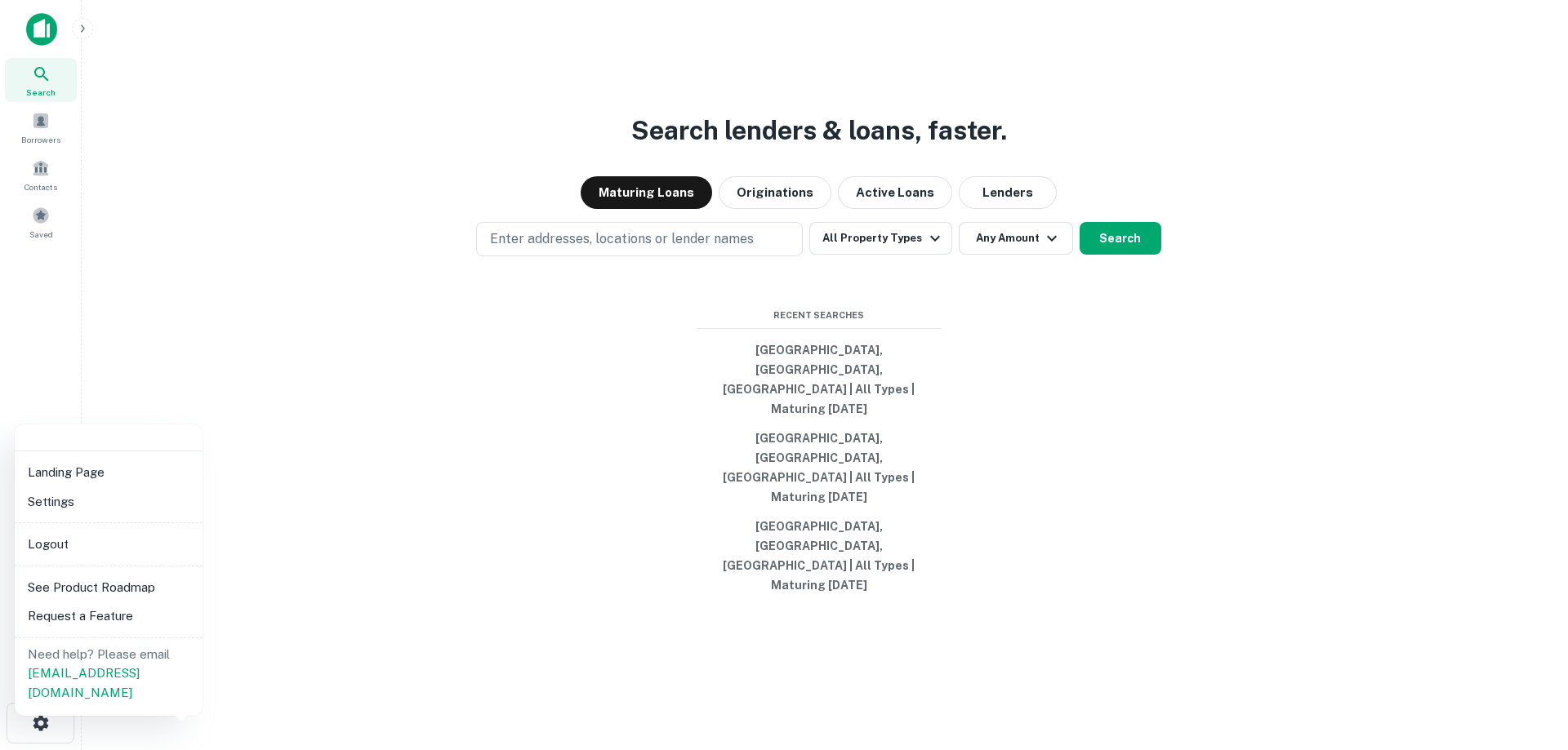
click at [62, 510] on li "Settings" at bounding box center [108, 502] width 175 height 30
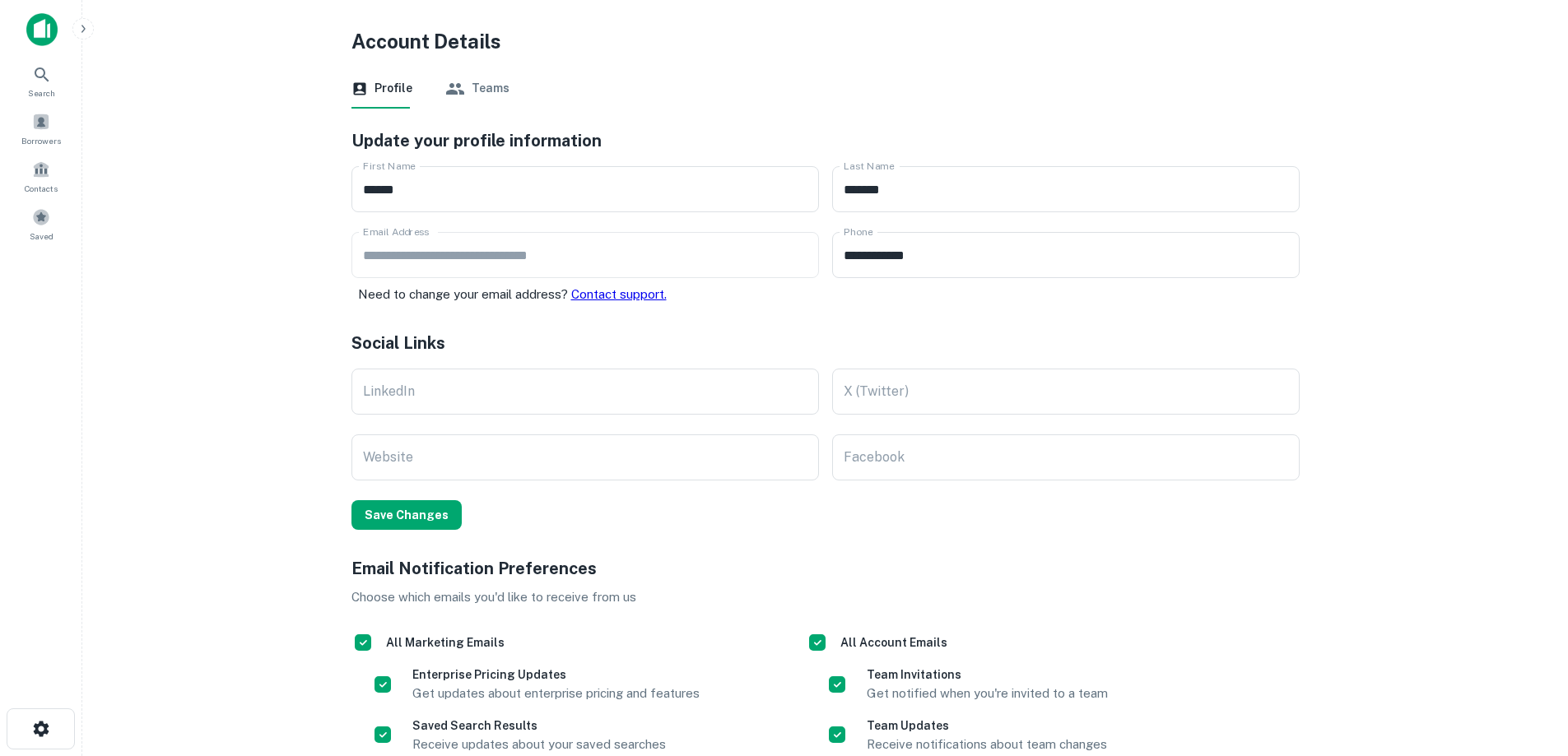
click at [37, 33] on img at bounding box center [42, 30] width 32 height 33
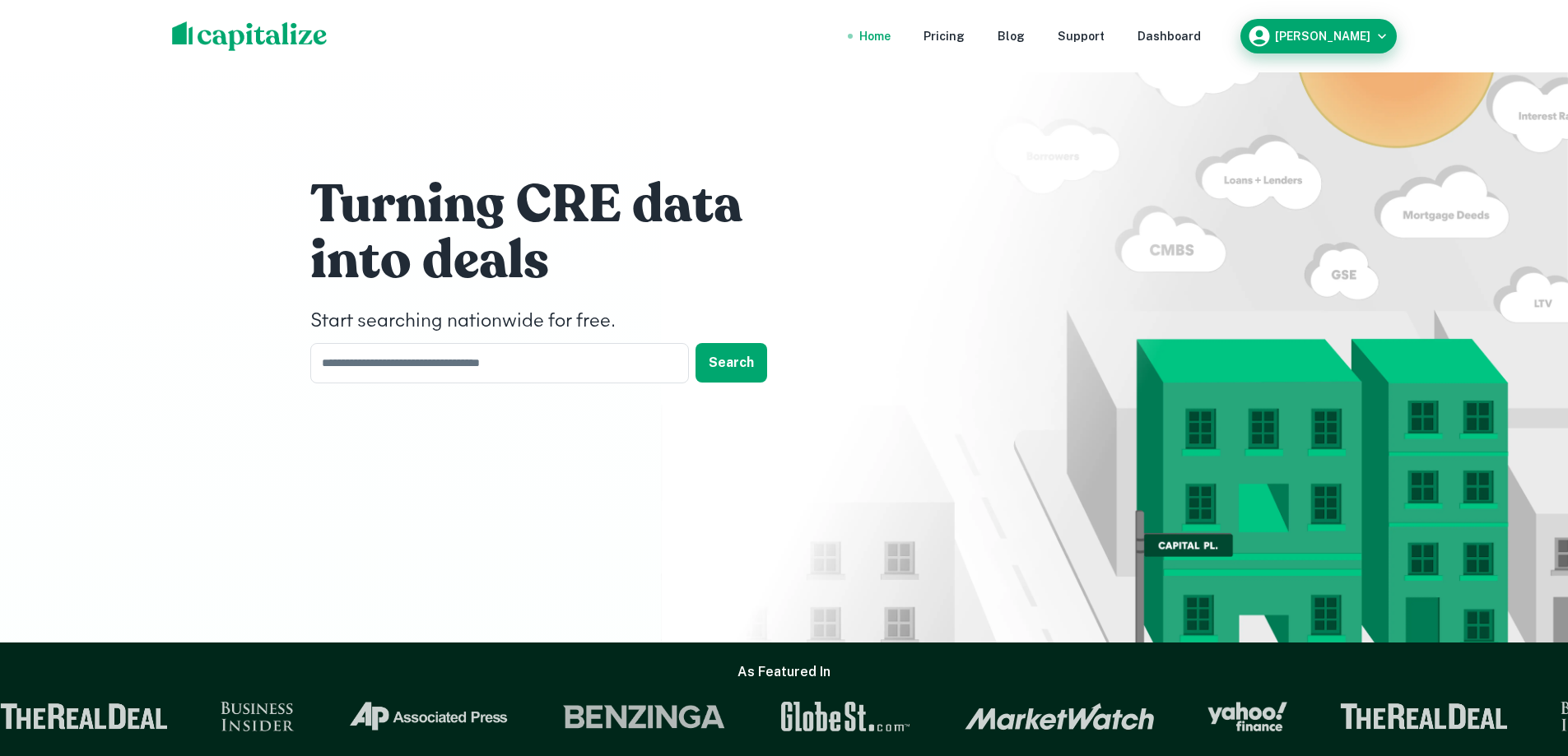
click at [1311, 40] on h6 "[PERSON_NAME]" at bounding box center [1323, 36] width 96 height 12
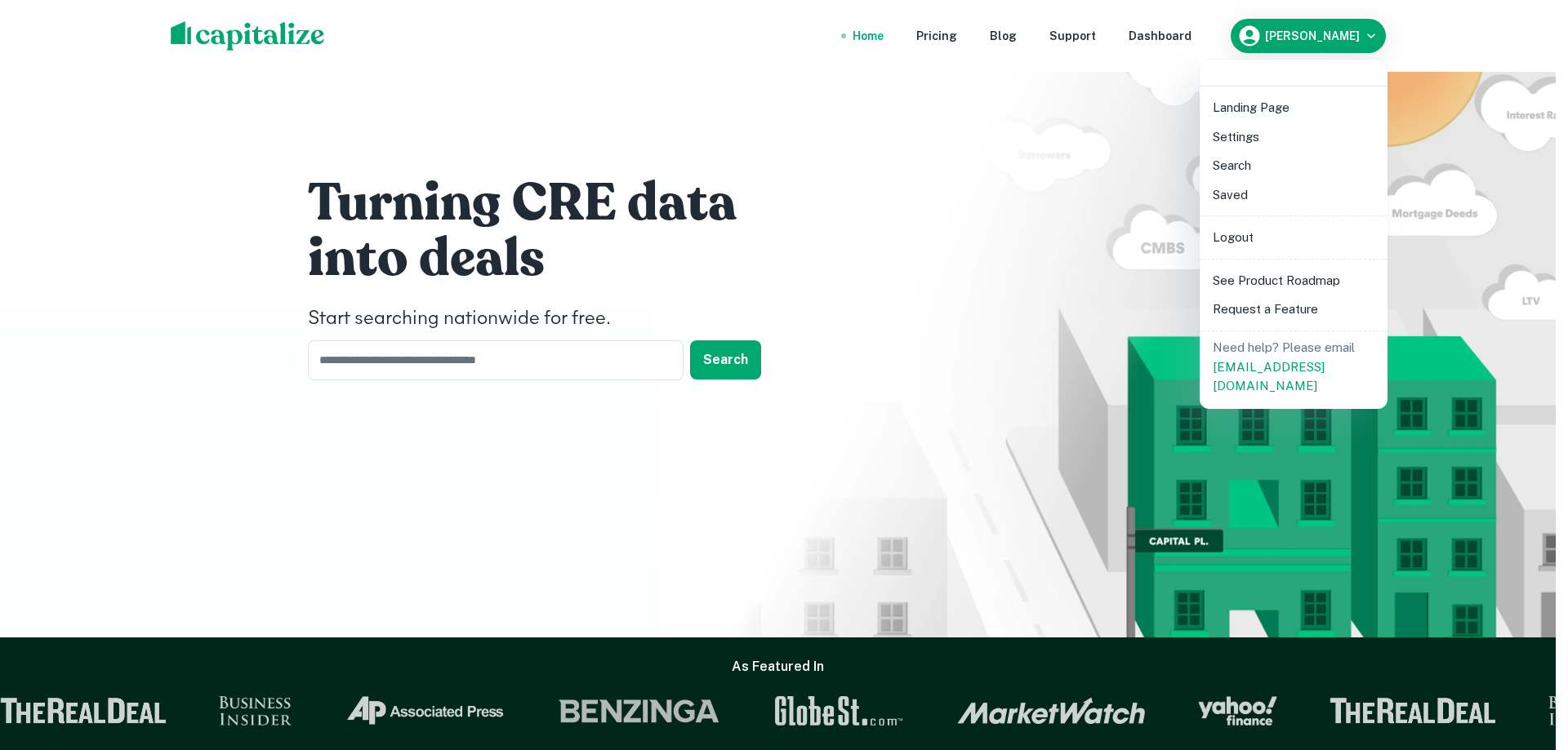
click at [1245, 191] on li "Saved" at bounding box center [1293, 194] width 175 height 30
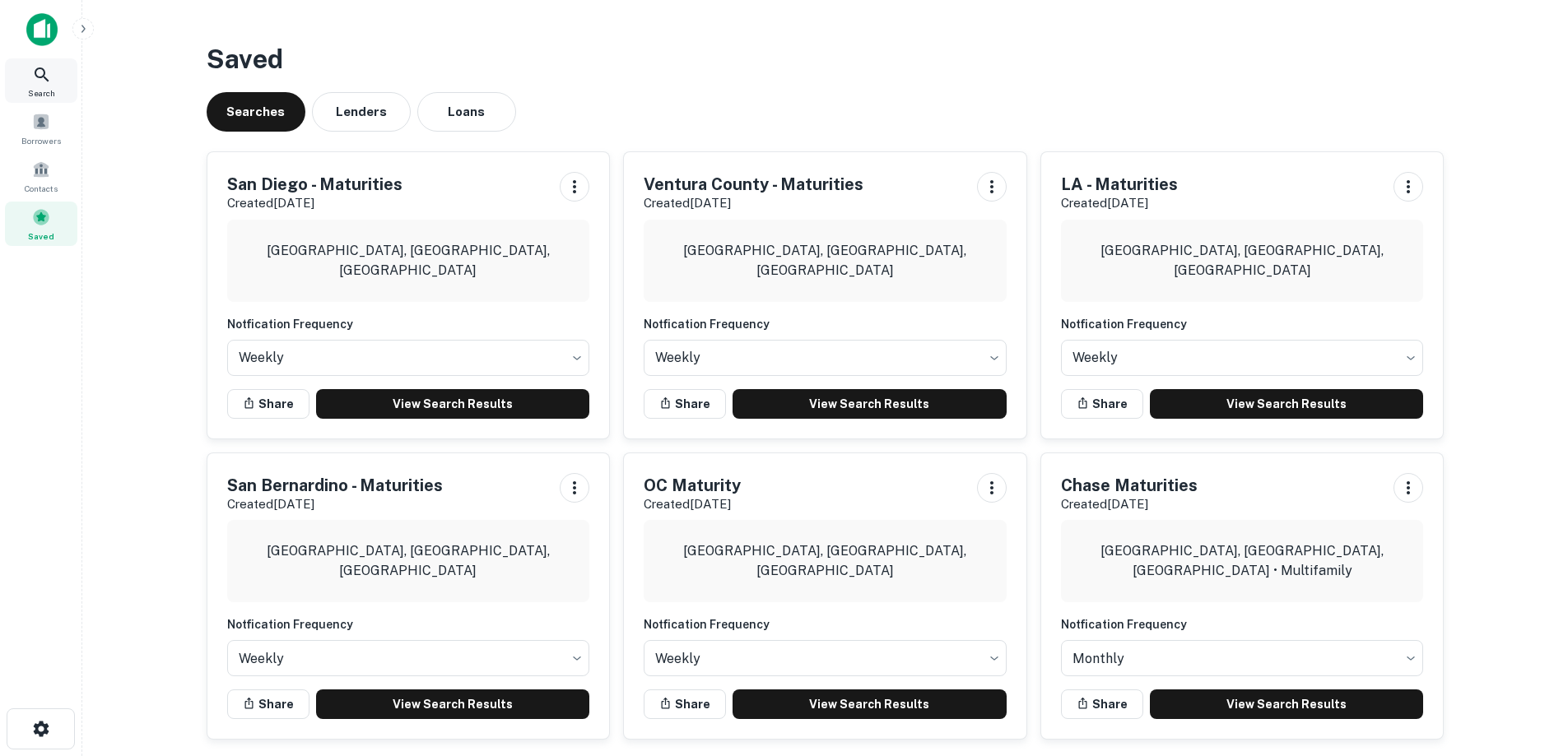
click at [44, 79] on icon at bounding box center [42, 75] width 20 height 20
